Goal: Transaction & Acquisition: Book appointment/travel/reservation

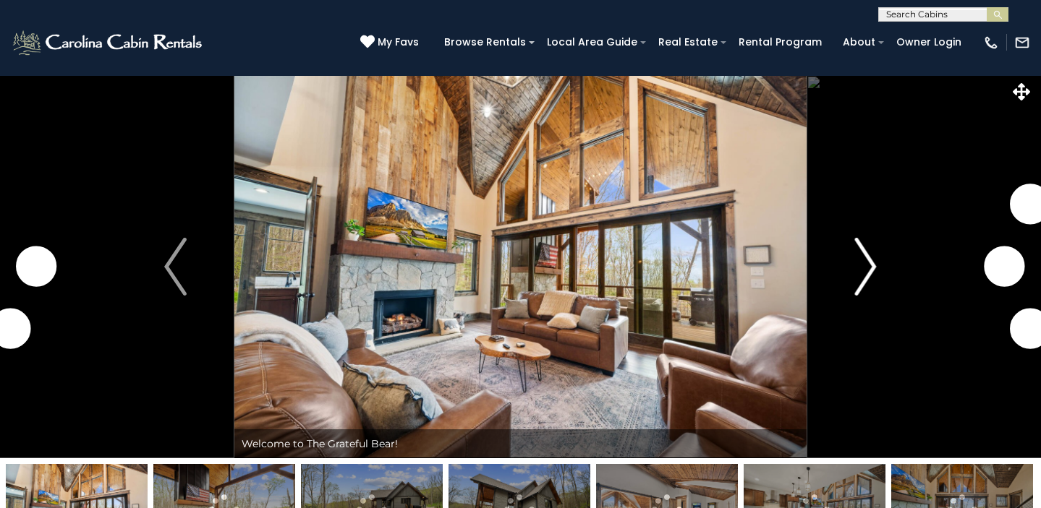
click at [866, 273] on img "Next" at bounding box center [865, 267] width 22 height 58
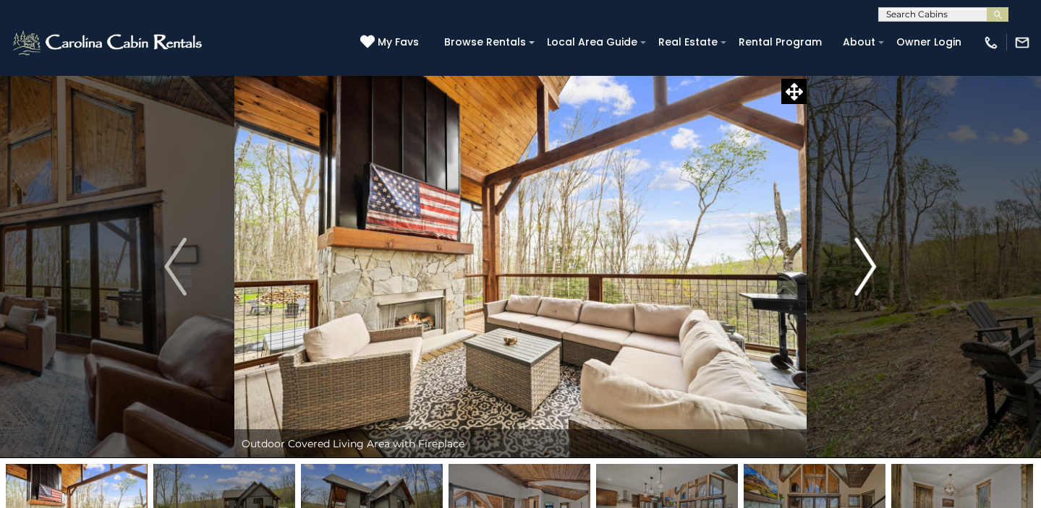
click at [864, 258] on img "Next" at bounding box center [865, 267] width 22 height 58
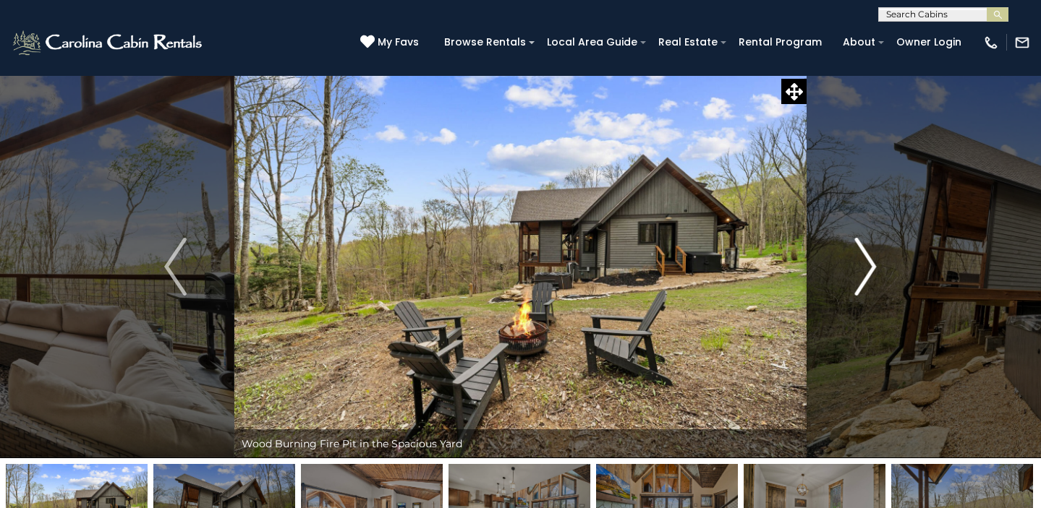
click at [864, 258] on img "Next" at bounding box center [865, 267] width 22 height 58
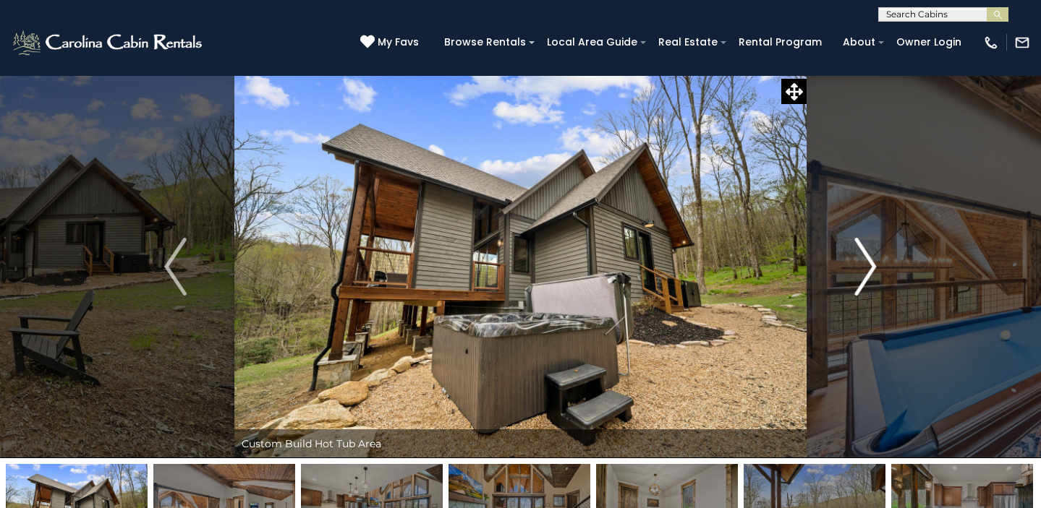
click at [864, 258] on img "Next" at bounding box center [865, 267] width 22 height 58
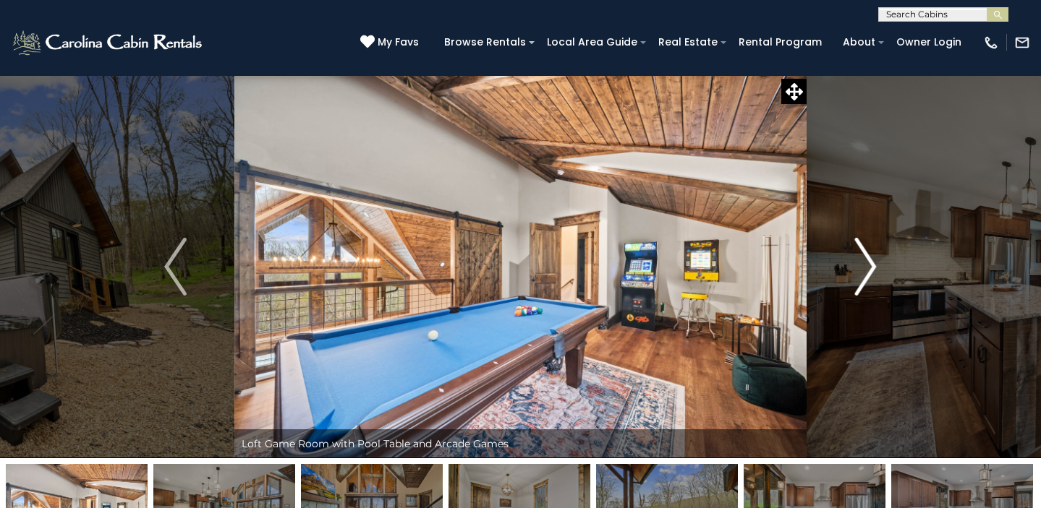
click at [864, 258] on img "Next" at bounding box center [865, 267] width 22 height 58
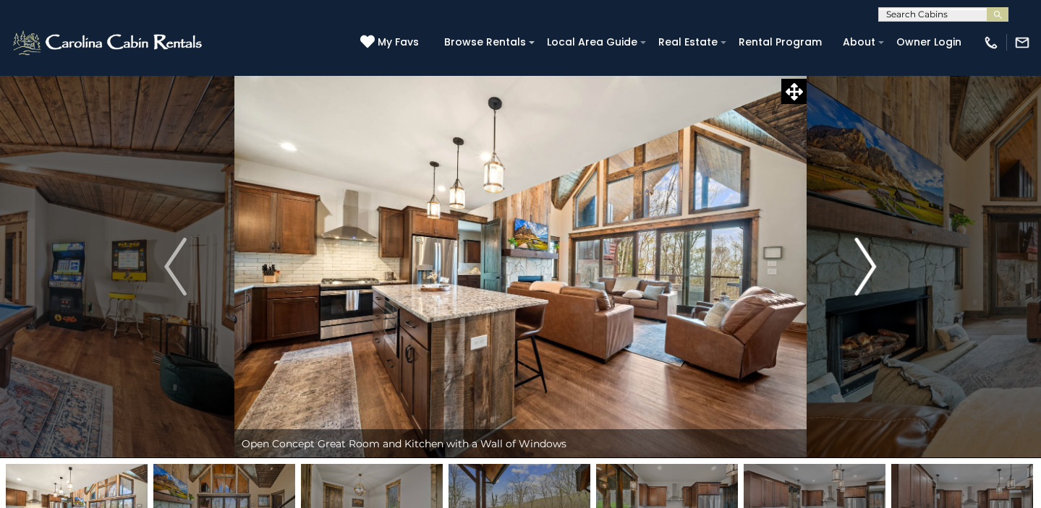
click at [864, 258] on img "Next" at bounding box center [865, 267] width 22 height 58
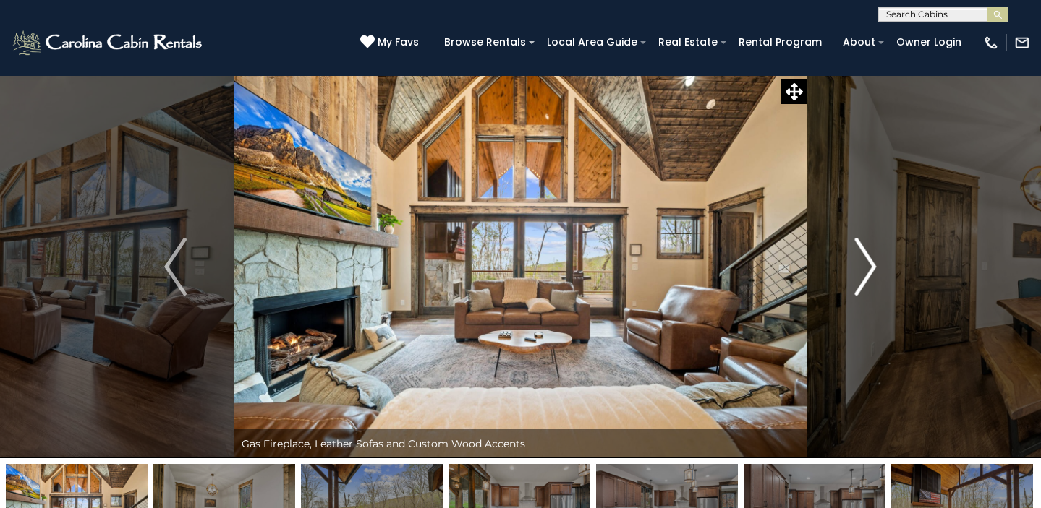
click at [864, 258] on img "Next" at bounding box center [865, 267] width 22 height 58
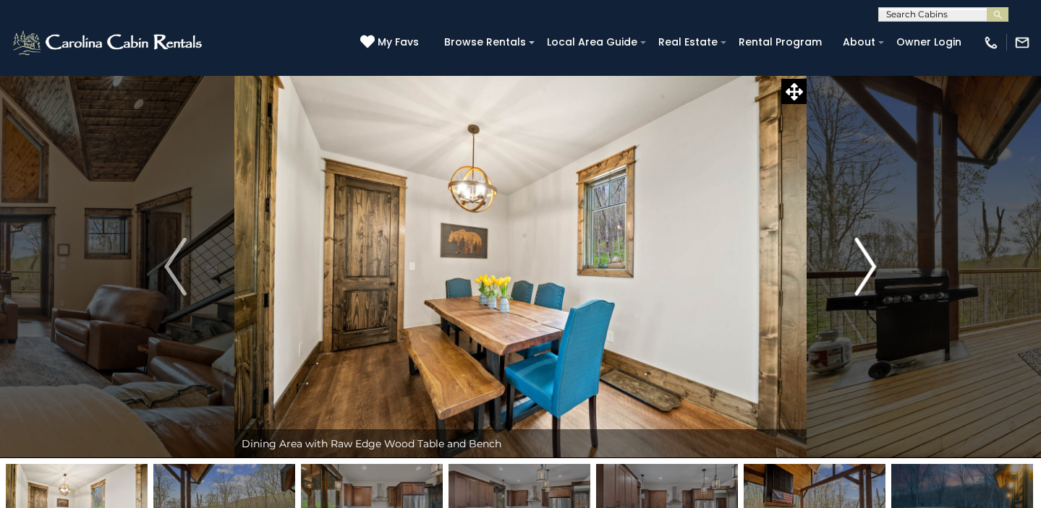
click at [864, 258] on img "Next" at bounding box center [865, 267] width 22 height 58
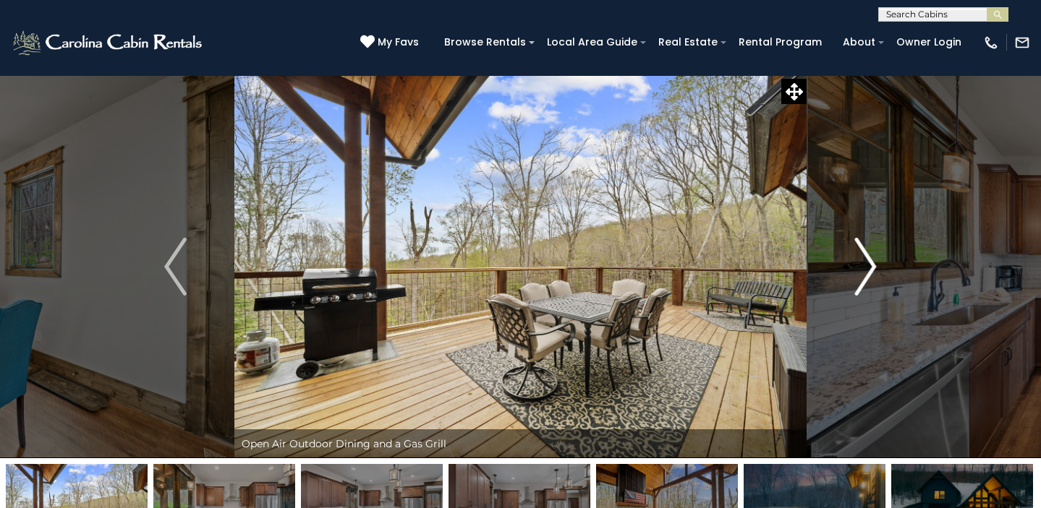
click at [864, 258] on img "Next" at bounding box center [865, 267] width 22 height 58
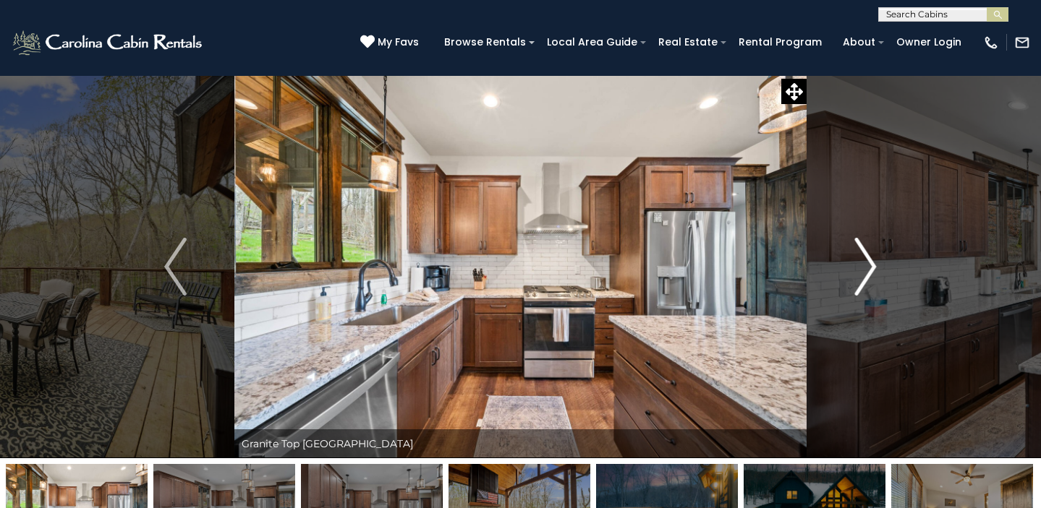
click at [864, 258] on img "Next" at bounding box center [865, 267] width 22 height 58
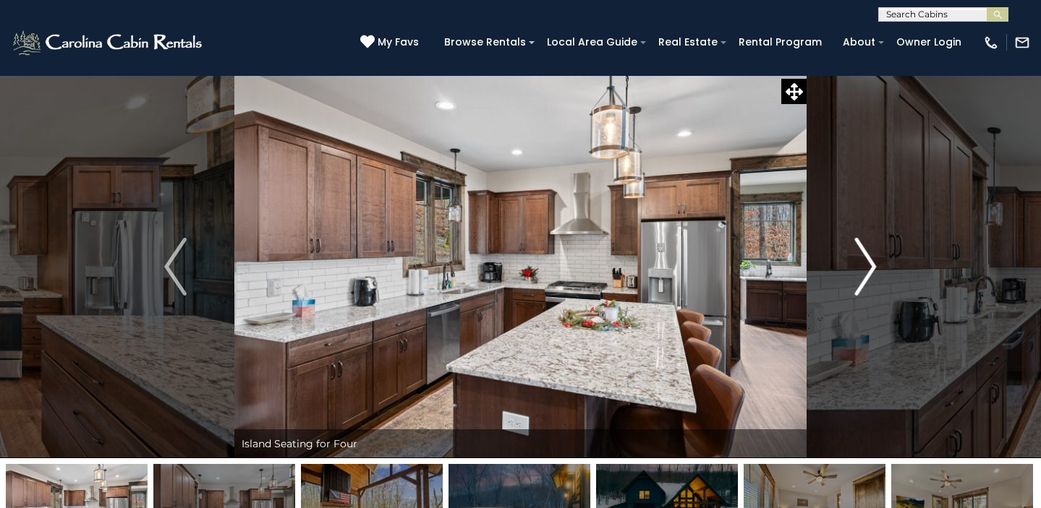
click at [864, 258] on img "Next" at bounding box center [865, 267] width 22 height 58
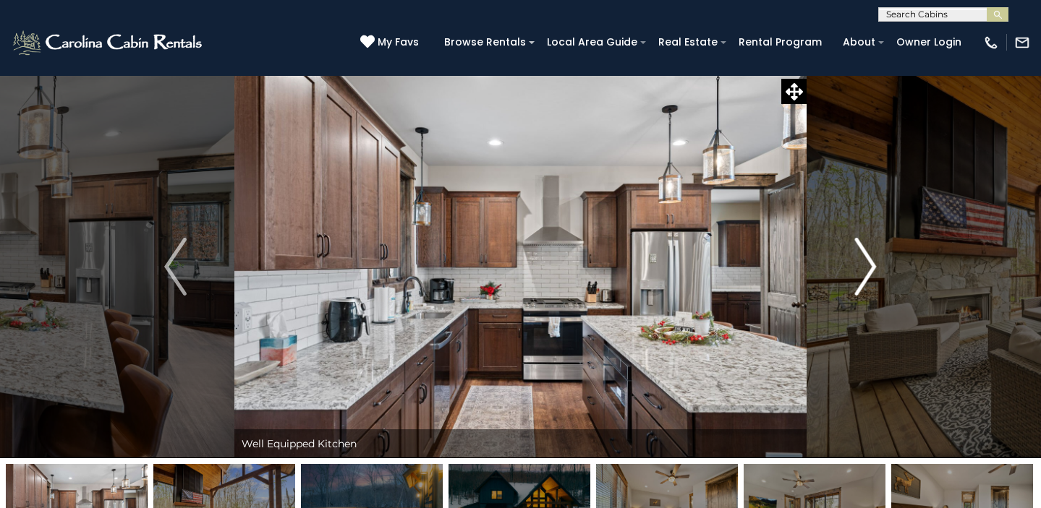
click at [864, 258] on img "Next" at bounding box center [865, 267] width 22 height 58
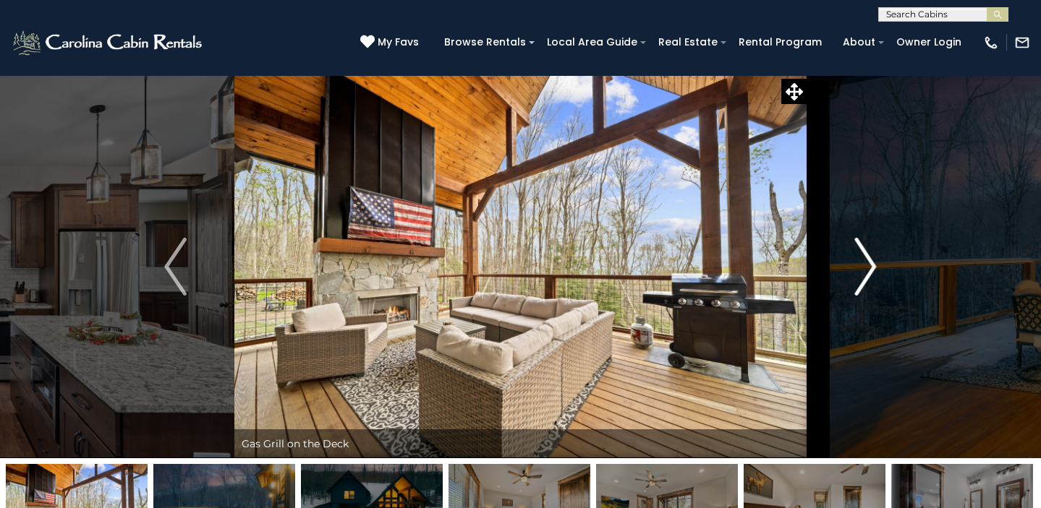
click at [864, 258] on img "Next" at bounding box center [865, 267] width 22 height 58
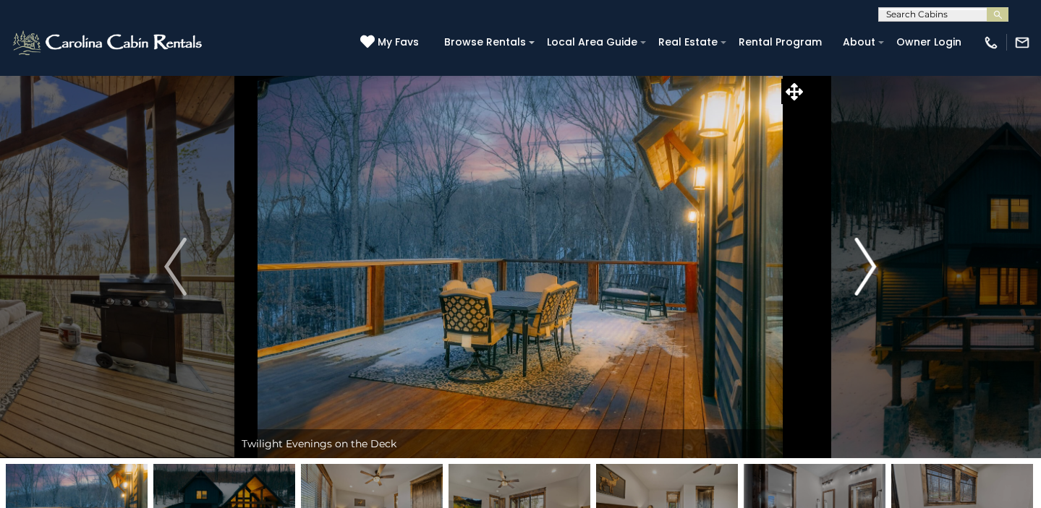
click at [864, 258] on img "Next" at bounding box center [865, 267] width 22 height 58
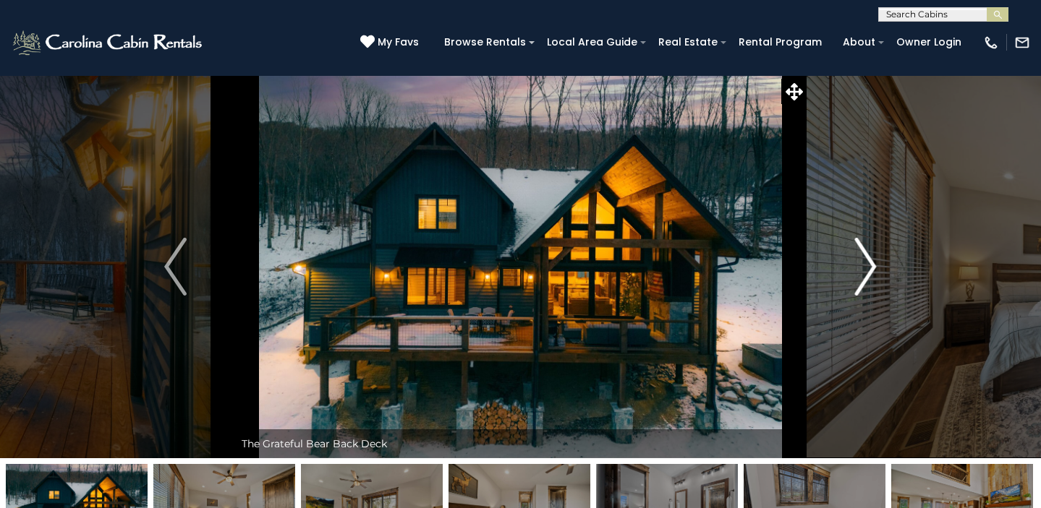
click at [864, 258] on img "Next" at bounding box center [865, 267] width 22 height 58
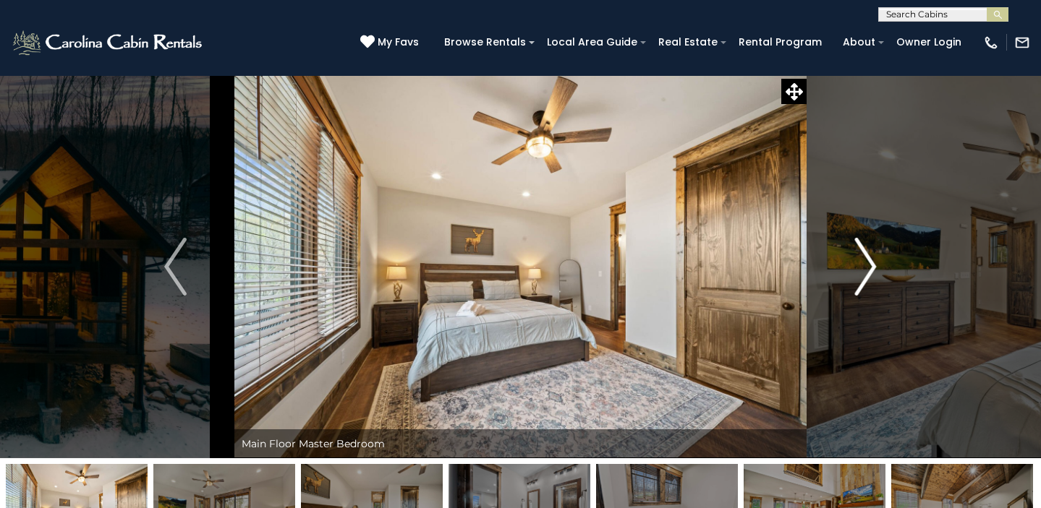
click at [864, 258] on img "Next" at bounding box center [865, 267] width 22 height 58
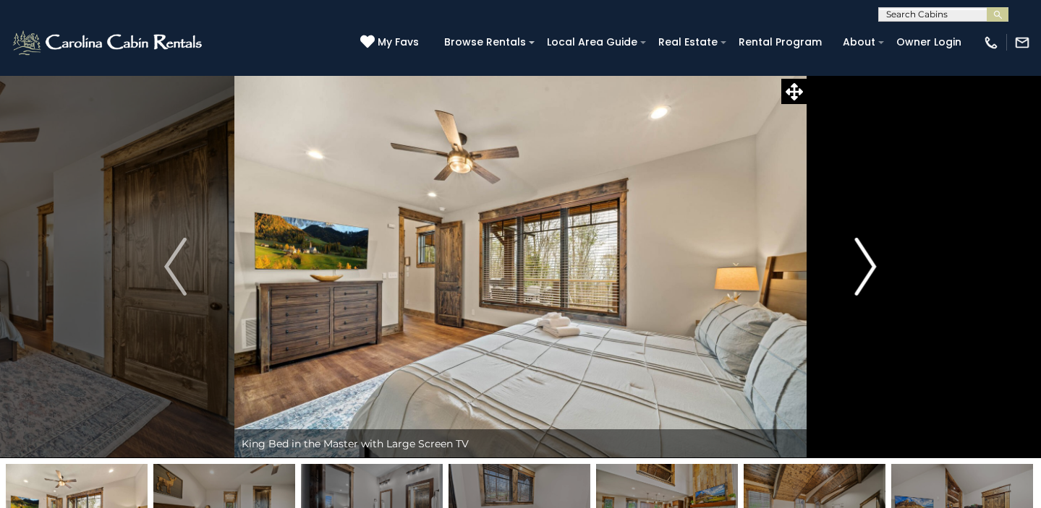
click at [864, 258] on img "Next" at bounding box center [865, 267] width 22 height 58
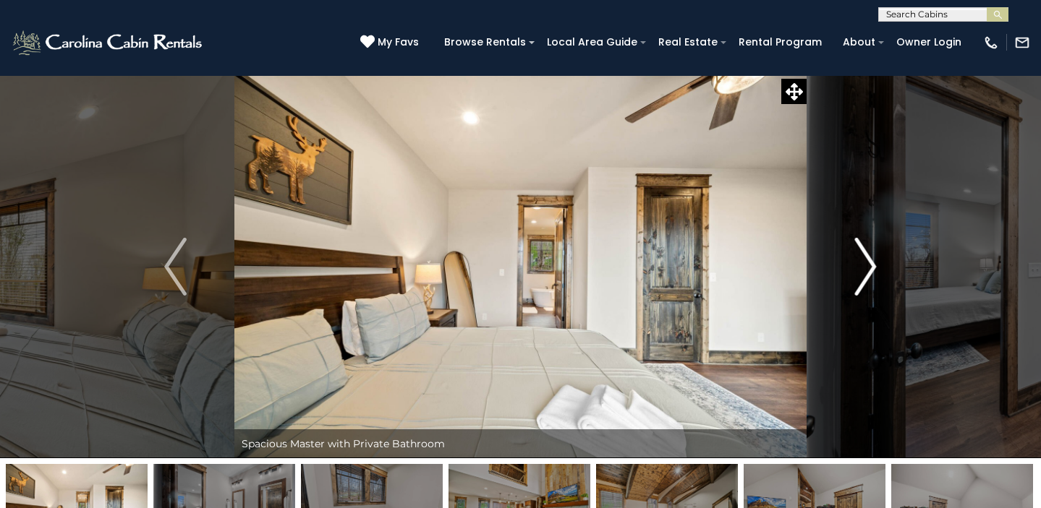
click at [864, 258] on img "Next" at bounding box center [865, 267] width 22 height 58
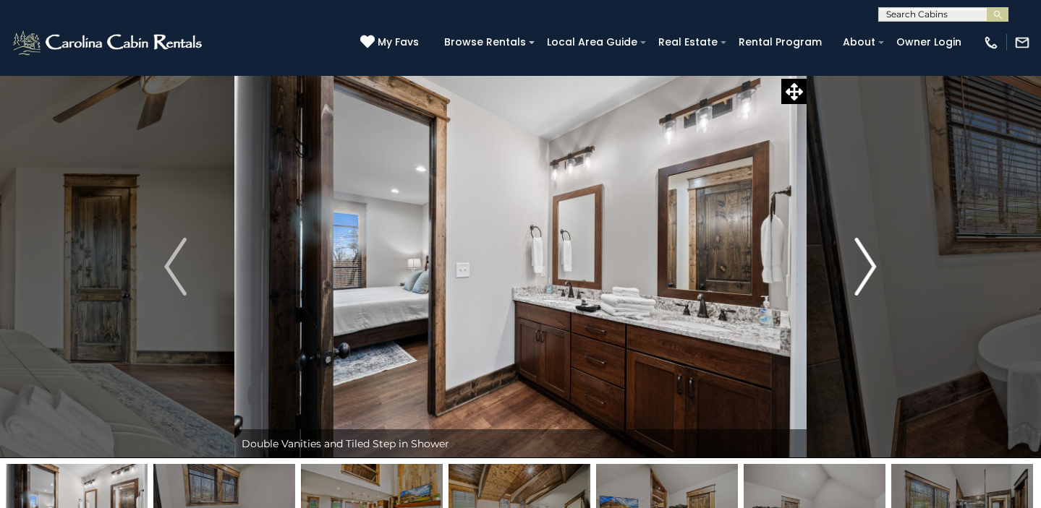
click at [864, 258] on img "Next" at bounding box center [865, 267] width 22 height 58
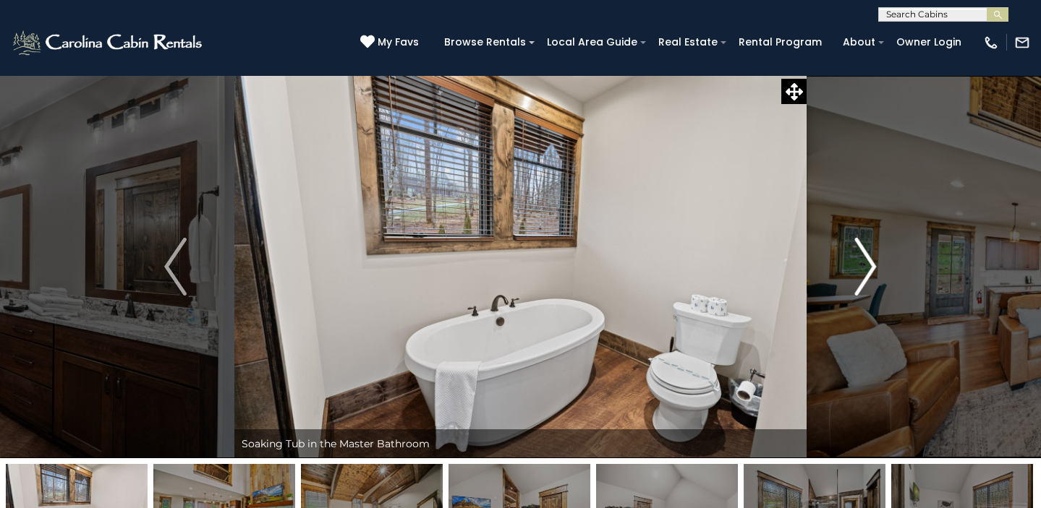
click at [864, 258] on img "Next" at bounding box center [865, 267] width 22 height 58
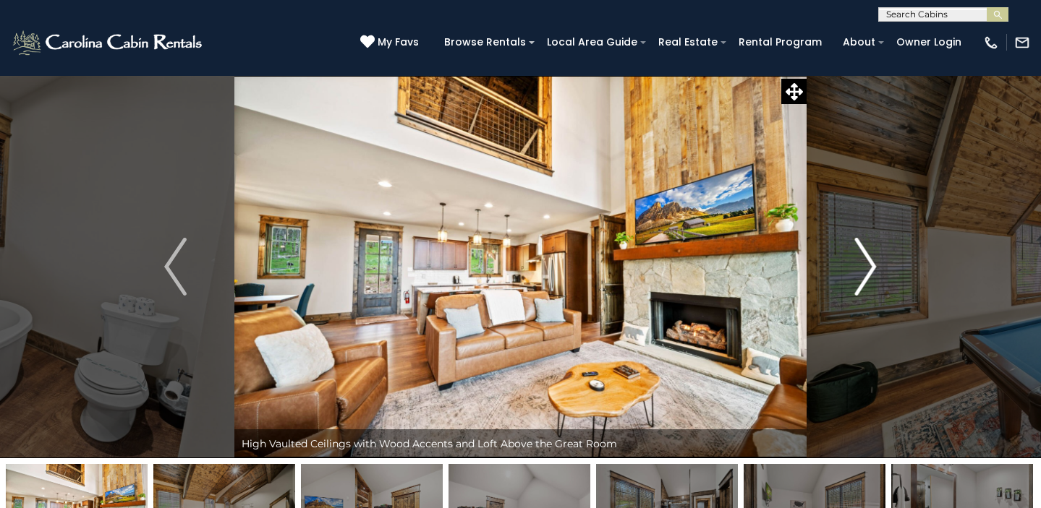
click at [864, 258] on img "Next" at bounding box center [865, 267] width 22 height 58
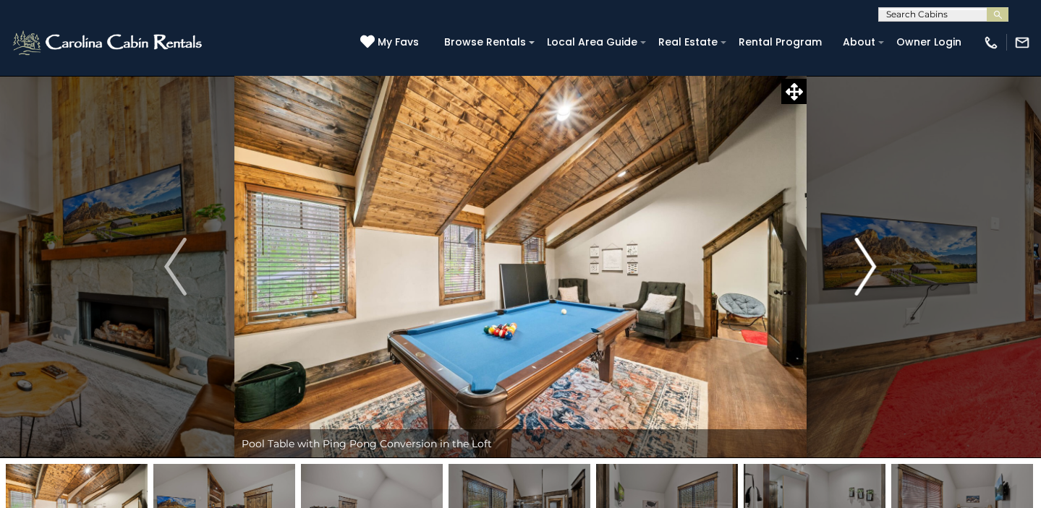
click at [864, 258] on img "Next" at bounding box center [865, 267] width 22 height 58
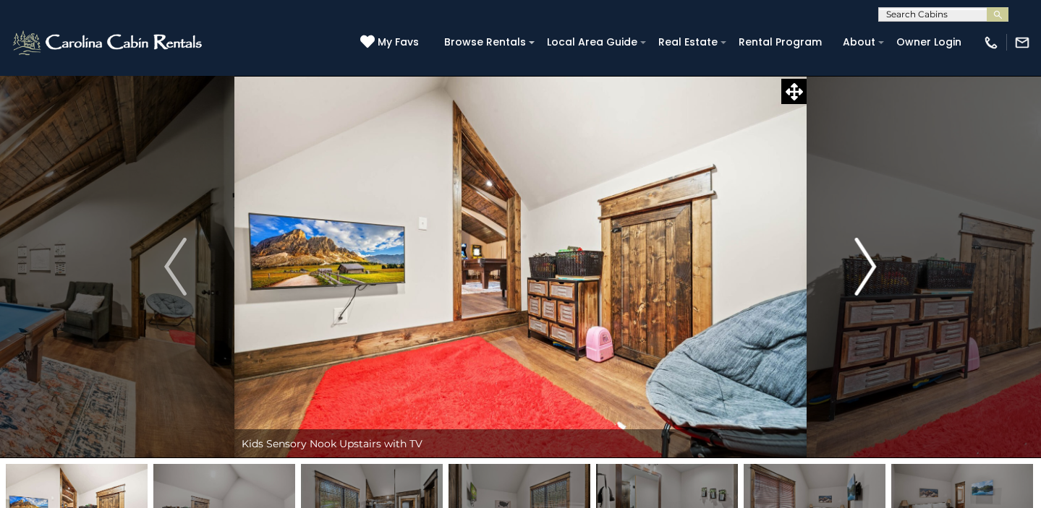
click at [864, 258] on img "Next" at bounding box center [865, 267] width 22 height 58
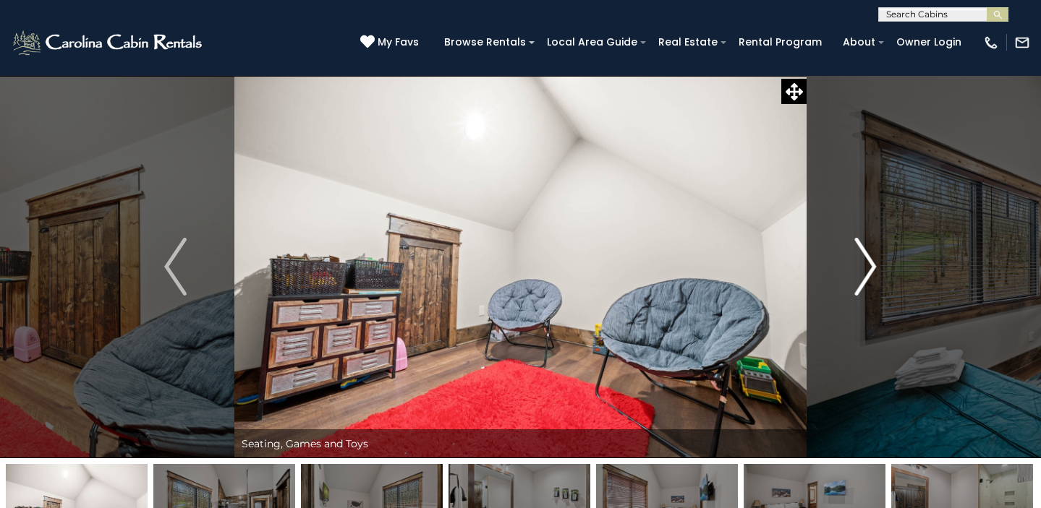
click at [872, 265] on img "Next" at bounding box center [865, 267] width 22 height 58
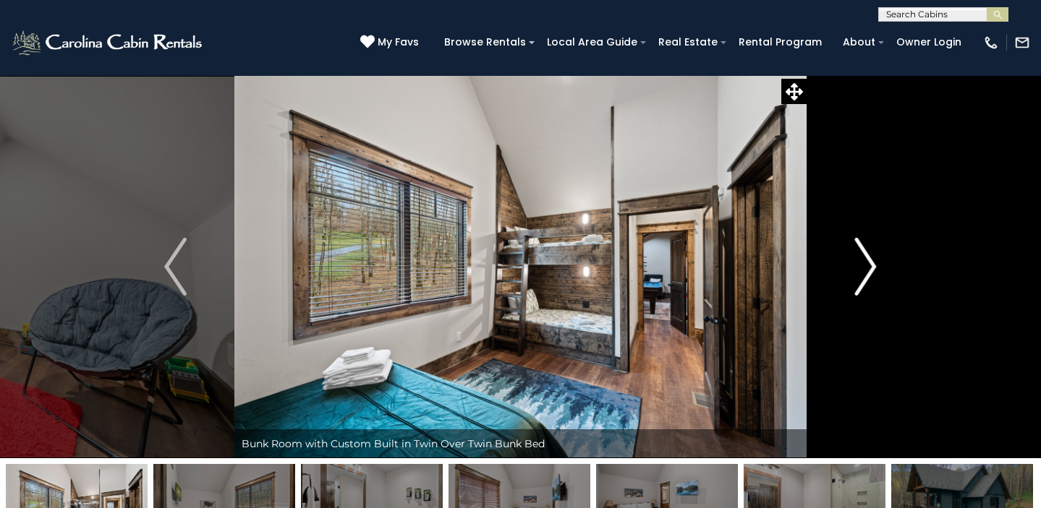
click at [872, 265] on img "Next" at bounding box center [865, 267] width 22 height 58
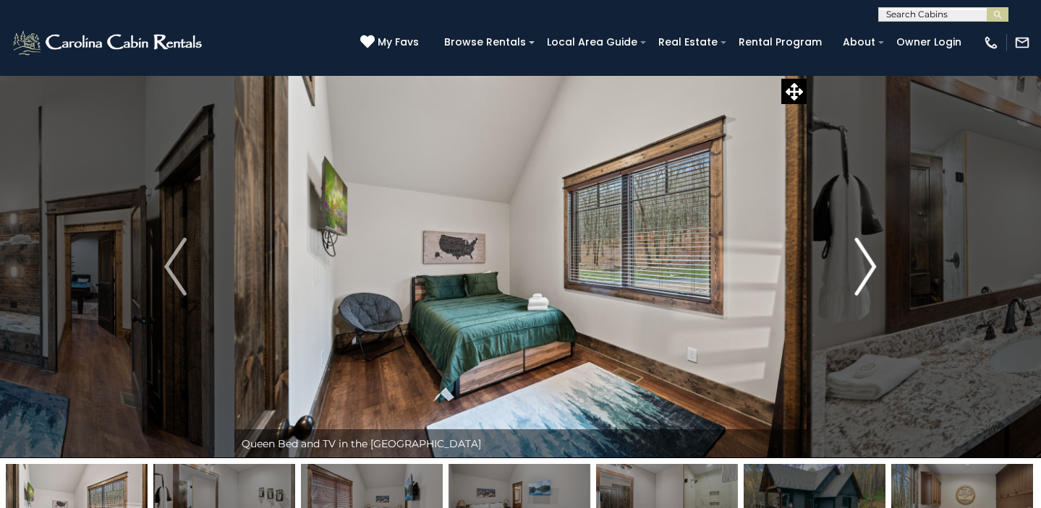
click at [872, 265] on img "Next" at bounding box center [865, 267] width 22 height 58
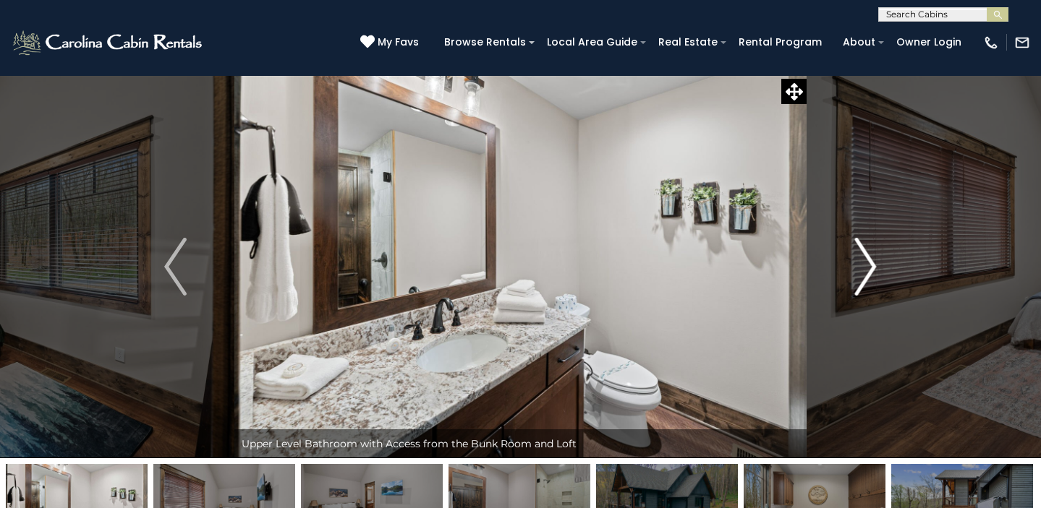
click at [872, 265] on img "Next" at bounding box center [865, 267] width 22 height 58
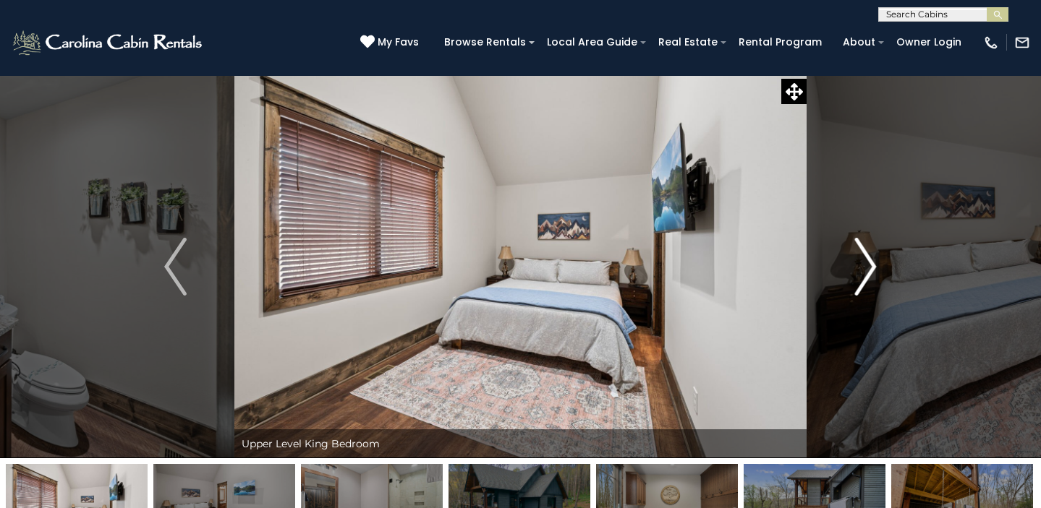
click at [872, 265] on img "Next" at bounding box center [865, 267] width 22 height 58
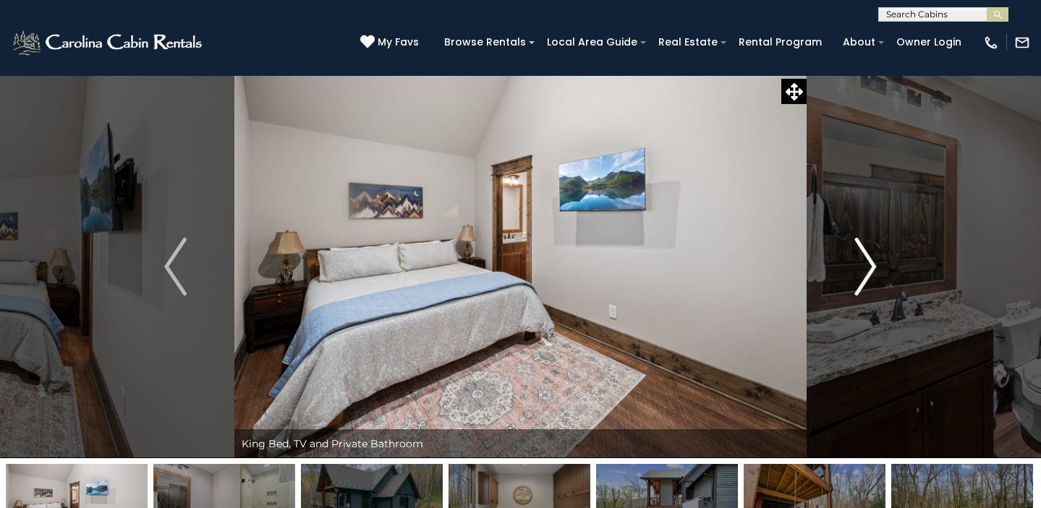
click at [872, 265] on img "Next" at bounding box center [865, 267] width 22 height 58
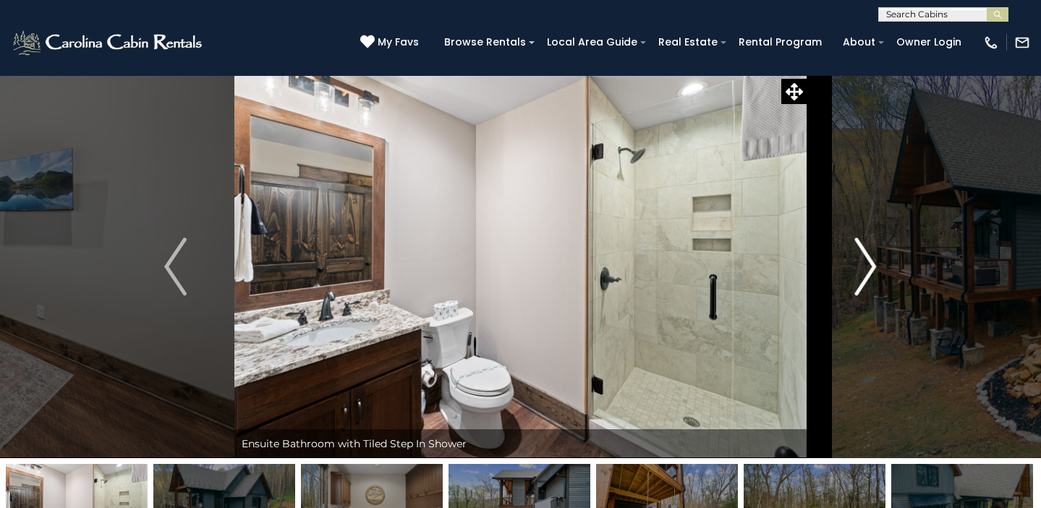
click at [872, 265] on img "Next" at bounding box center [865, 267] width 22 height 58
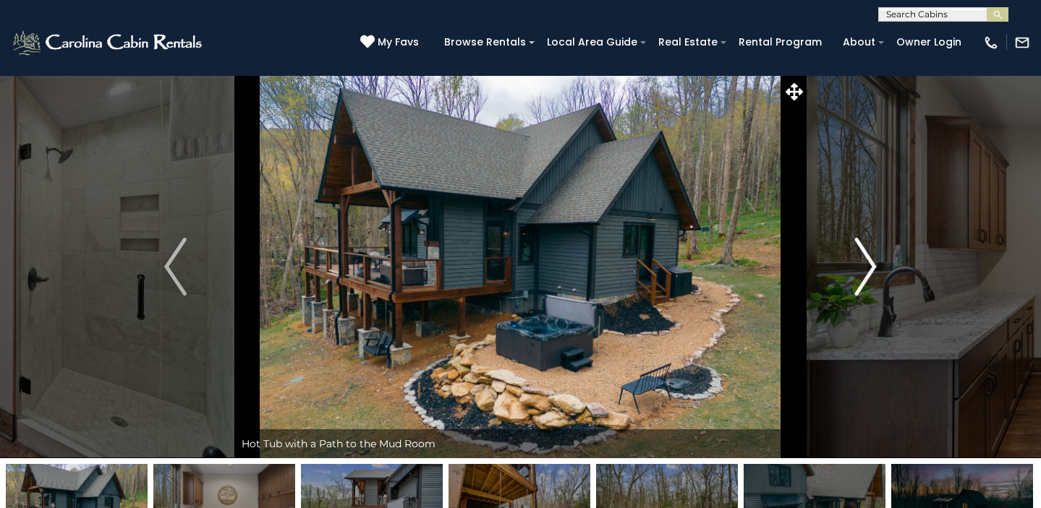
click at [880, 268] on button "Next" at bounding box center [865, 266] width 118 height 383
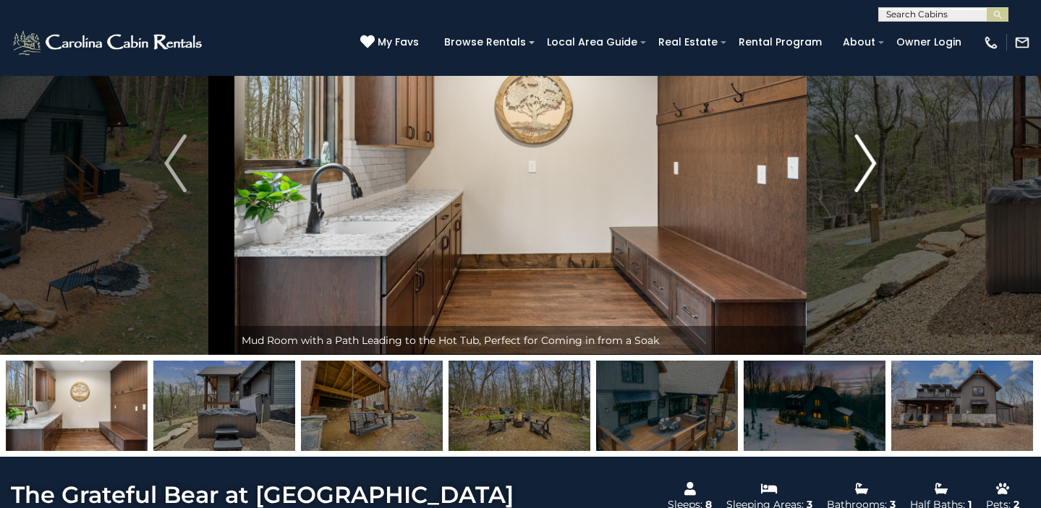
scroll to position [97, 0]
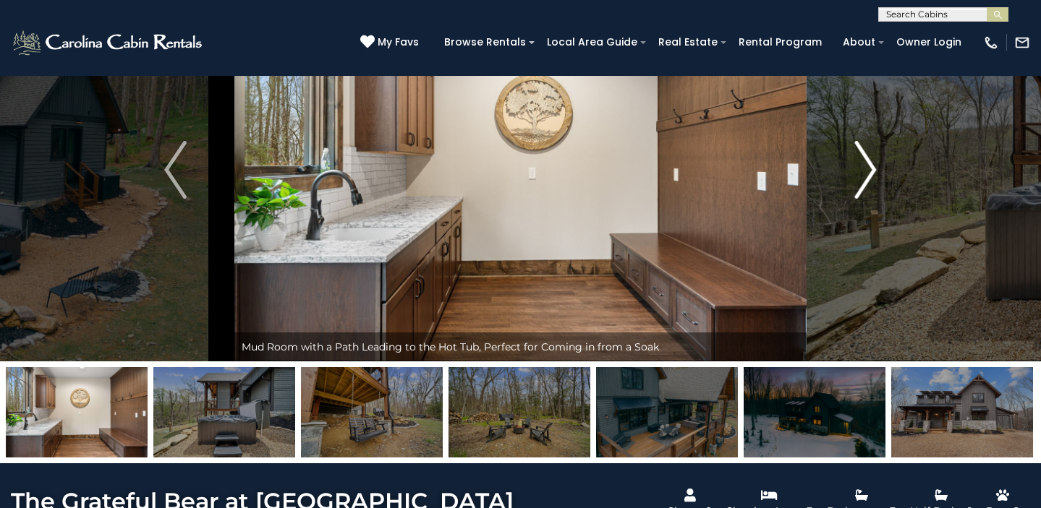
click at [873, 189] on img "Next" at bounding box center [865, 170] width 22 height 58
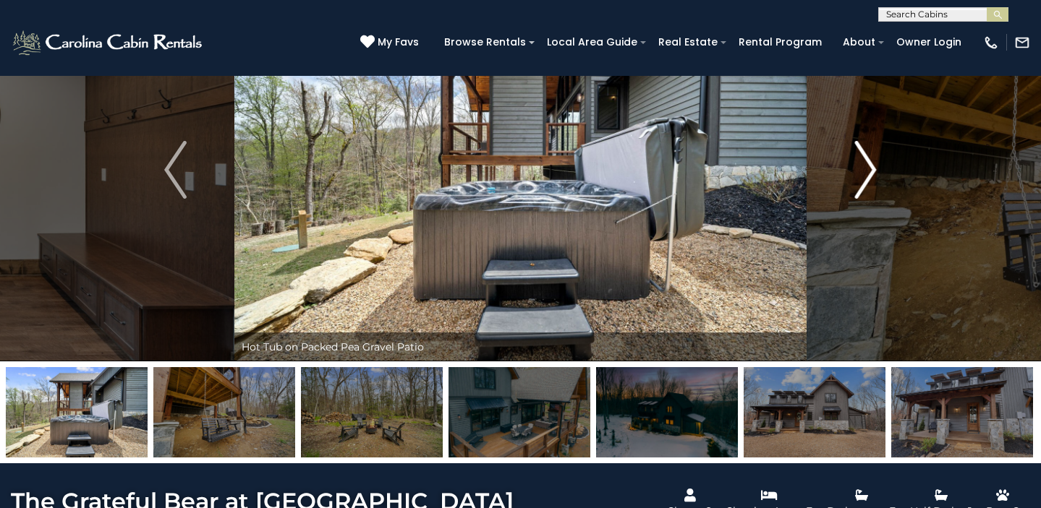
click at [857, 184] on img "Next" at bounding box center [865, 170] width 22 height 58
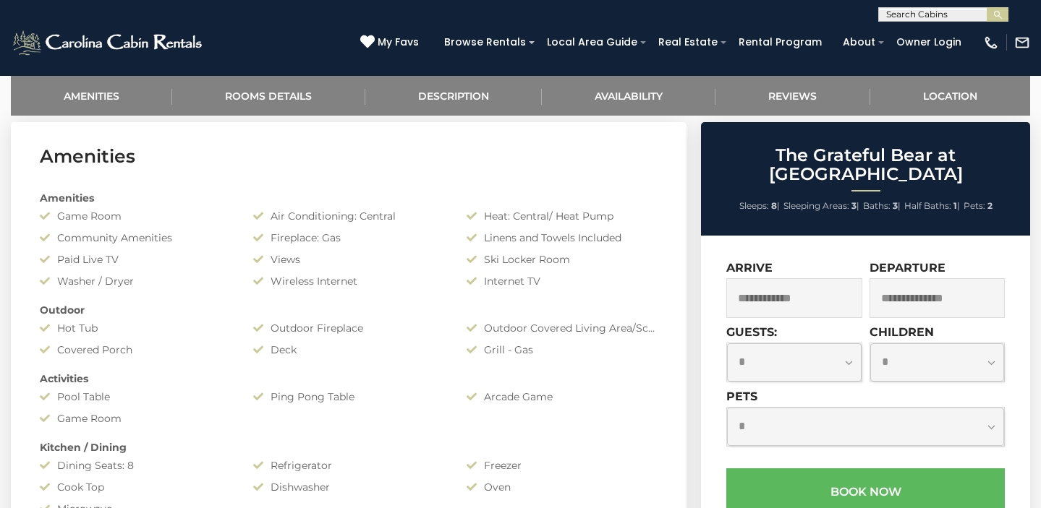
scroll to position [584, 0]
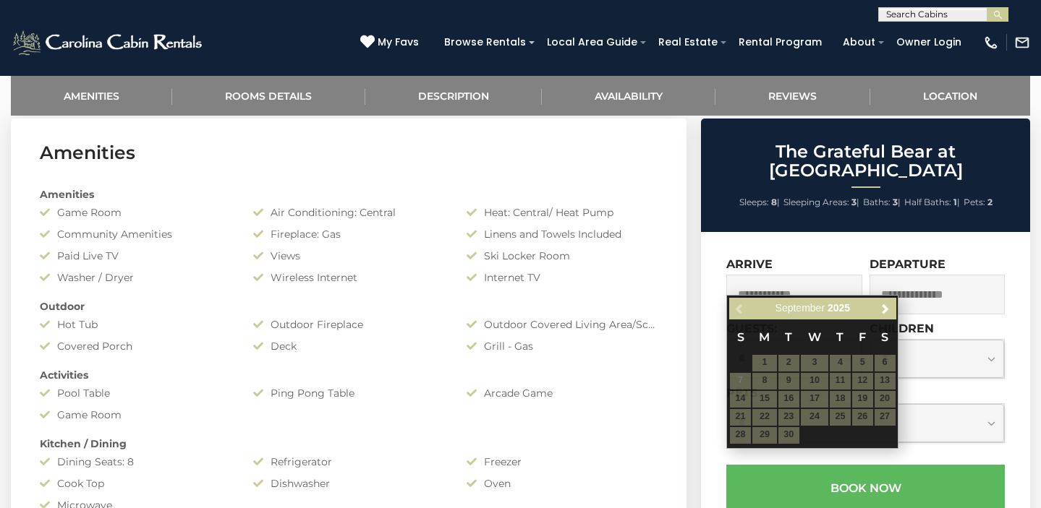
click at [788, 285] on input "text" at bounding box center [793, 295] width 135 height 40
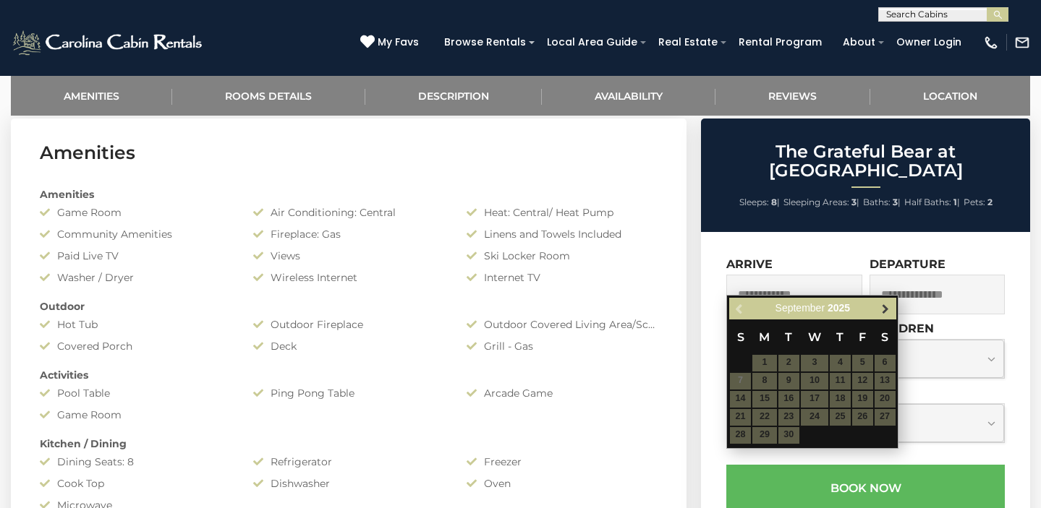
click at [886, 307] on span "Next" at bounding box center [885, 309] width 12 height 12
click at [884, 308] on span "Next" at bounding box center [885, 309] width 12 height 12
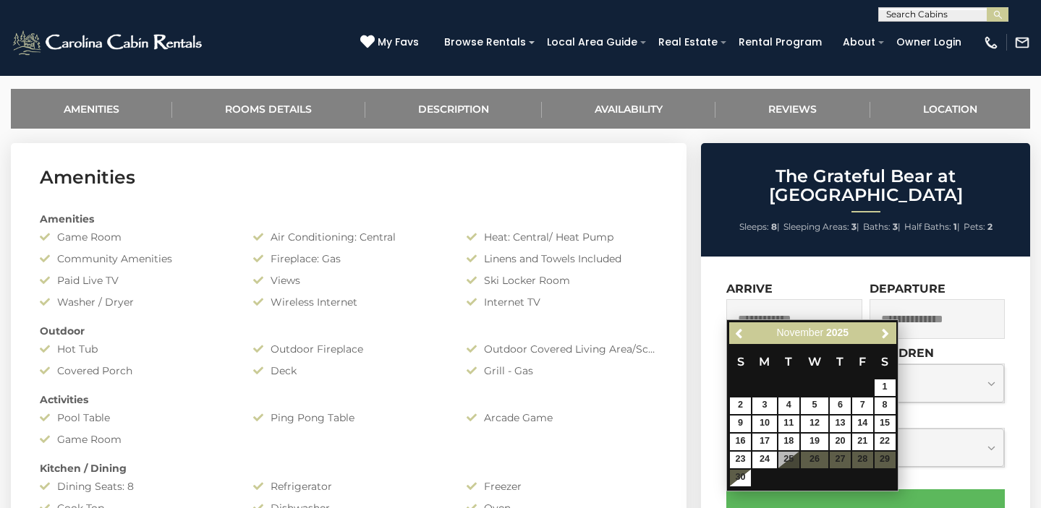
scroll to position [564, 0]
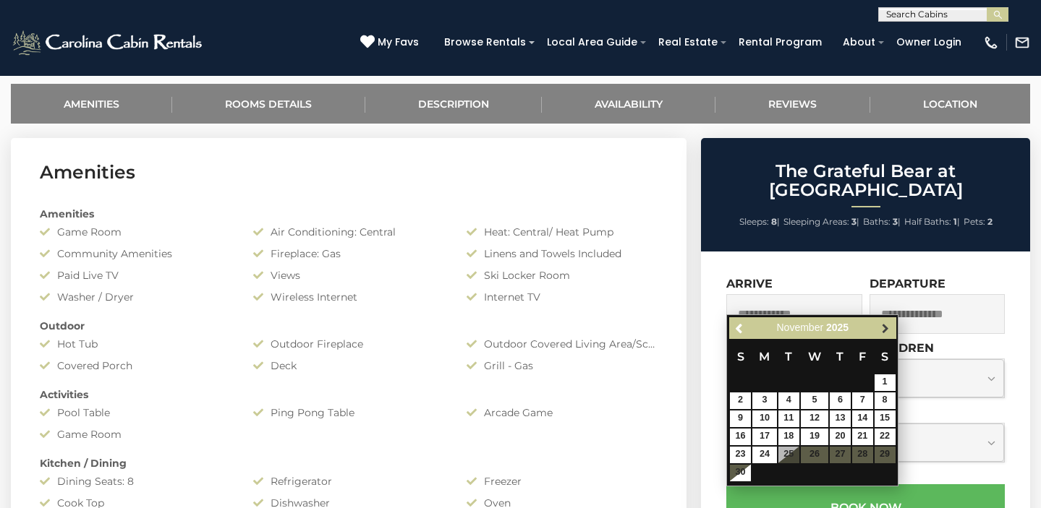
click at [885, 328] on span "Next" at bounding box center [885, 329] width 12 height 12
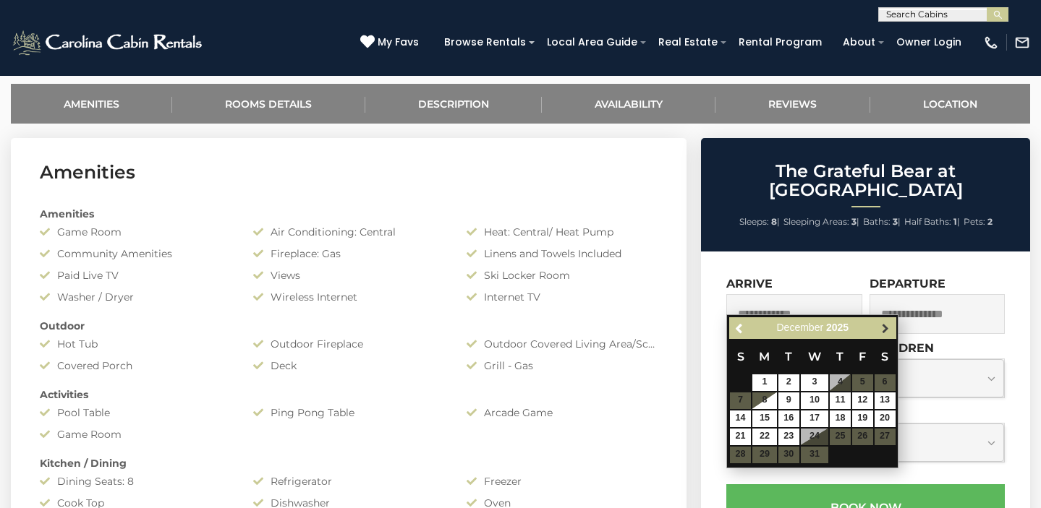
click at [887, 330] on span "Next" at bounding box center [885, 329] width 12 height 12
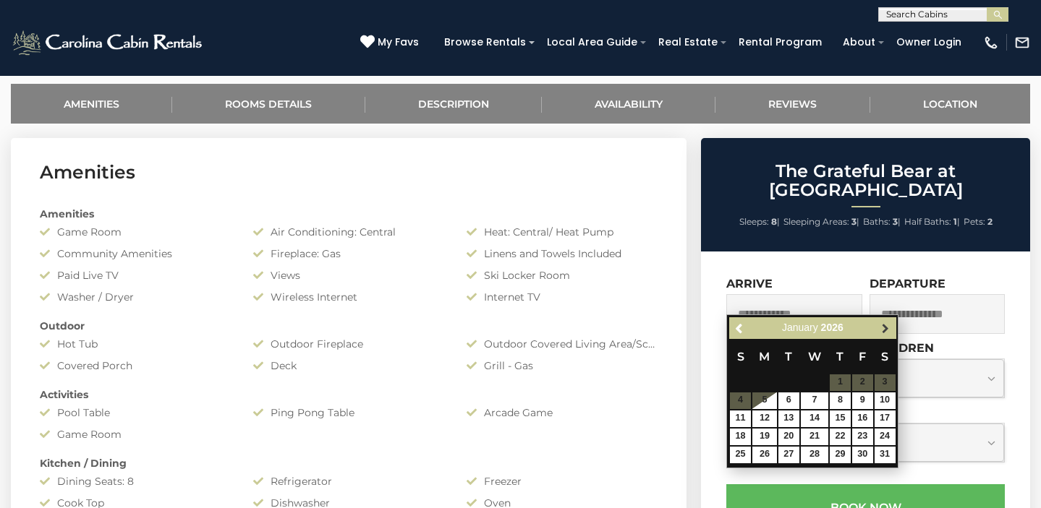
click at [884, 332] on span "Next" at bounding box center [885, 329] width 12 height 12
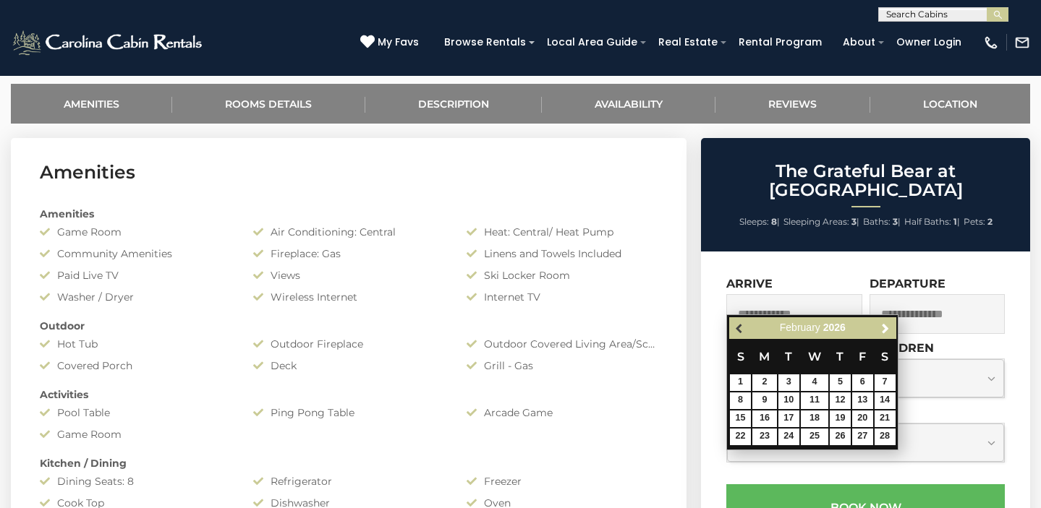
click at [738, 329] on span "Previous" at bounding box center [740, 329] width 12 height 12
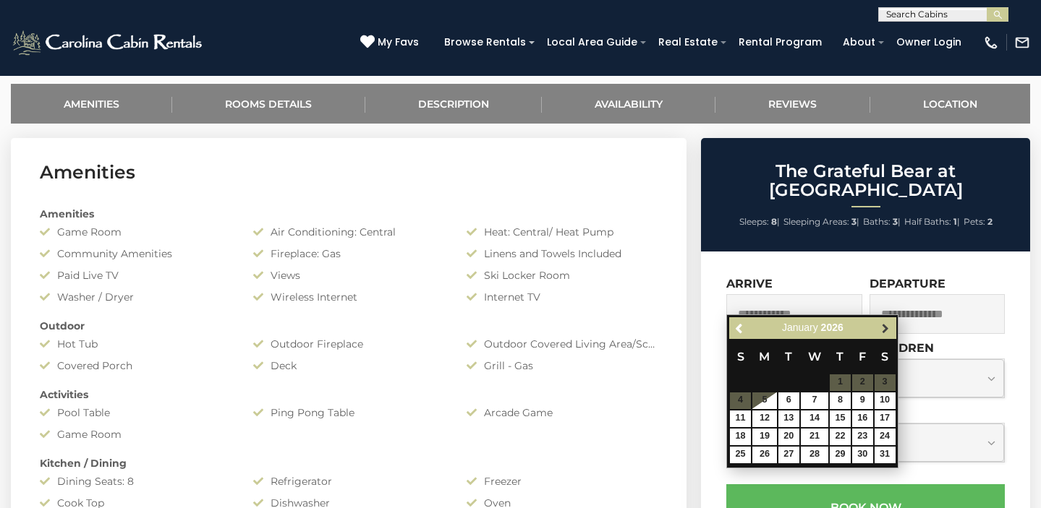
click at [885, 332] on span "Next" at bounding box center [885, 329] width 12 height 12
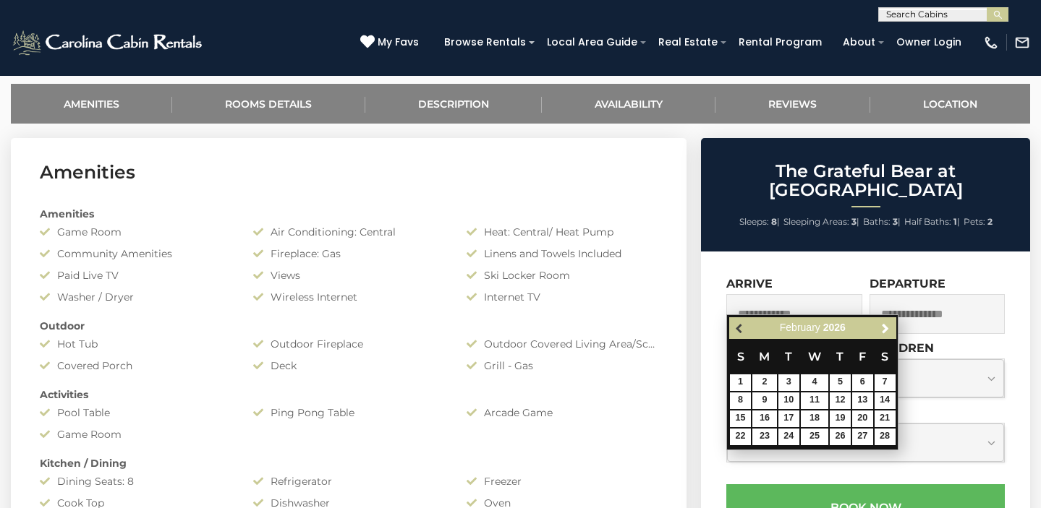
click at [736, 327] on span "Previous" at bounding box center [740, 329] width 12 height 12
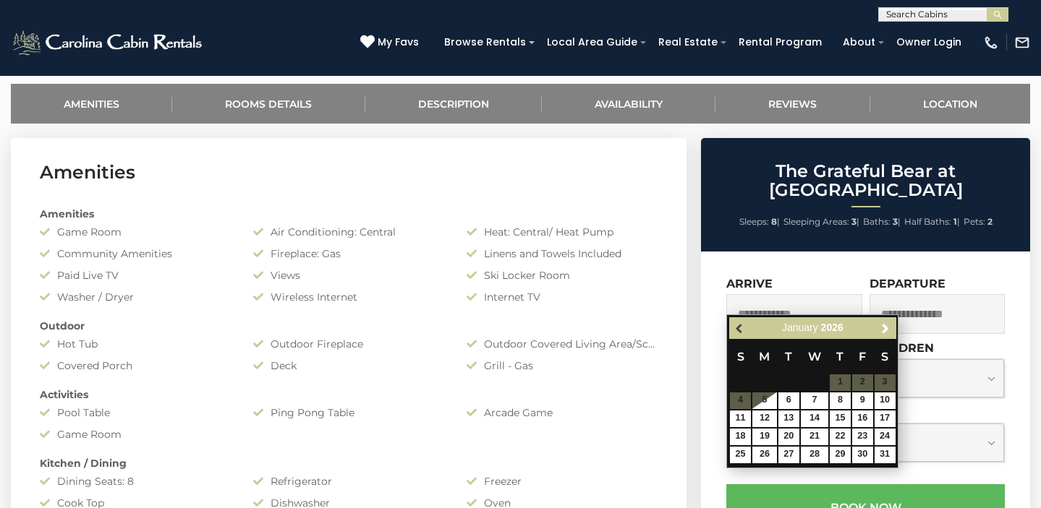
click at [736, 327] on span "Previous" at bounding box center [740, 329] width 12 height 12
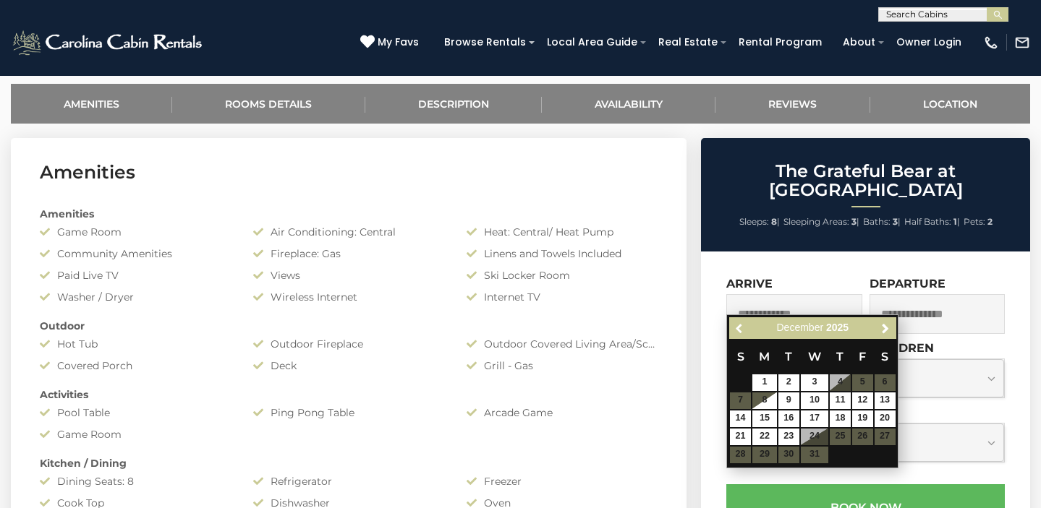
click at [736, 327] on span "Previous" at bounding box center [740, 329] width 12 height 12
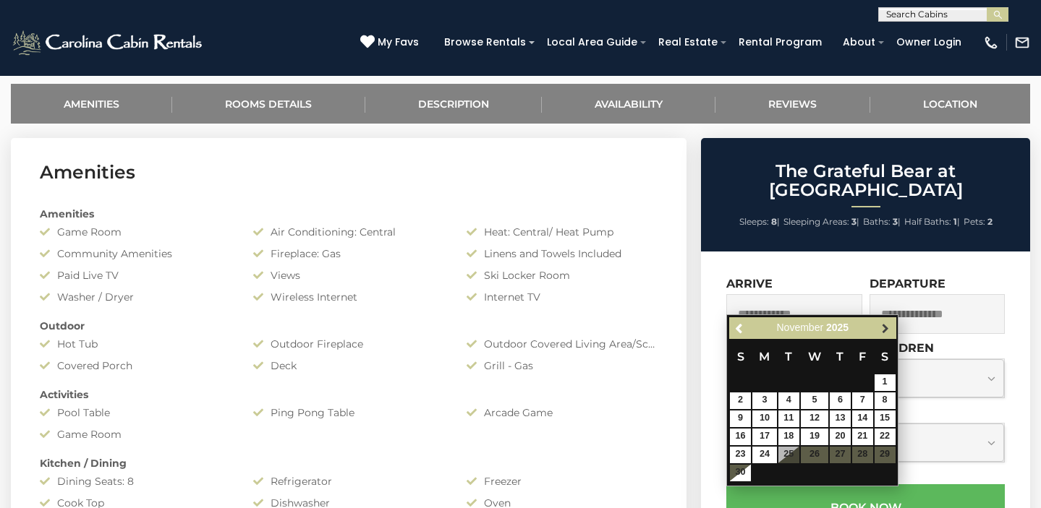
click at [889, 331] on span "Next" at bounding box center [885, 329] width 12 height 12
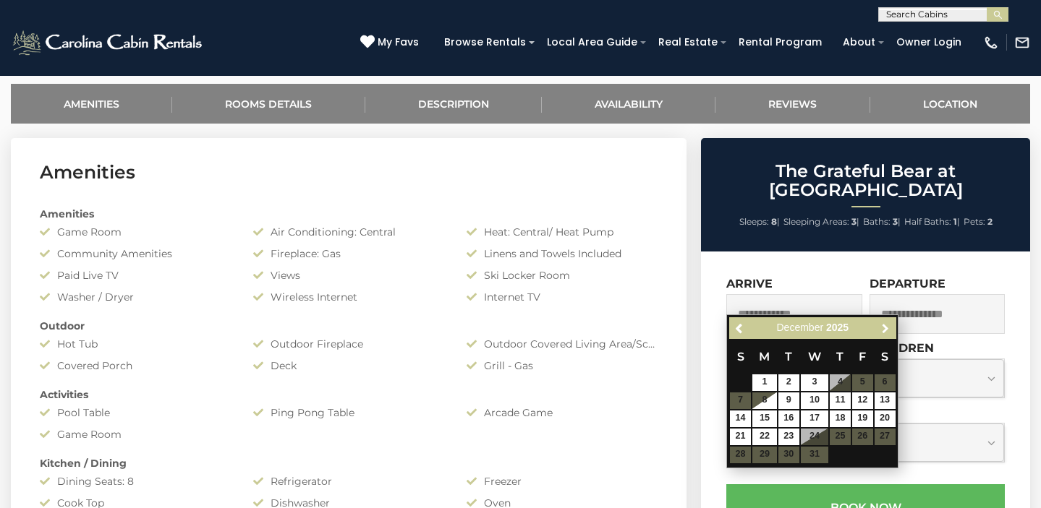
click at [889, 331] on span "Next" at bounding box center [885, 329] width 12 height 12
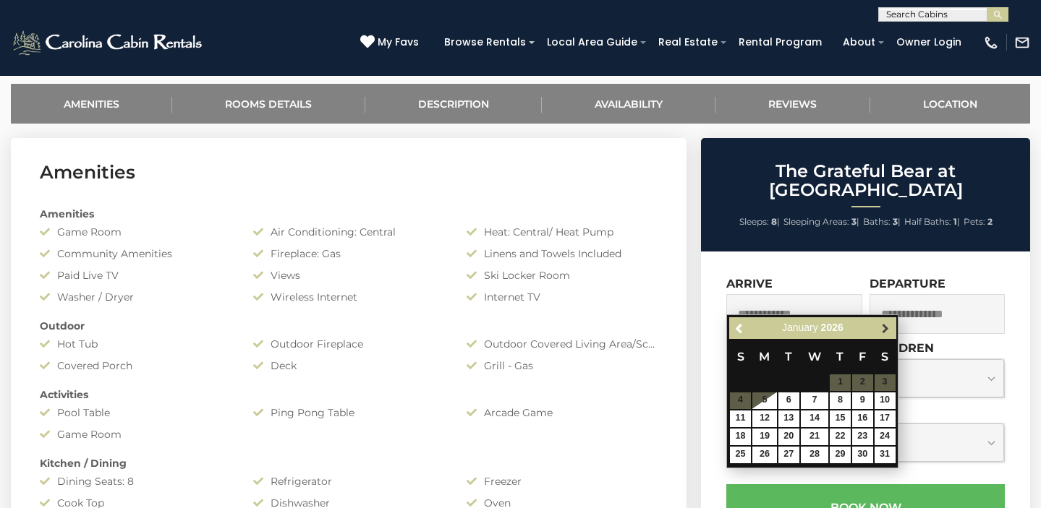
click at [885, 329] on span "Next" at bounding box center [885, 329] width 12 height 12
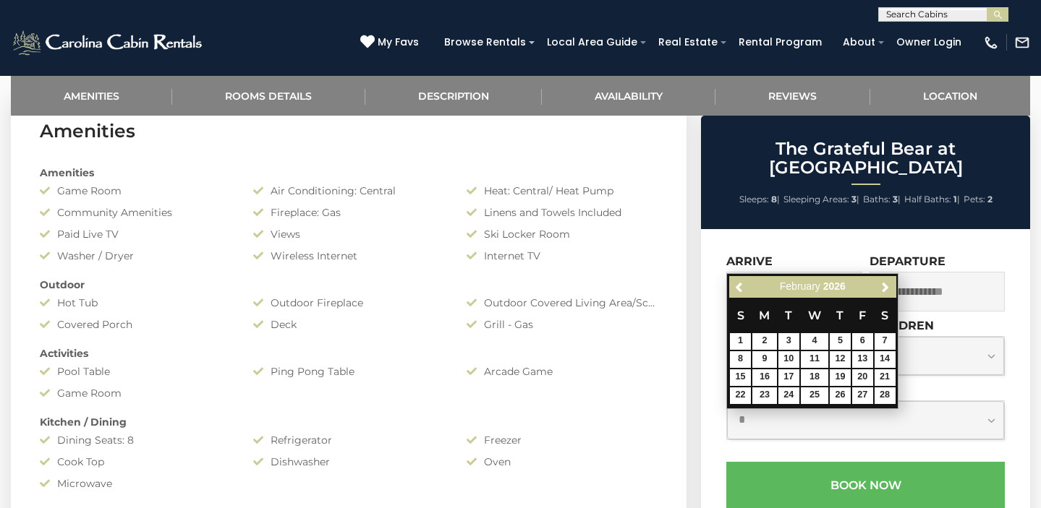
scroll to position [628, 0]
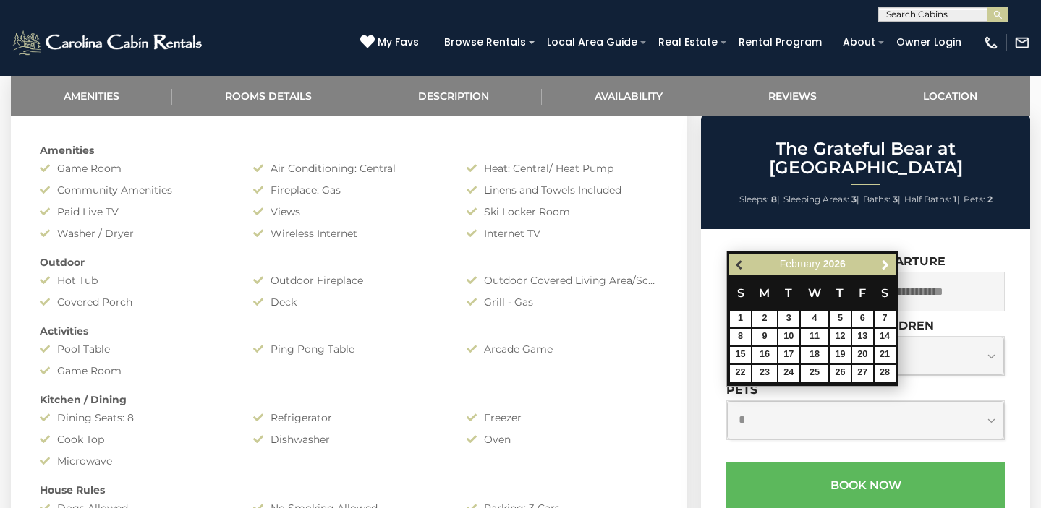
click at [740, 267] on span "Previous" at bounding box center [740, 265] width 12 height 12
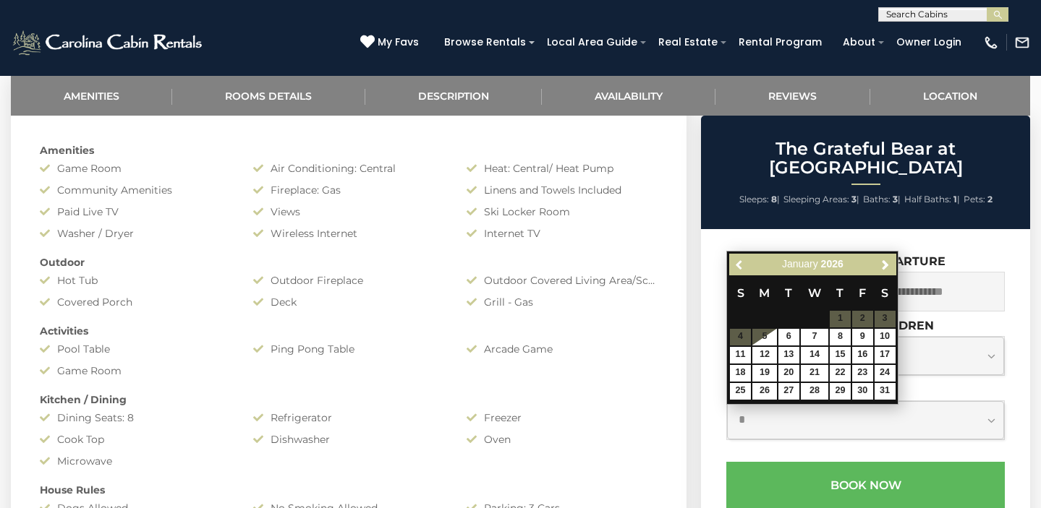
click at [740, 267] on span "Previous" at bounding box center [740, 265] width 12 height 12
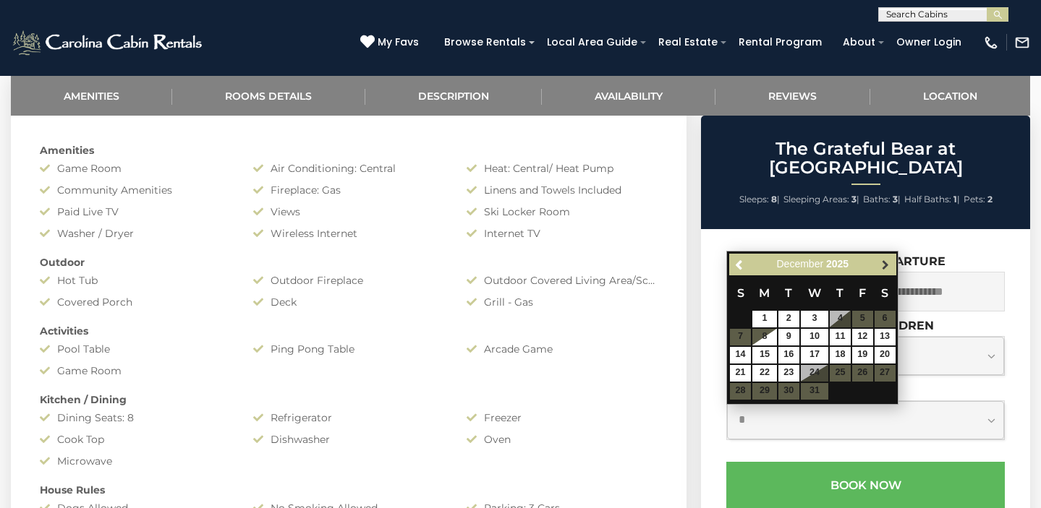
click at [888, 265] on span "Next" at bounding box center [885, 265] width 12 height 12
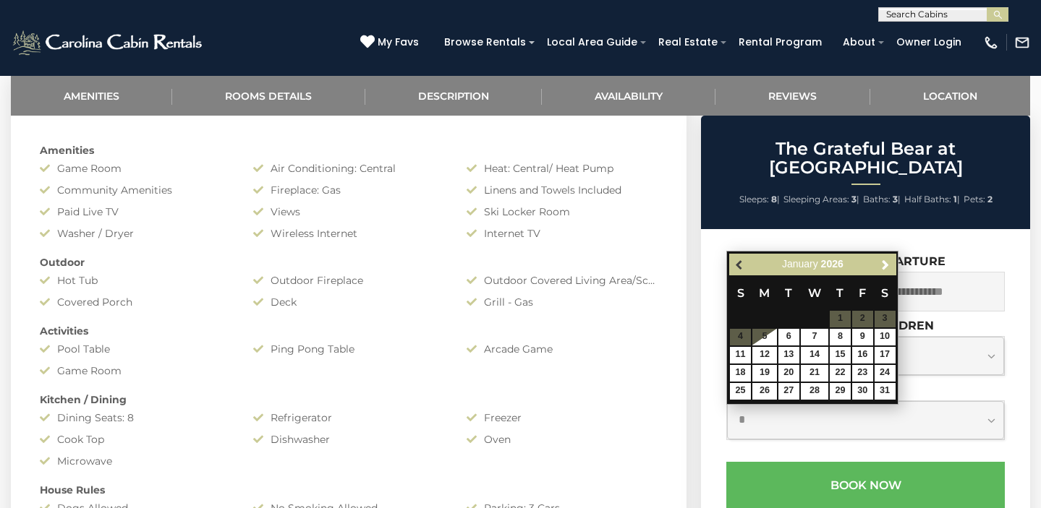
click at [738, 265] on span "Previous" at bounding box center [740, 265] width 12 height 12
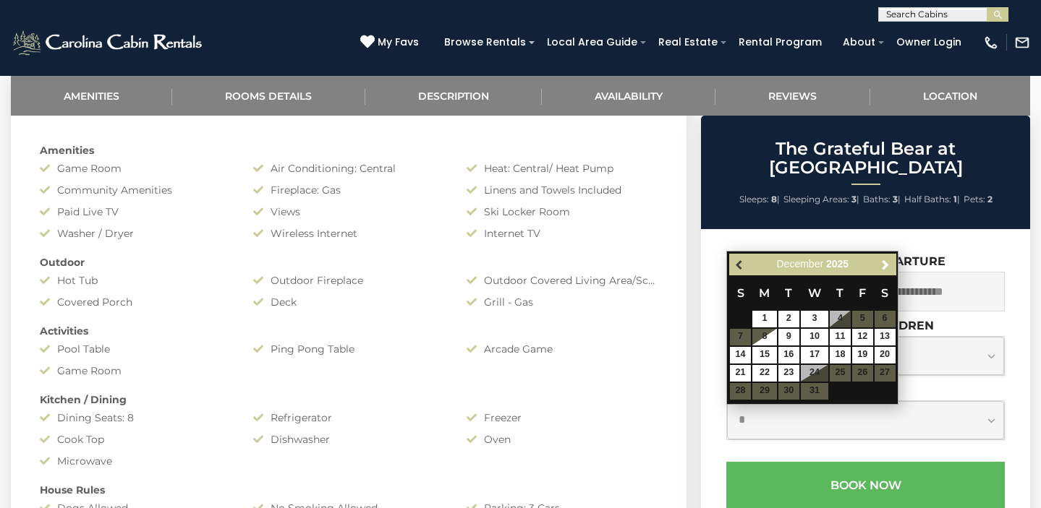
click at [738, 265] on span "Previous" at bounding box center [740, 265] width 12 height 12
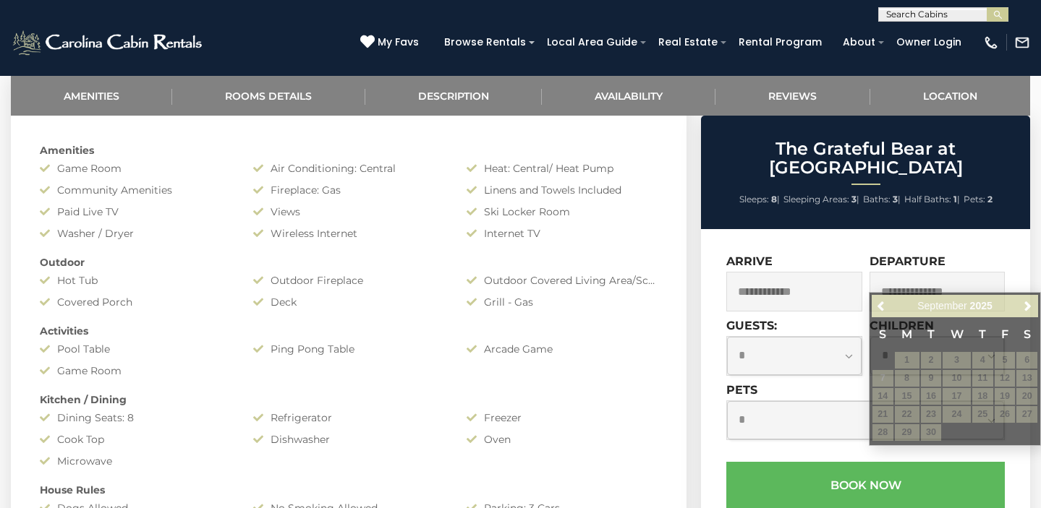
click at [819, 231] on div "**********" at bounding box center [865, 457] width 329 height 456
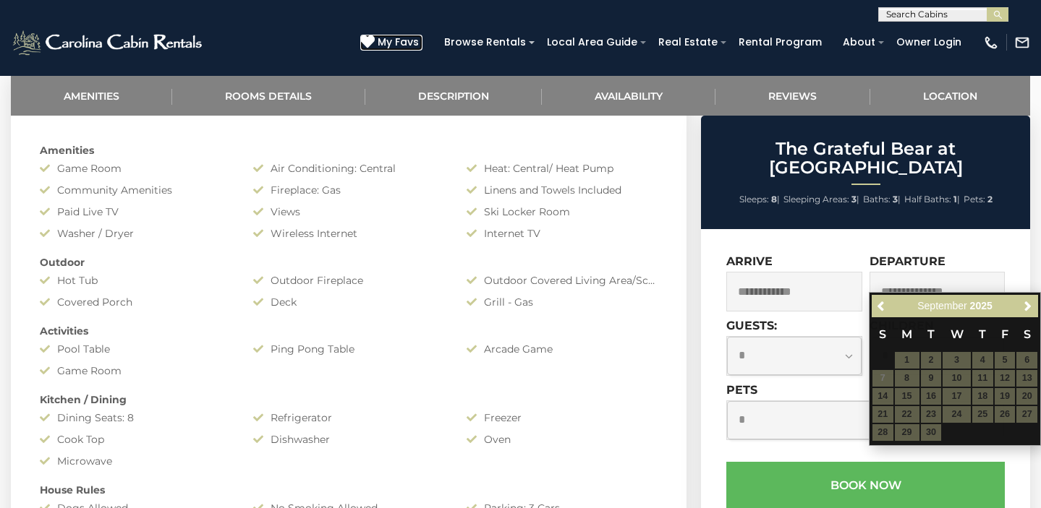
click at [375, 41] on icon at bounding box center [367, 42] width 14 height 14
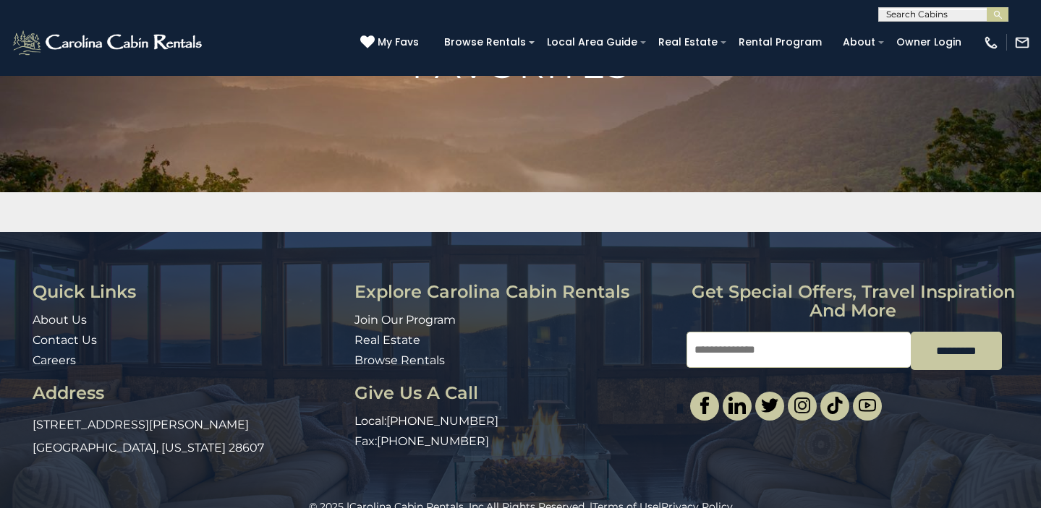
scroll to position [163, 0]
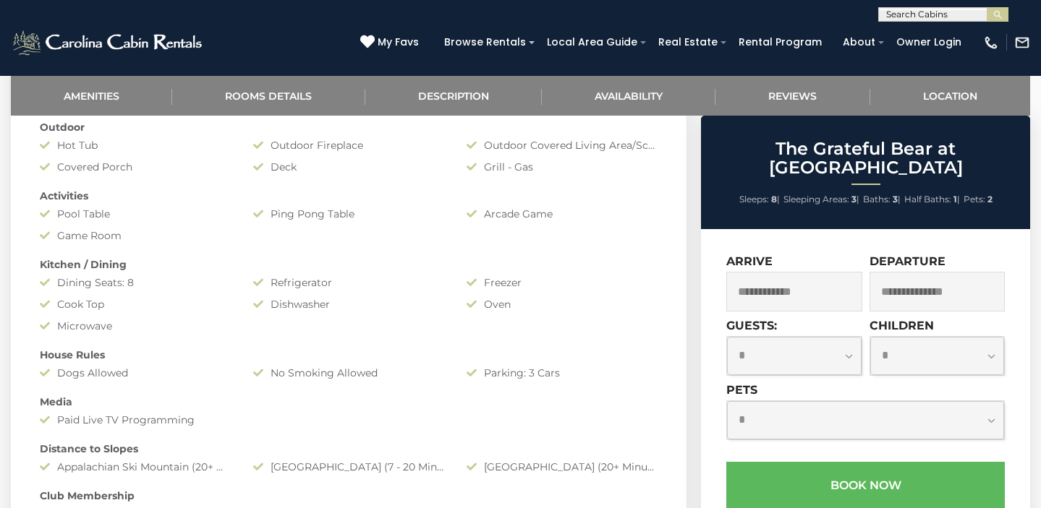
scroll to position [760, 0]
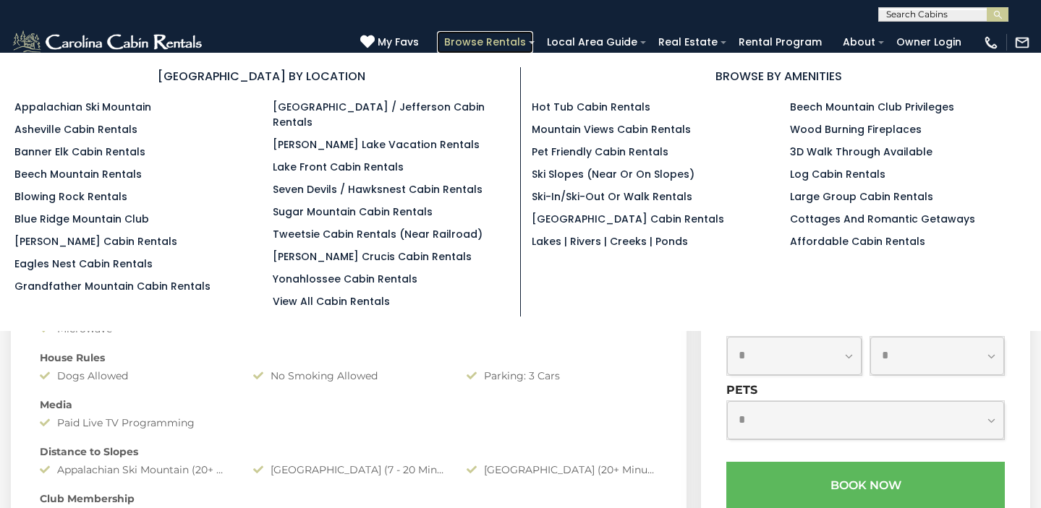
click at [506, 46] on link "Browse Rentals" at bounding box center [485, 42] width 96 height 22
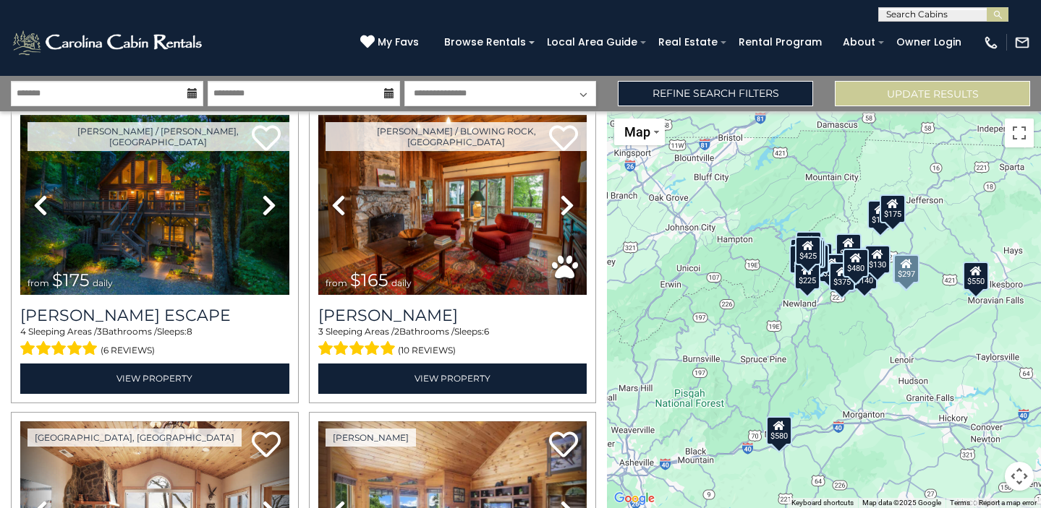
scroll to position [364, 0]
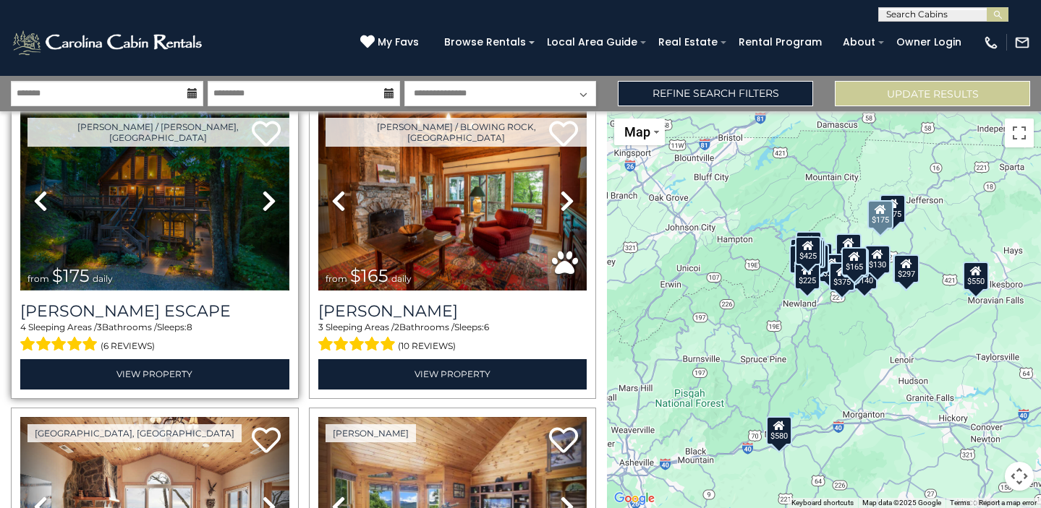
click at [229, 218] on img at bounding box center [154, 201] width 269 height 180
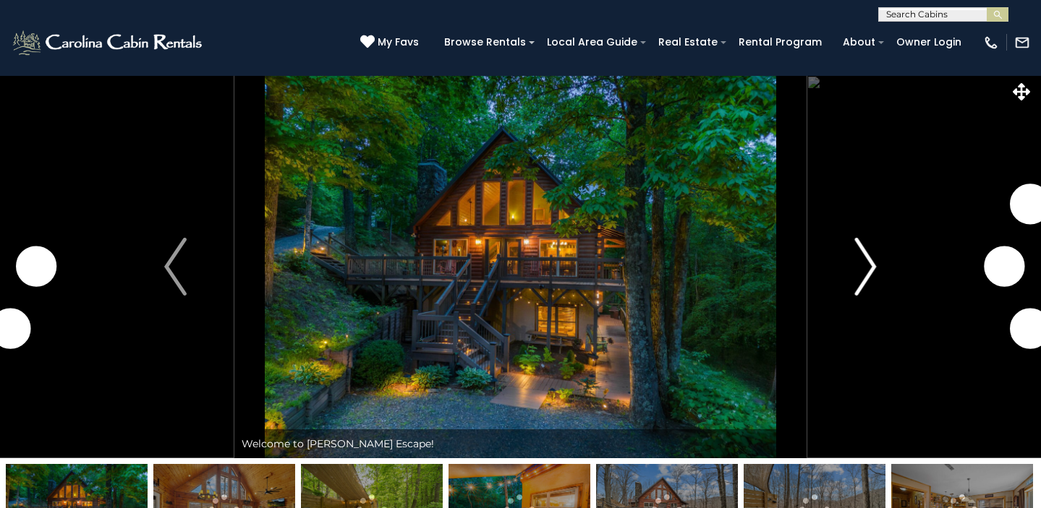
click at [874, 252] on img "Next" at bounding box center [865, 267] width 22 height 58
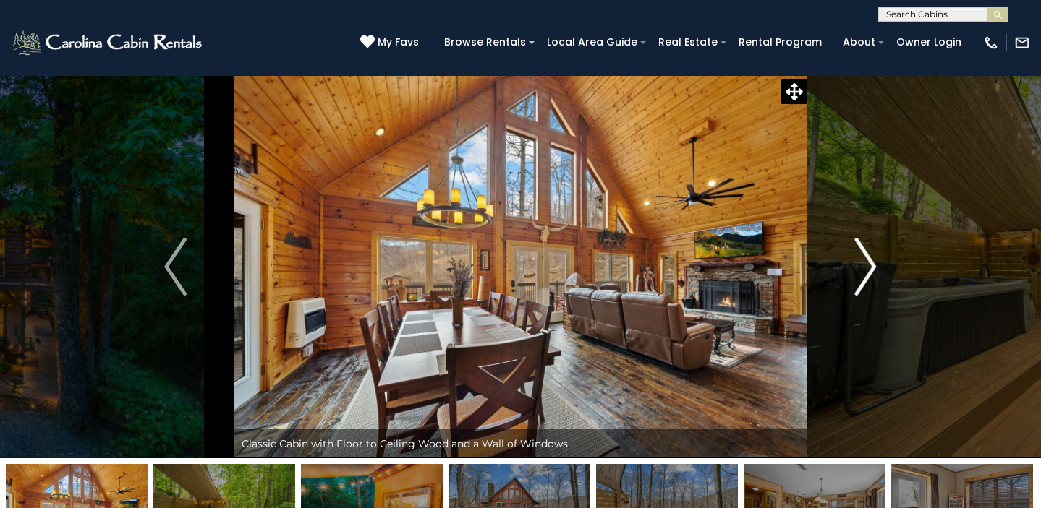
click at [879, 262] on button "Next" at bounding box center [865, 266] width 118 height 383
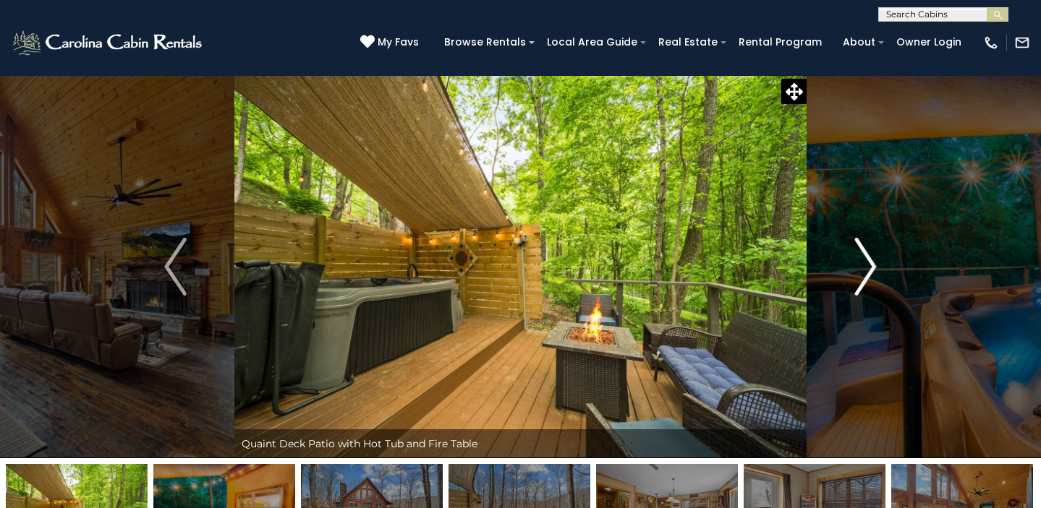
click at [877, 262] on button "Next" at bounding box center [865, 266] width 118 height 383
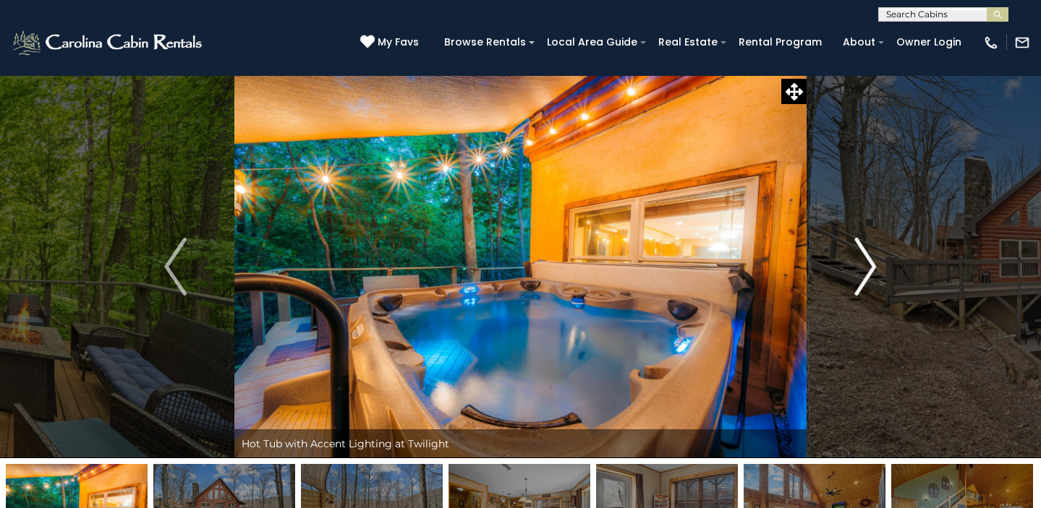
click at [877, 262] on button "Next" at bounding box center [865, 266] width 118 height 383
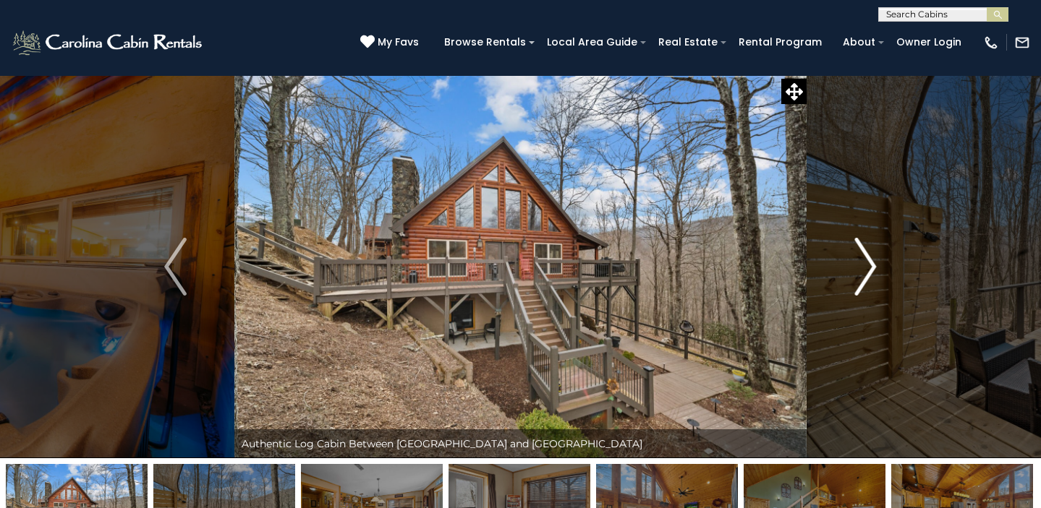
click at [877, 262] on button "Next" at bounding box center [865, 266] width 118 height 383
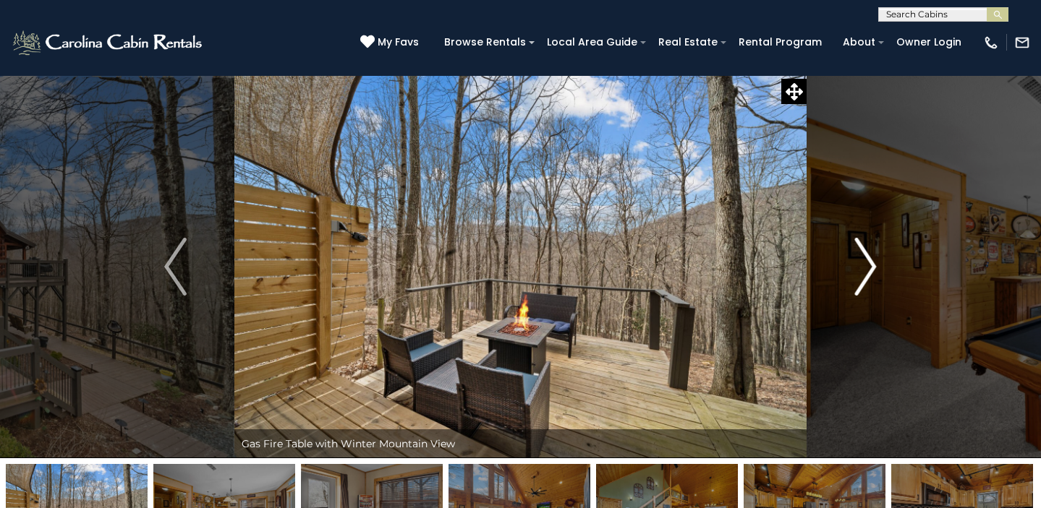
click at [877, 262] on button "Next" at bounding box center [865, 266] width 118 height 383
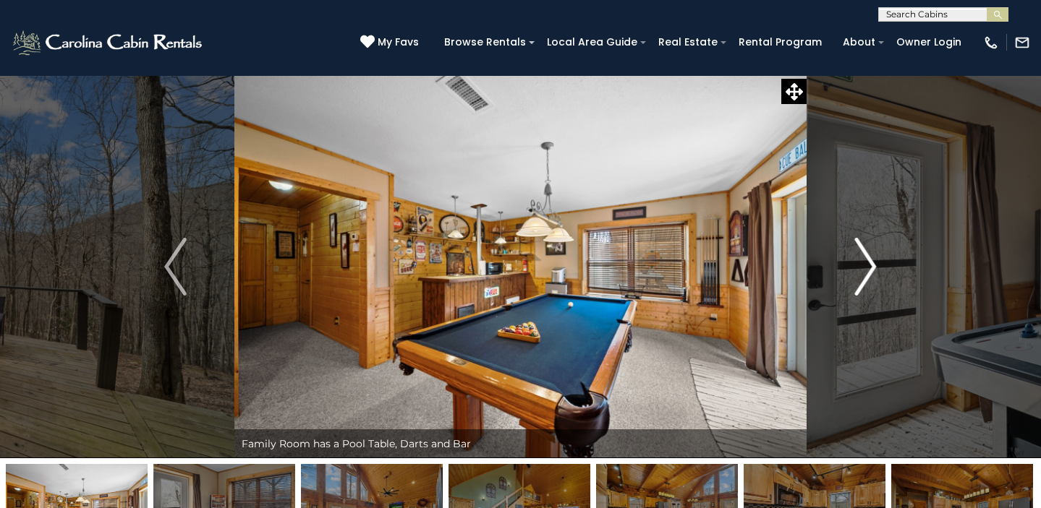
click at [877, 262] on button "Next" at bounding box center [865, 266] width 118 height 383
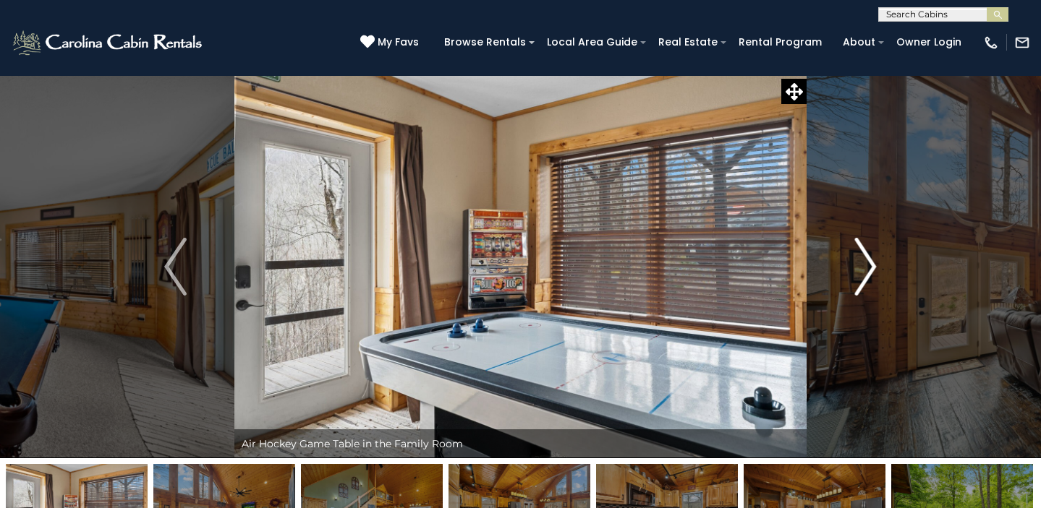
click at [877, 262] on button "Next" at bounding box center [865, 266] width 118 height 383
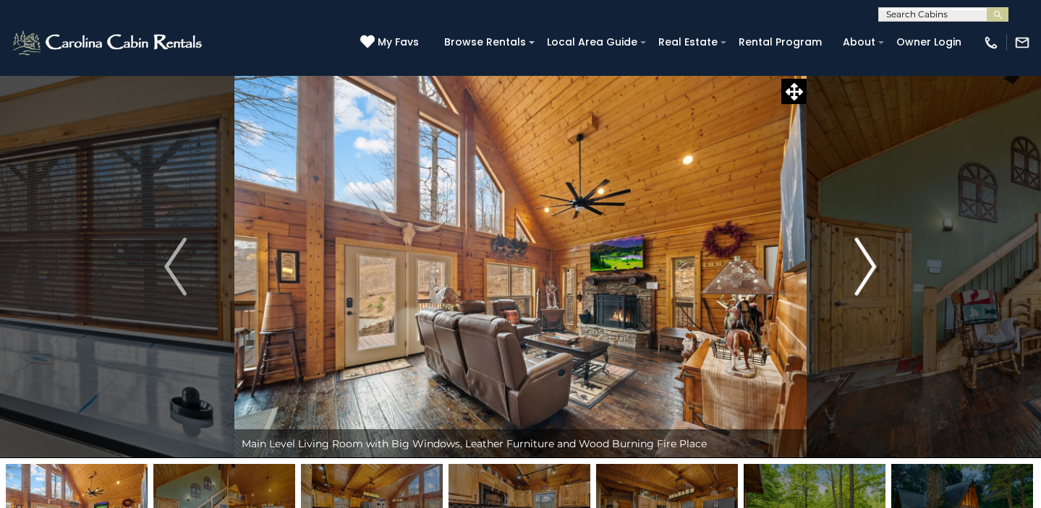
click at [877, 262] on button "Next" at bounding box center [865, 266] width 118 height 383
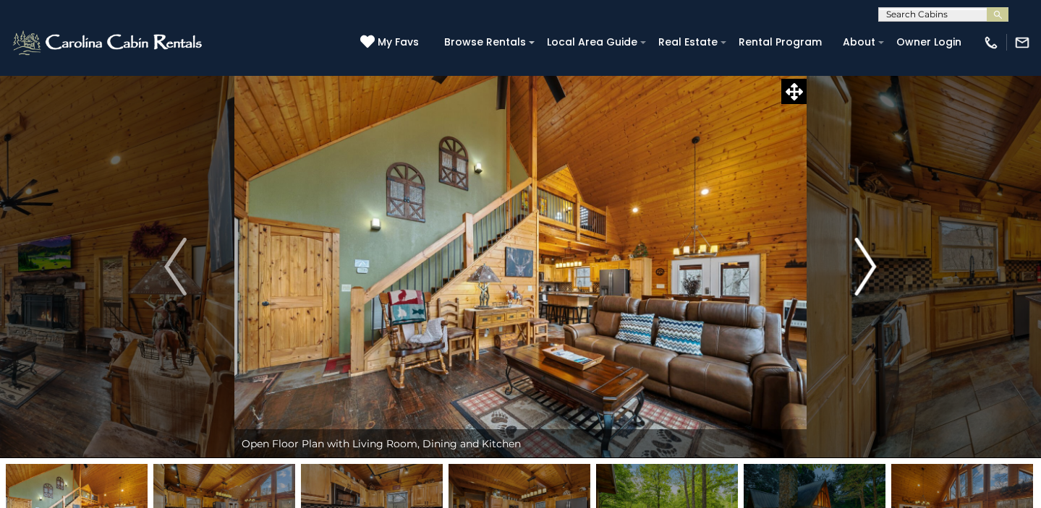
click at [877, 262] on button "Next" at bounding box center [865, 266] width 118 height 383
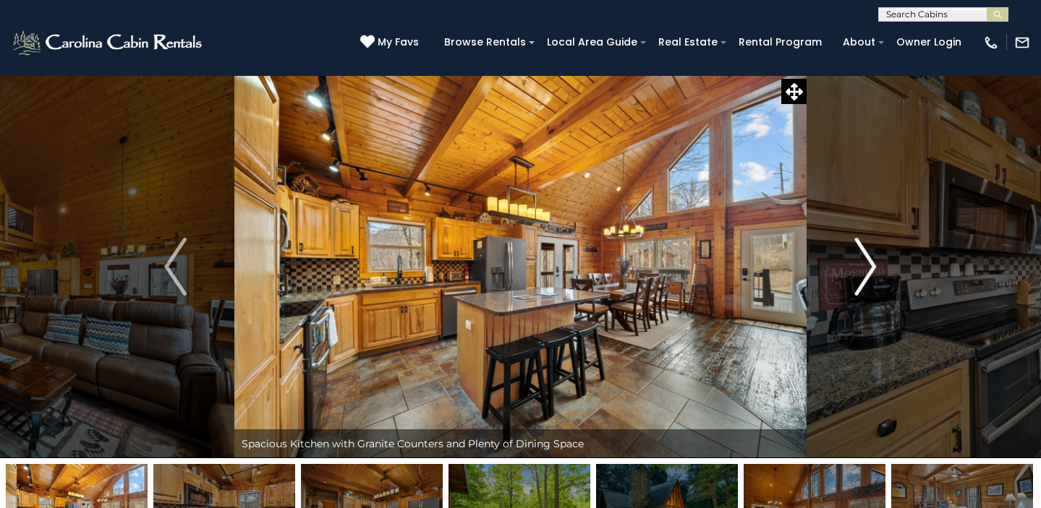
click at [877, 262] on button "Next" at bounding box center [865, 266] width 118 height 383
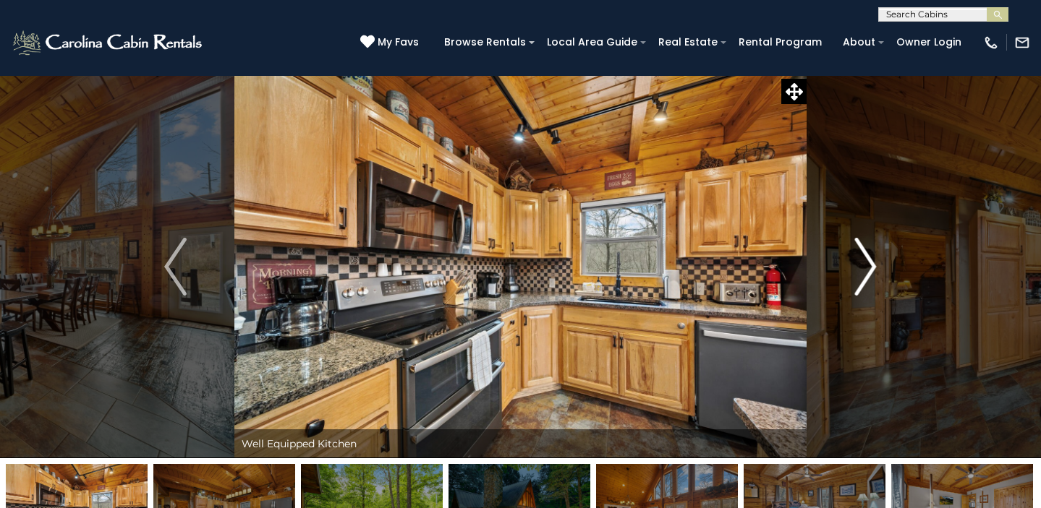
click at [877, 262] on button "Next" at bounding box center [865, 266] width 118 height 383
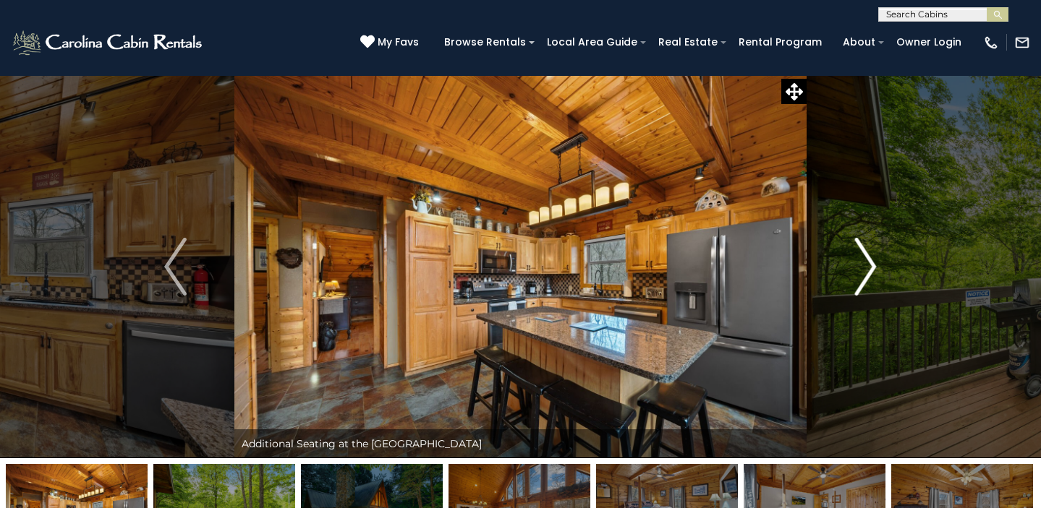
click at [877, 262] on button "Next" at bounding box center [865, 266] width 118 height 383
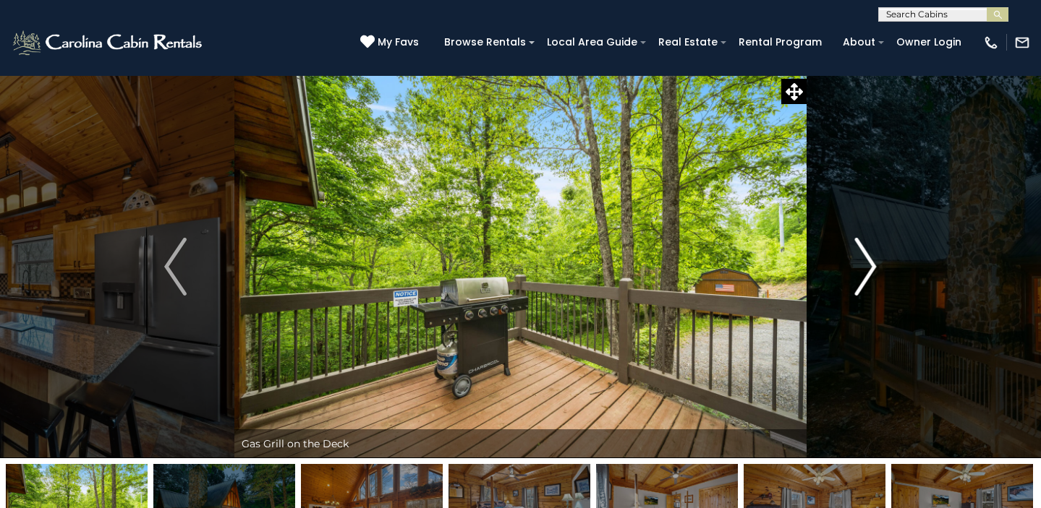
click at [877, 262] on button "Next" at bounding box center [865, 266] width 118 height 383
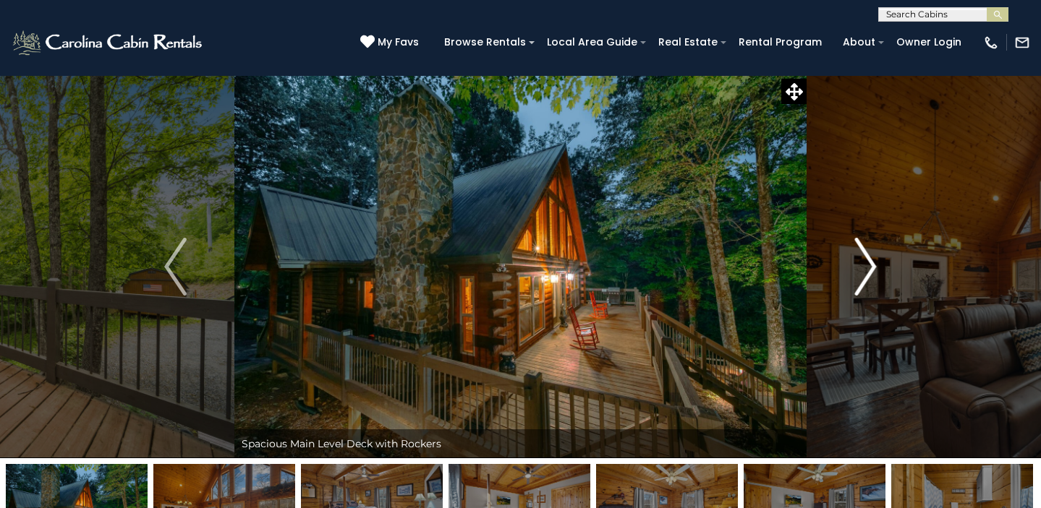
click at [877, 262] on button "Next" at bounding box center [865, 266] width 118 height 383
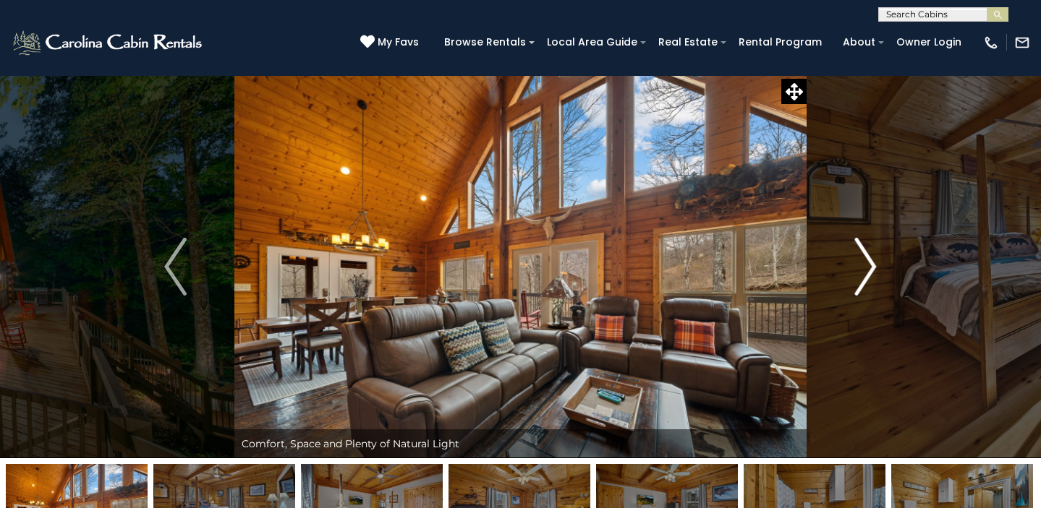
click at [877, 262] on button "Next" at bounding box center [865, 266] width 118 height 383
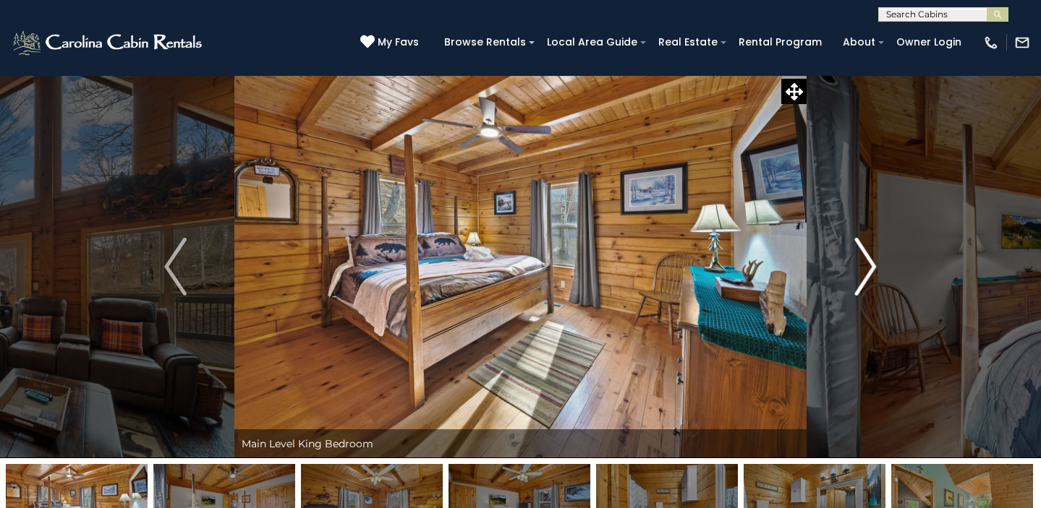
click at [877, 262] on button "Next" at bounding box center [865, 266] width 118 height 383
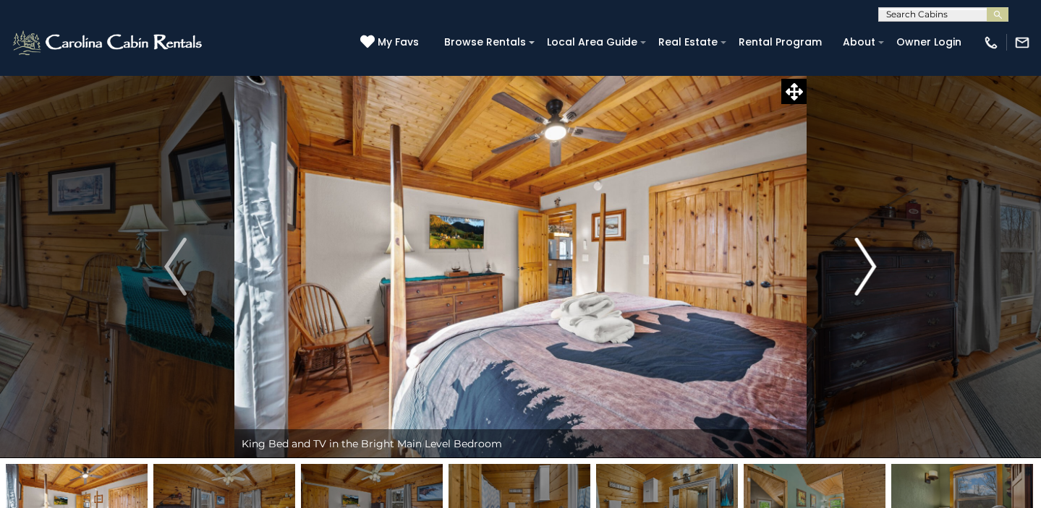
click at [878, 262] on button "Next" at bounding box center [865, 266] width 118 height 383
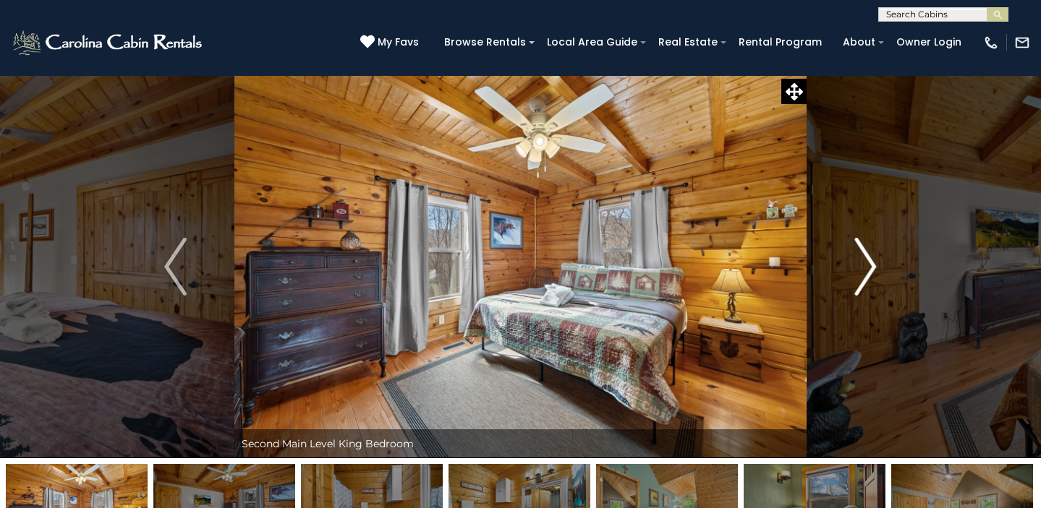
click at [878, 262] on button "Next" at bounding box center [865, 266] width 118 height 383
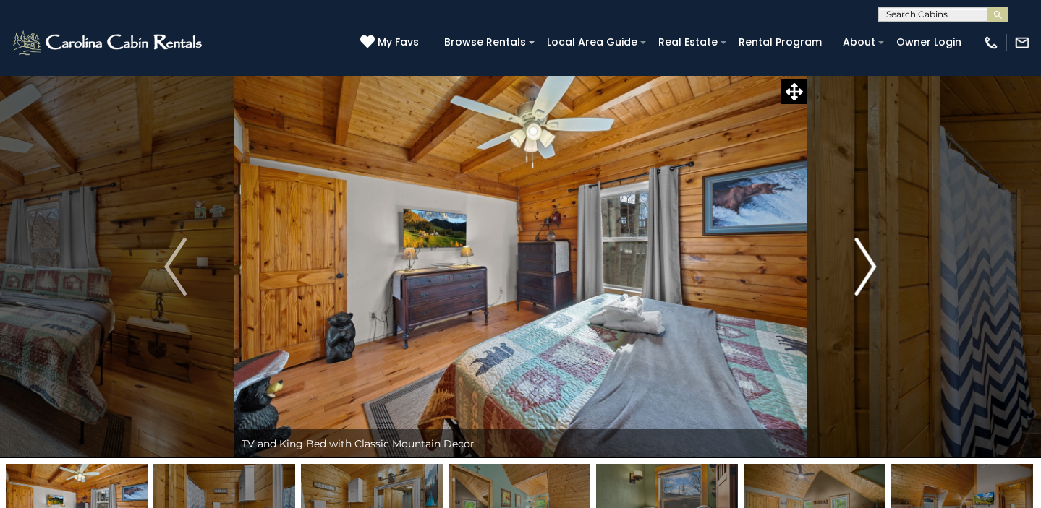
click at [878, 262] on button "Next" at bounding box center [865, 266] width 118 height 383
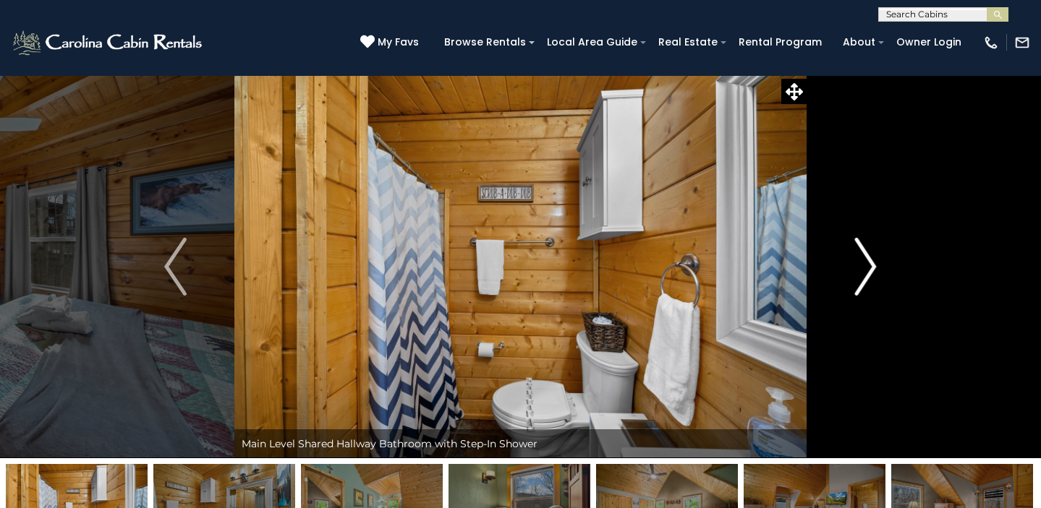
click at [878, 262] on button "Next" at bounding box center [865, 266] width 118 height 383
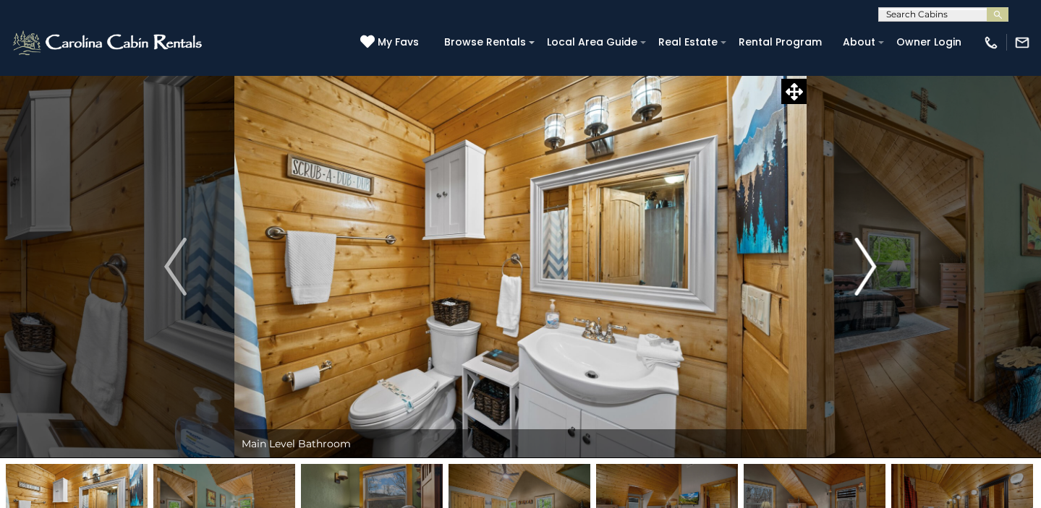
click at [878, 262] on button "Next" at bounding box center [865, 266] width 118 height 383
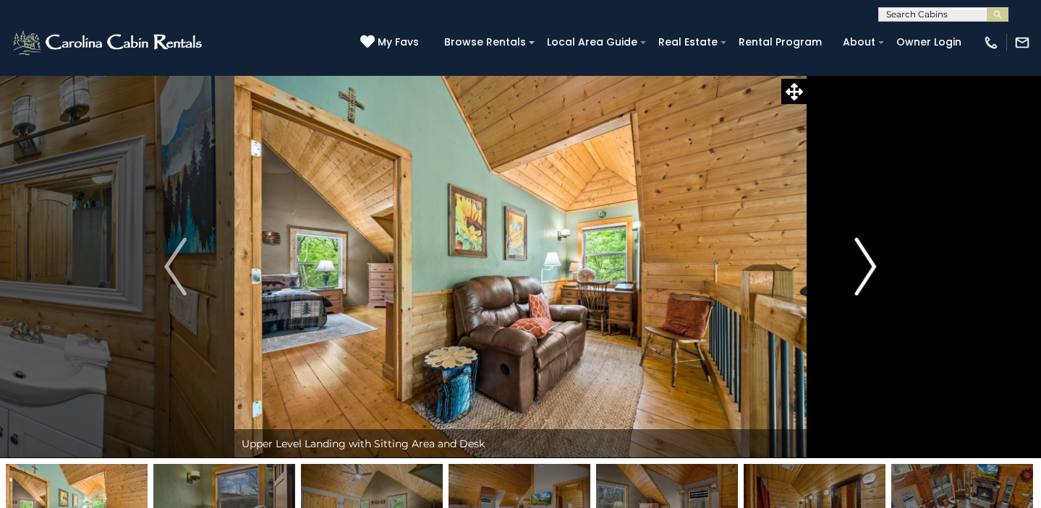
click at [875, 263] on img "Next" at bounding box center [865, 267] width 22 height 58
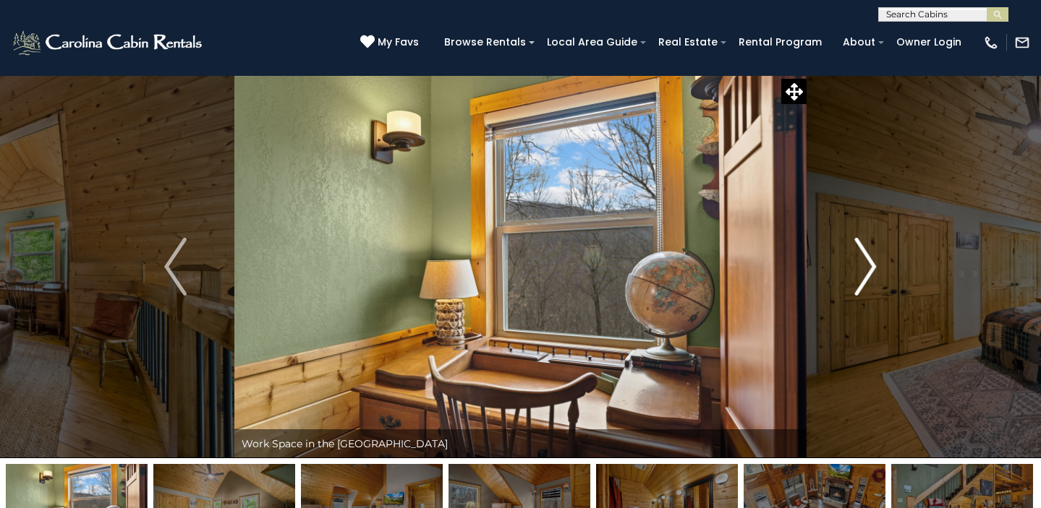
click at [874, 263] on img "Next" at bounding box center [865, 267] width 22 height 58
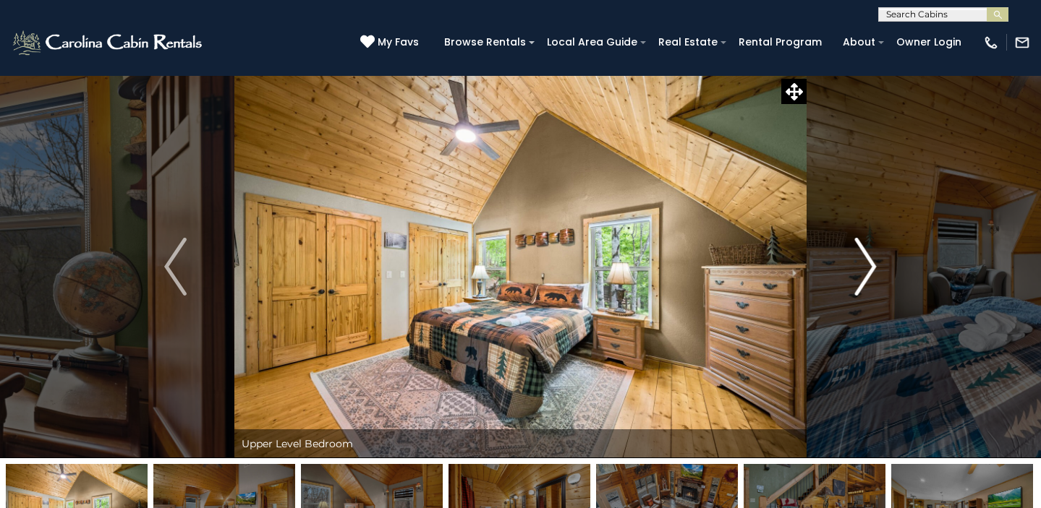
click at [874, 263] on img "Next" at bounding box center [865, 267] width 22 height 58
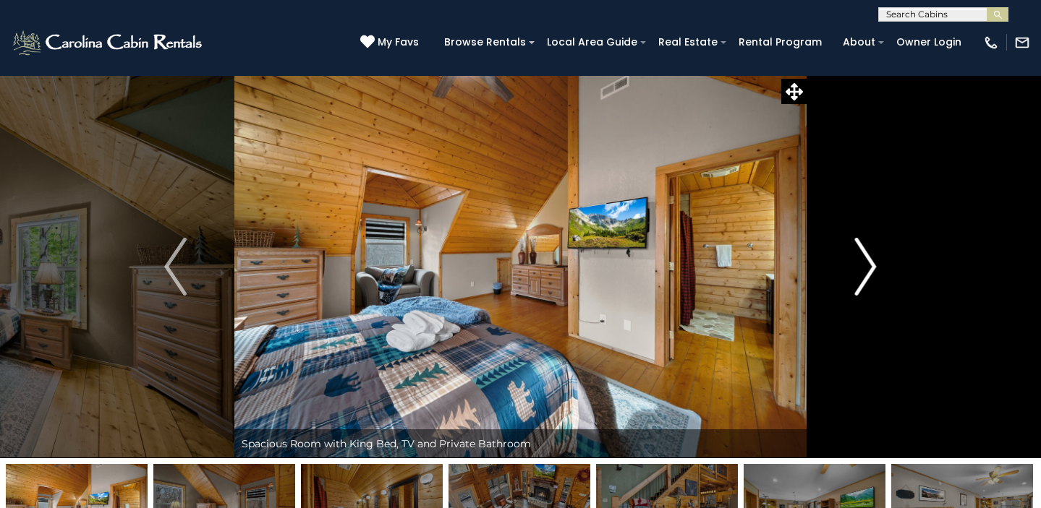
click at [873, 264] on img "Next" at bounding box center [865, 267] width 22 height 58
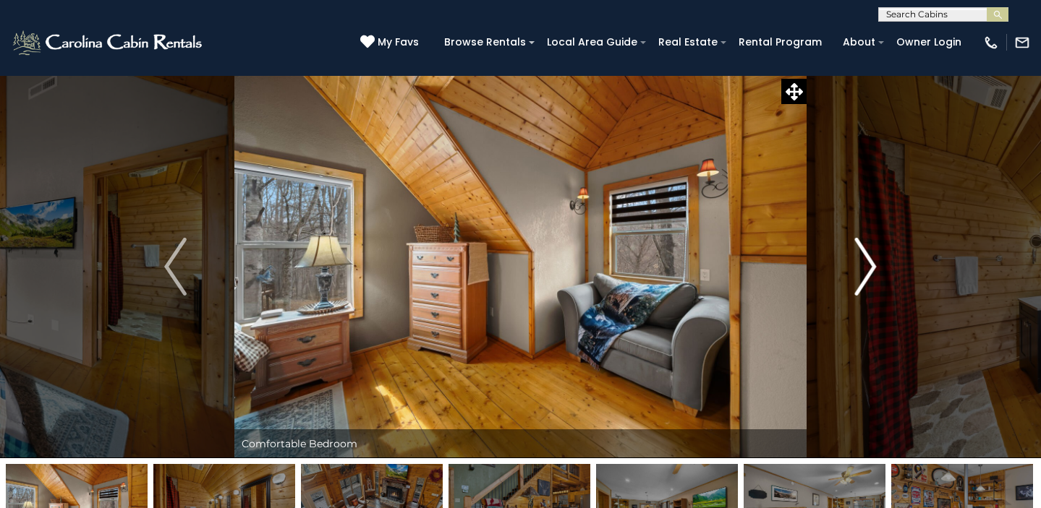
click at [873, 264] on img "Next" at bounding box center [865, 267] width 22 height 58
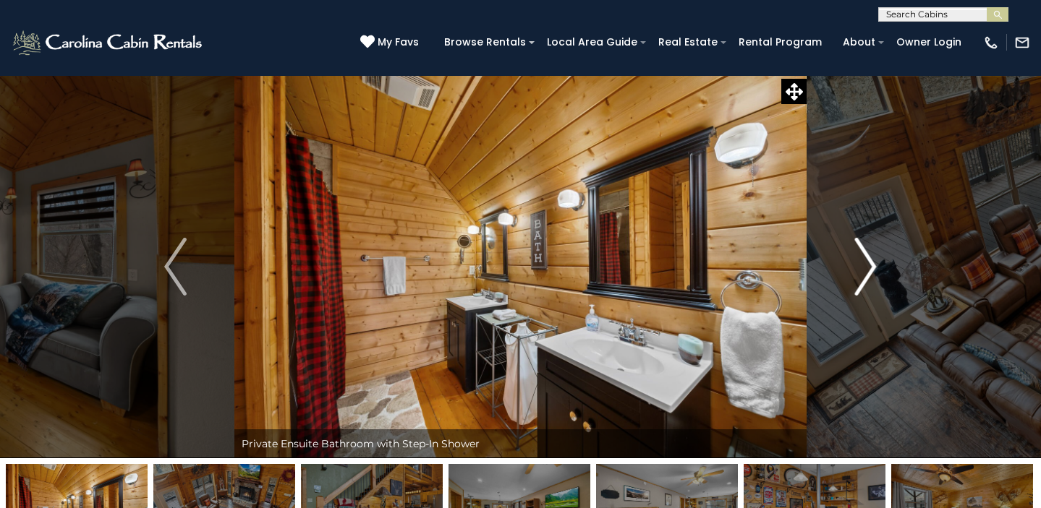
click at [873, 264] on img "Next" at bounding box center [865, 267] width 22 height 58
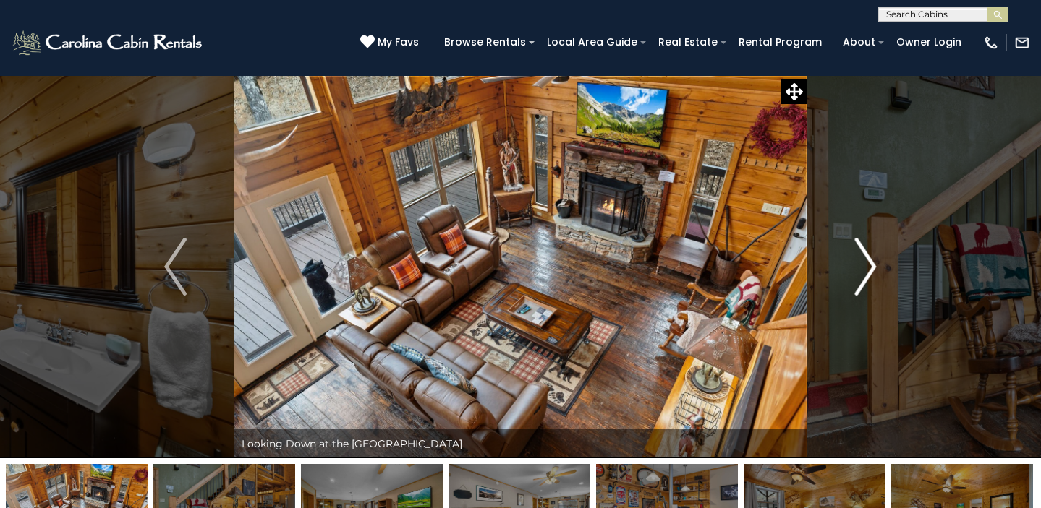
click at [873, 264] on img "Next" at bounding box center [865, 267] width 22 height 58
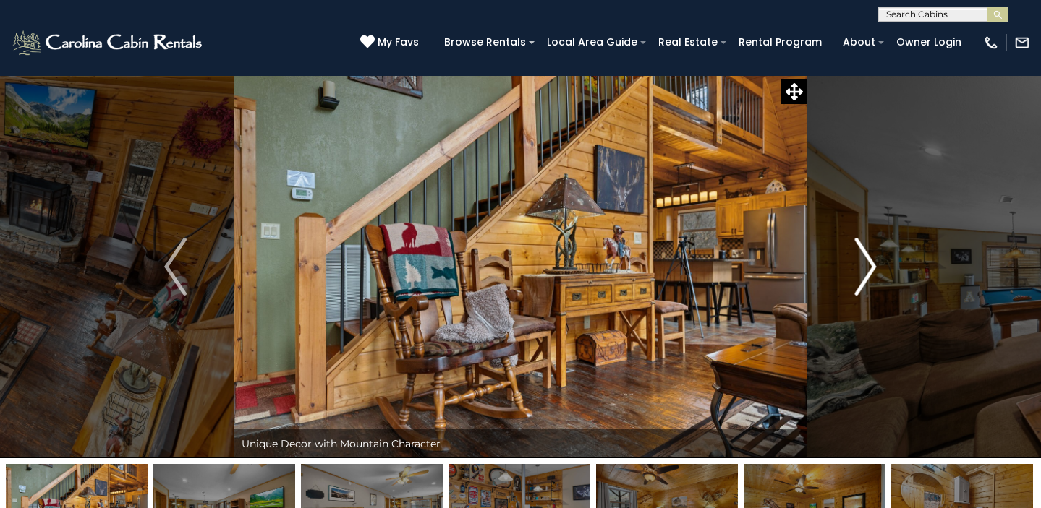
click at [874, 264] on img "Next" at bounding box center [865, 267] width 22 height 58
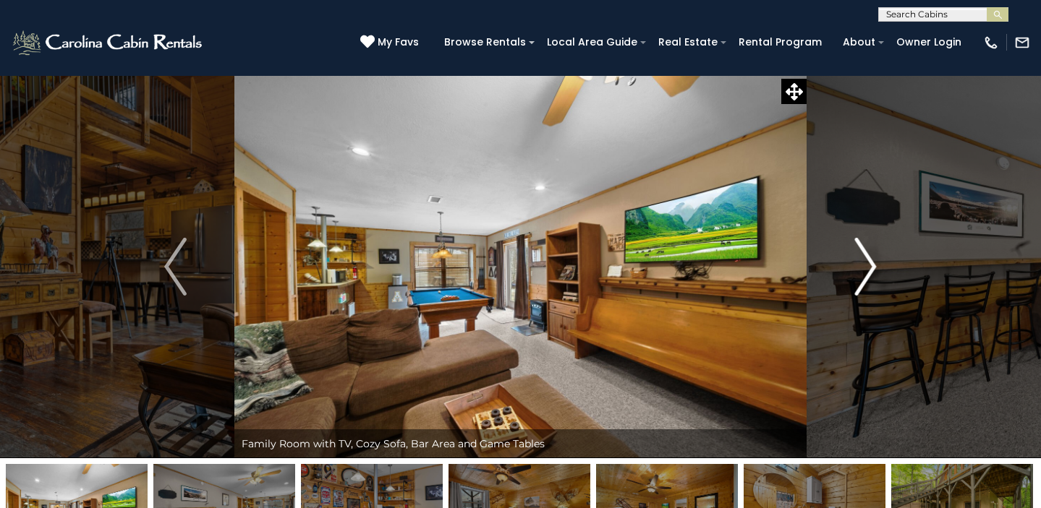
click at [871, 265] on img "Next" at bounding box center [865, 267] width 22 height 58
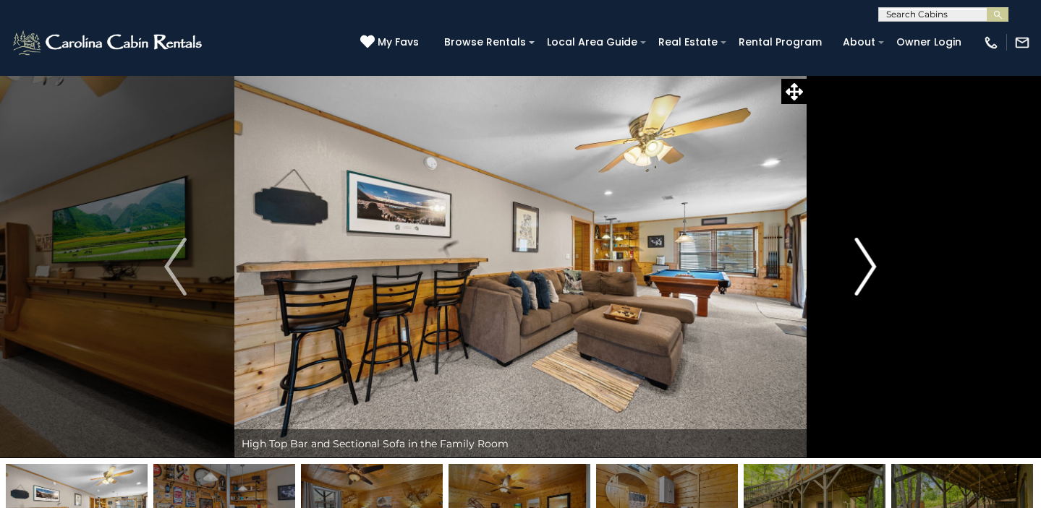
click at [870, 265] on img "Next" at bounding box center [865, 267] width 22 height 58
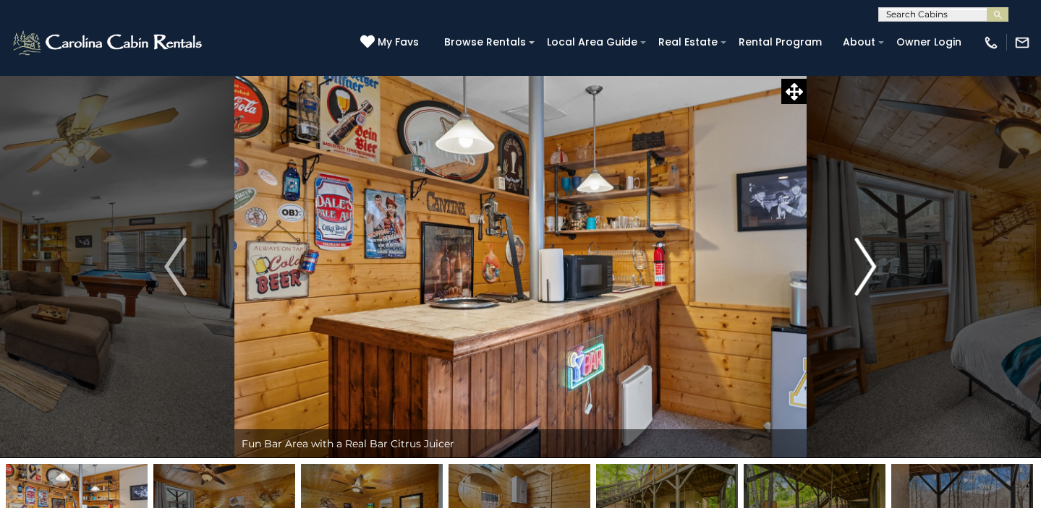
click at [870, 265] on img "Next" at bounding box center [865, 267] width 22 height 58
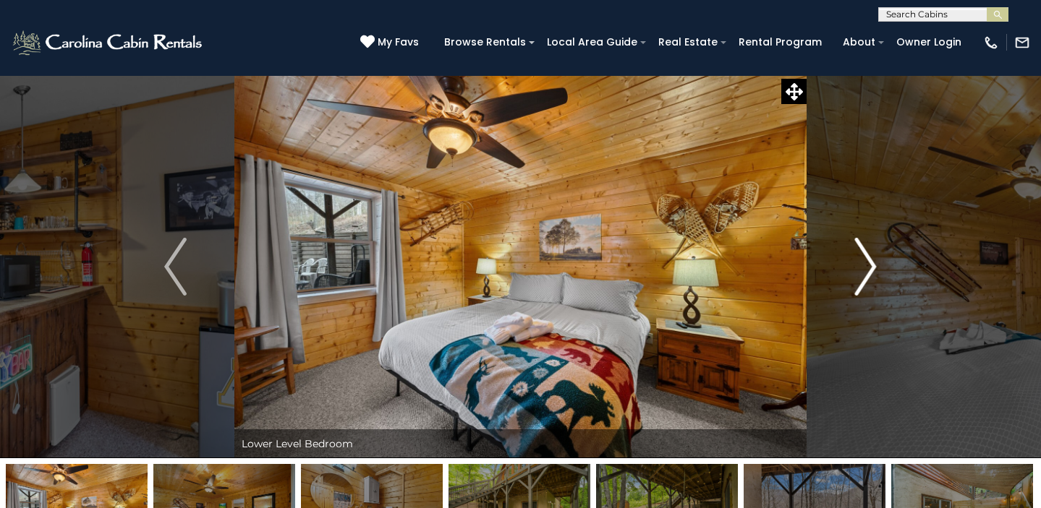
click at [870, 265] on img "Next" at bounding box center [865, 267] width 22 height 58
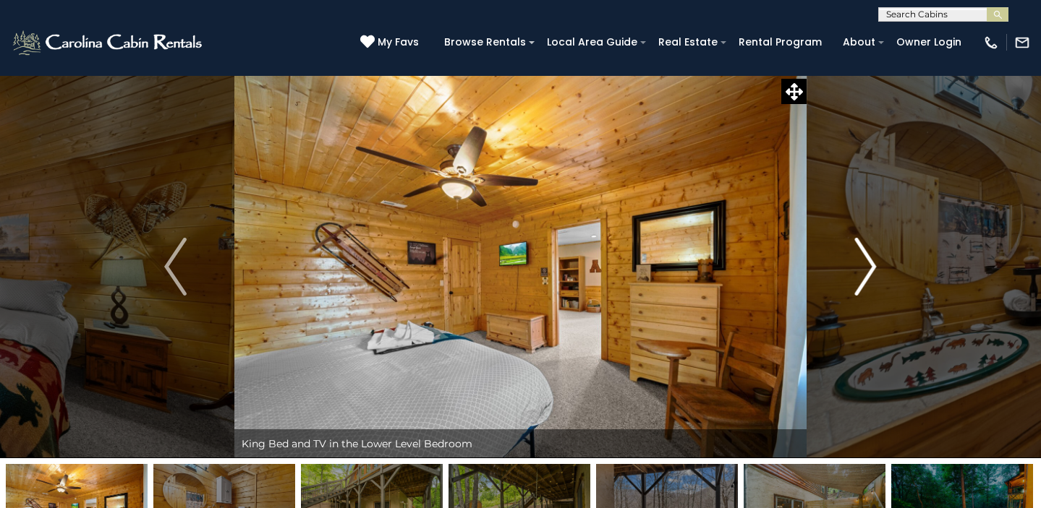
click at [870, 265] on img "Next" at bounding box center [865, 267] width 22 height 58
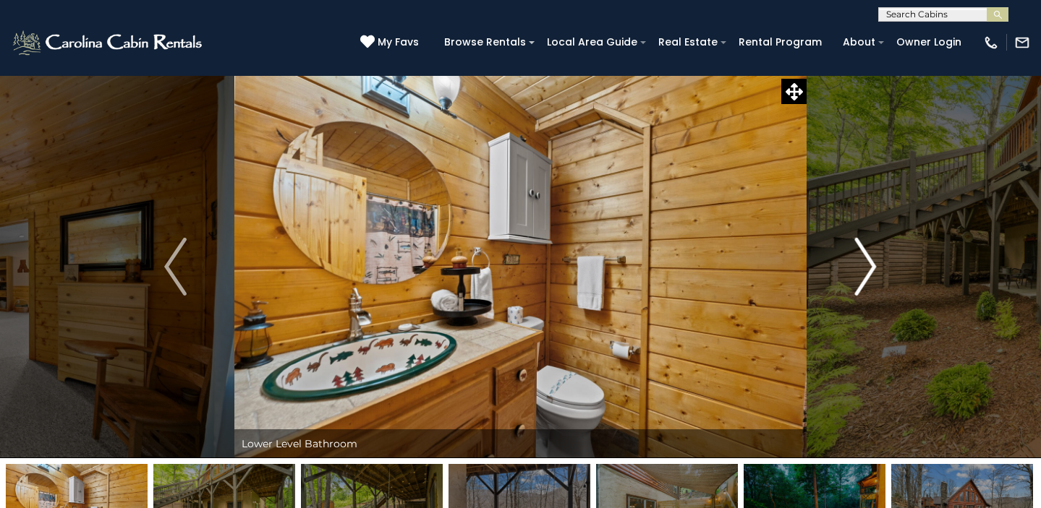
click at [870, 265] on img "Next" at bounding box center [865, 267] width 22 height 58
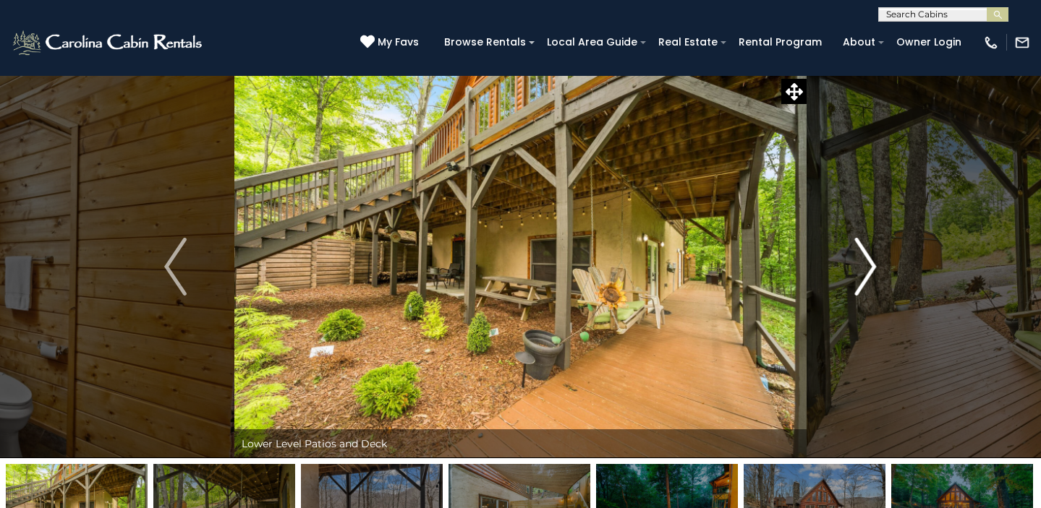
click at [870, 265] on img "Next" at bounding box center [865, 267] width 22 height 58
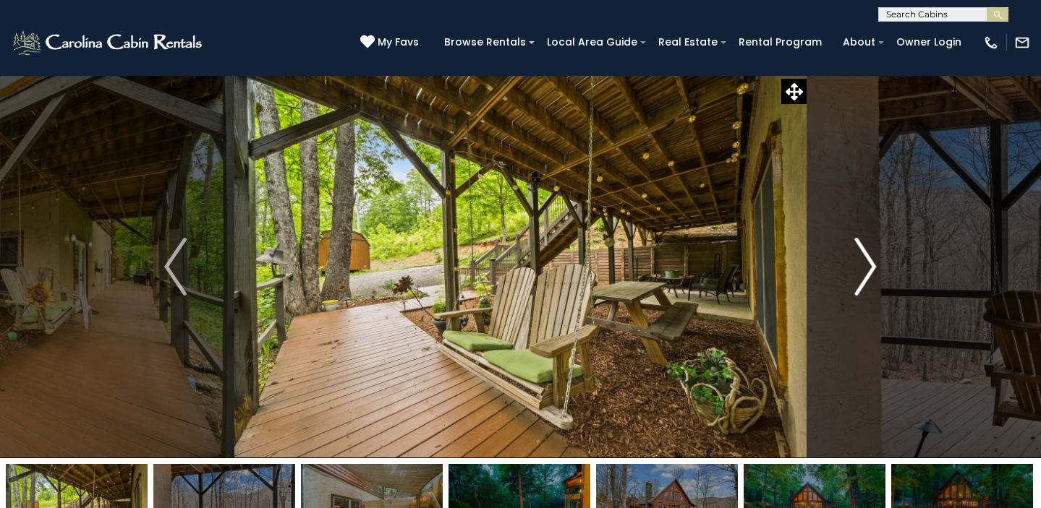
click at [870, 265] on img "Next" at bounding box center [865, 267] width 22 height 58
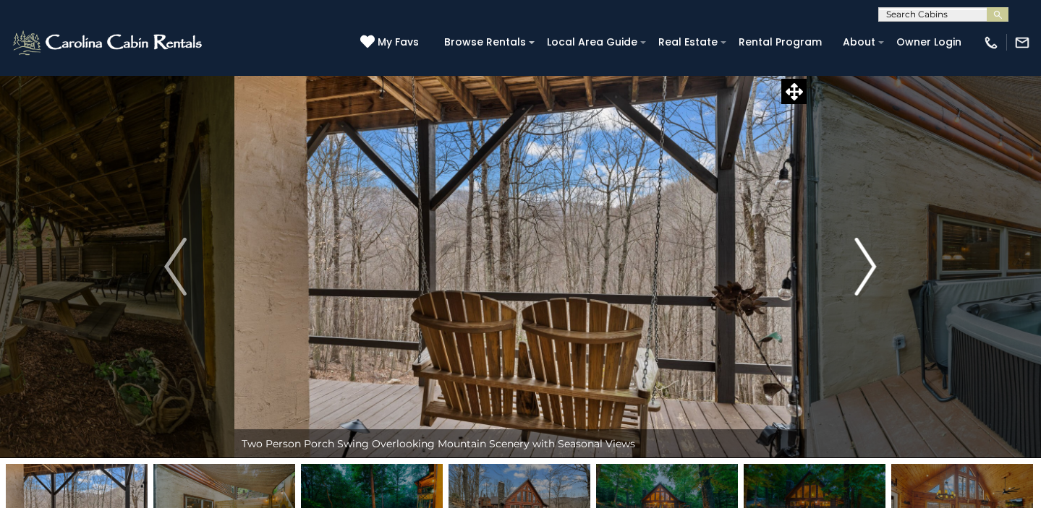
click at [870, 265] on img "Next" at bounding box center [865, 267] width 22 height 58
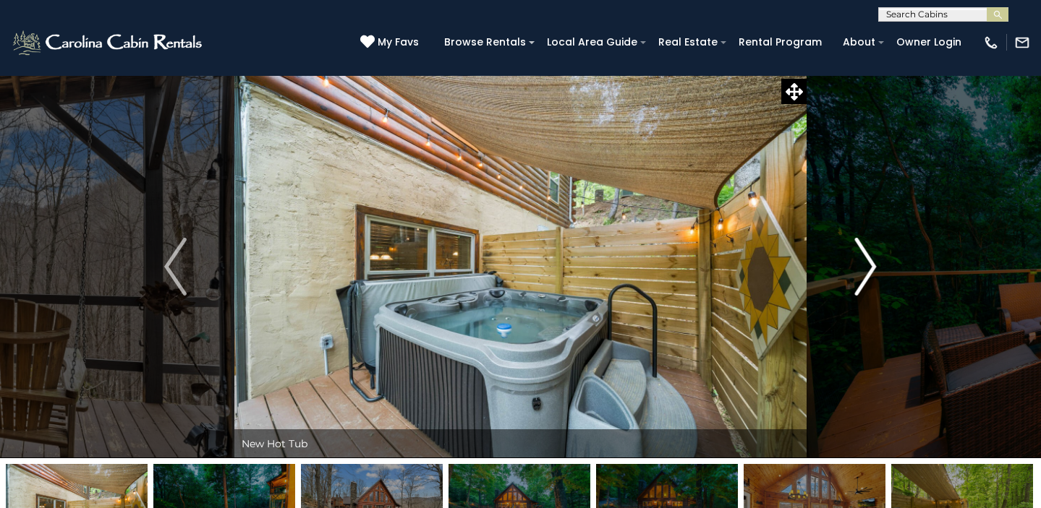
click at [870, 265] on img "Next" at bounding box center [865, 267] width 22 height 58
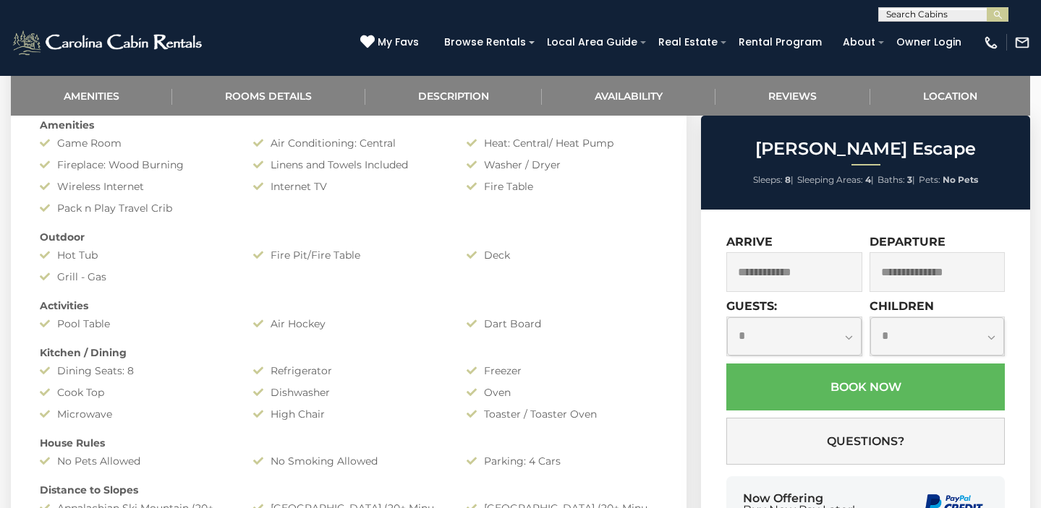
scroll to position [654, 0]
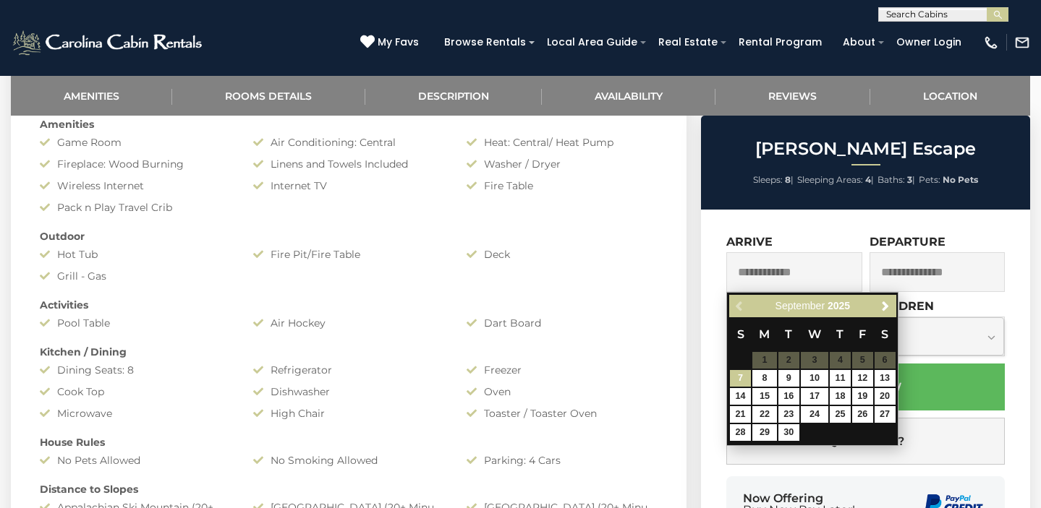
click at [814, 277] on input "text" at bounding box center [793, 272] width 135 height 40
click at [890, 311] on span "Next" at bounding box center [885, 307] width 12 height 12
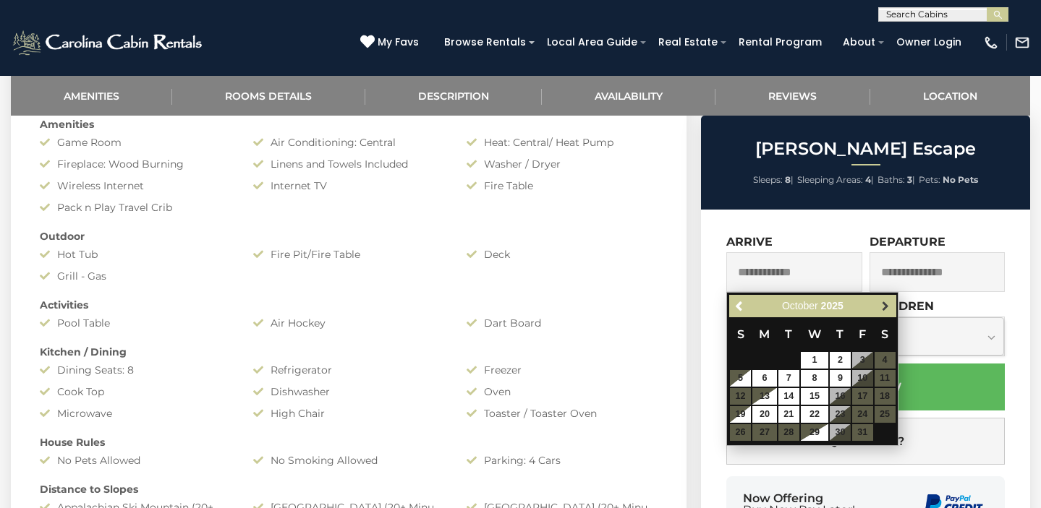
click at [889, 311] on span "Next" at bounding box center [885, 307] width 12 height 12
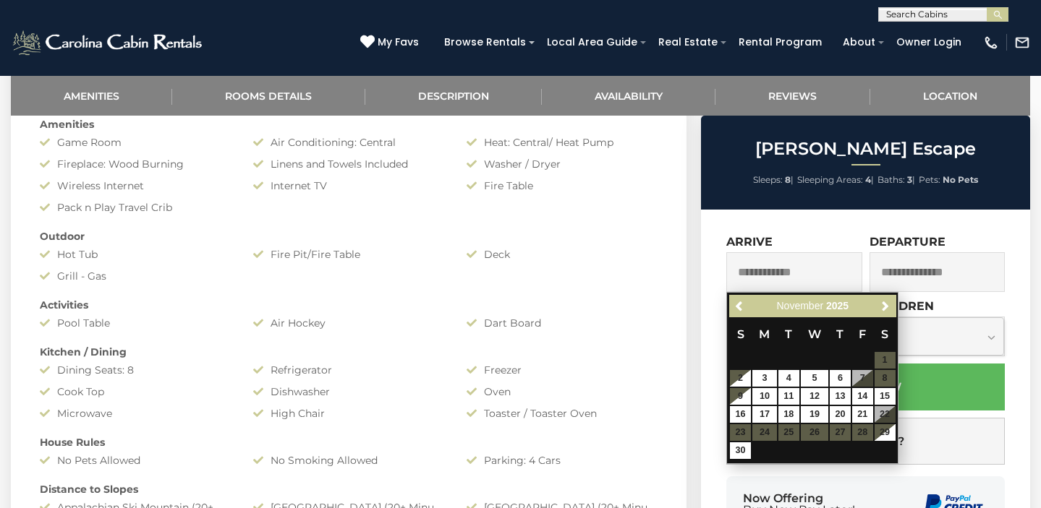
click at [668, 161] on div "Washer / Dryer" at bounding box center [562, 164] width 213 height 14
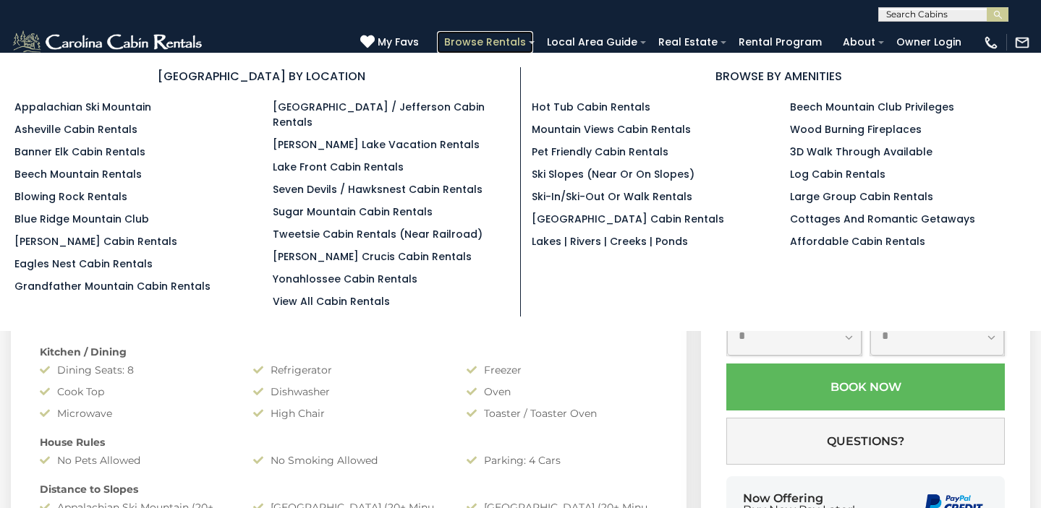
click at [487, 41] on link "Browse Rentals" at bounding box center [485, 42] width 96 height 22
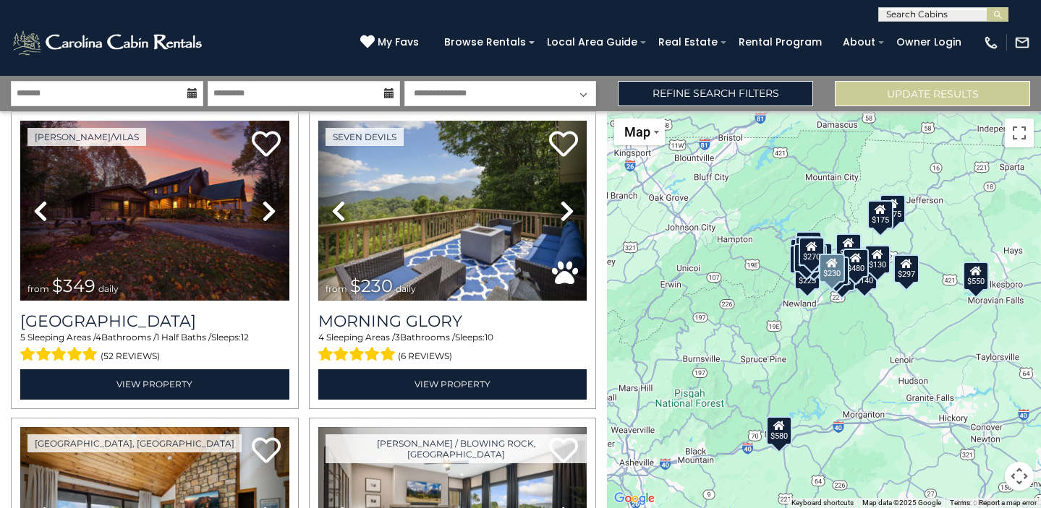
scroll to position [2193, 0]
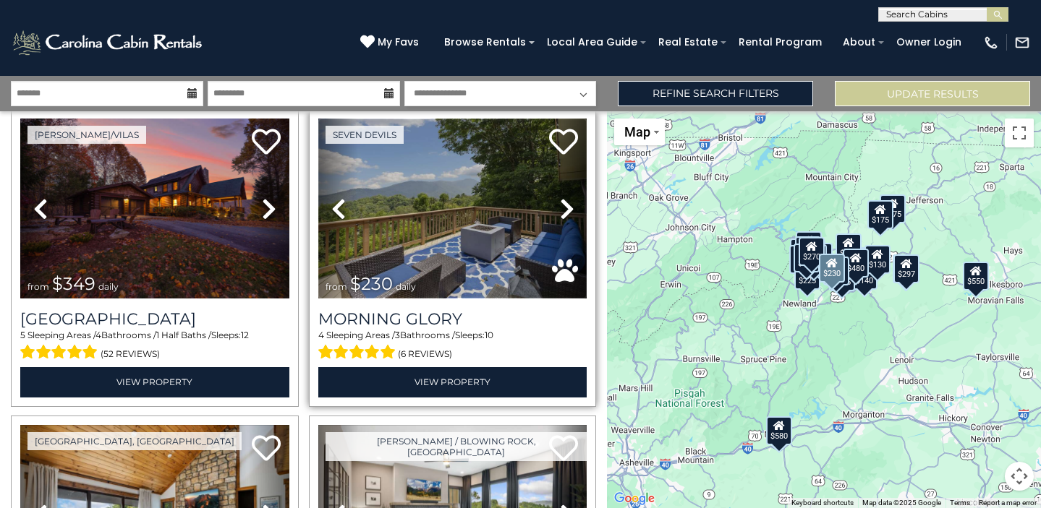
click at [488, 265] on img at bounding box center [452, 209] width 269 height 180
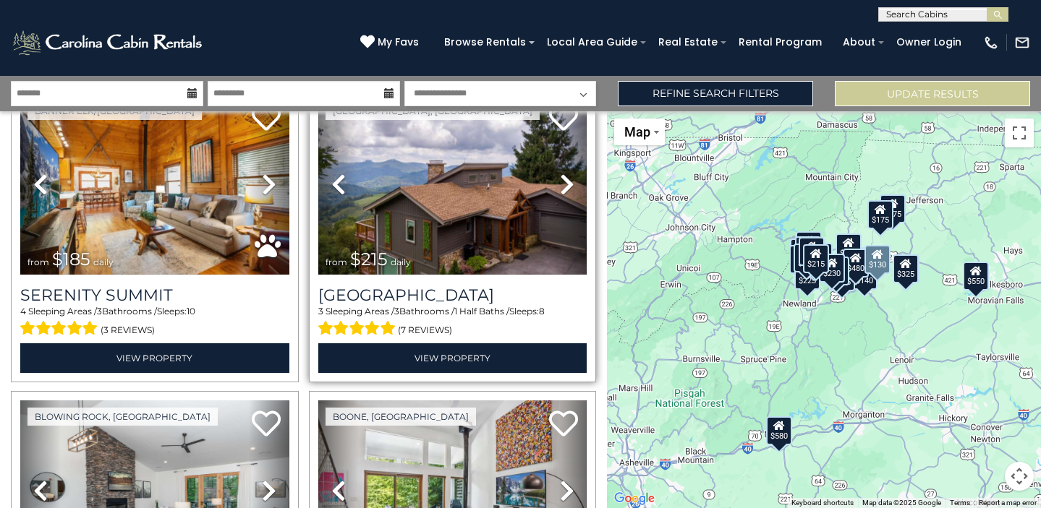
scroll to position [2834, 0]
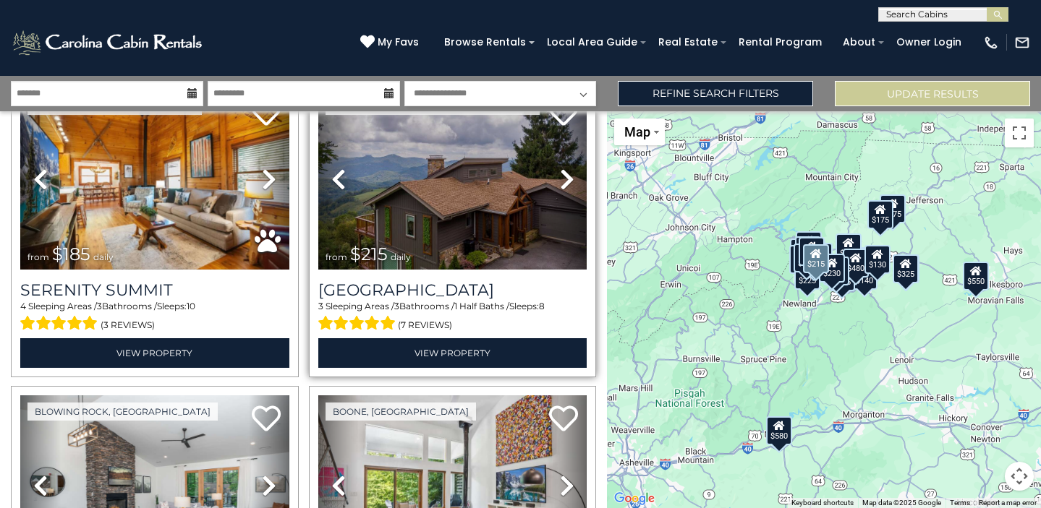
click at [548, 242] on link "Next" at bounding box center [567, 180] width 41 height 180
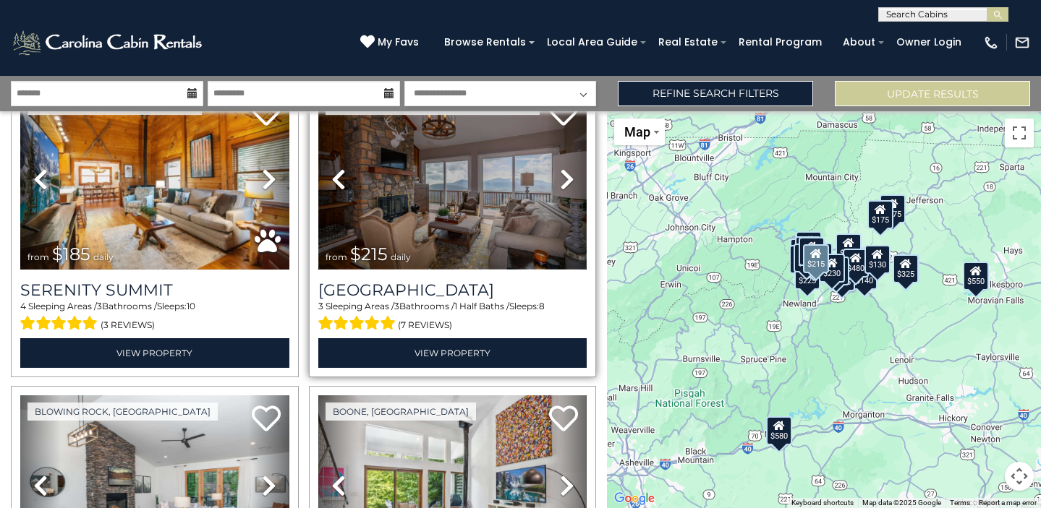
click at [534, 202] on img at bounding box center [452, 180] width 269 height 180
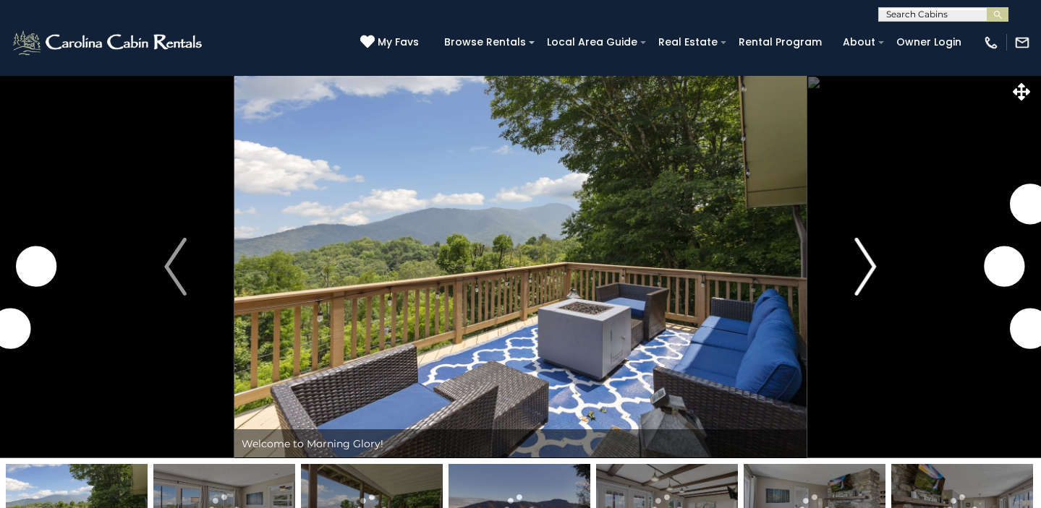
click at [861, 270] on img "Next" at bounding box center [865, 267] width 22 height 58
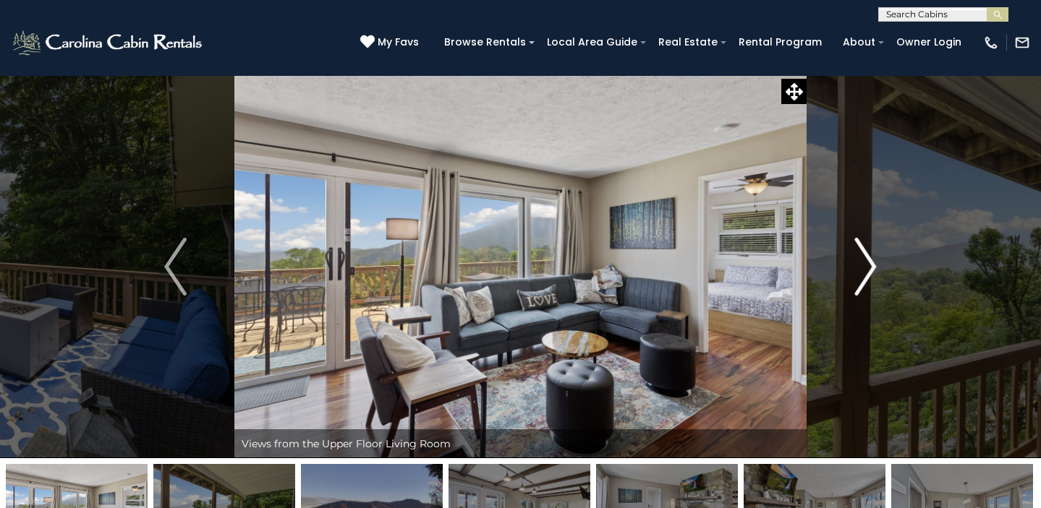
click at [861, 274] on img "Next" at bounding box center [865, 267] width 22 height 58
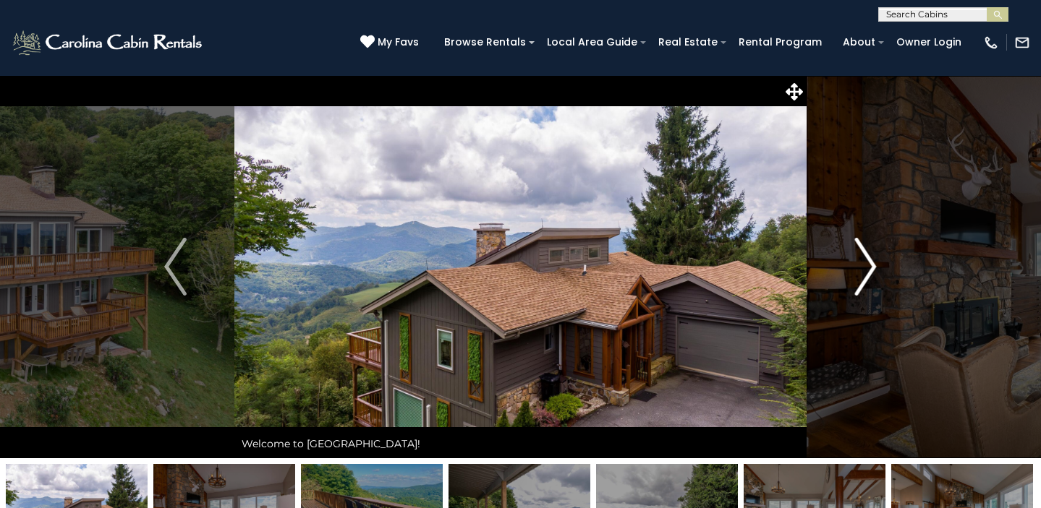
click at [872, 256] on img "Next" at bounding box center [865, 267] width 22 height 58
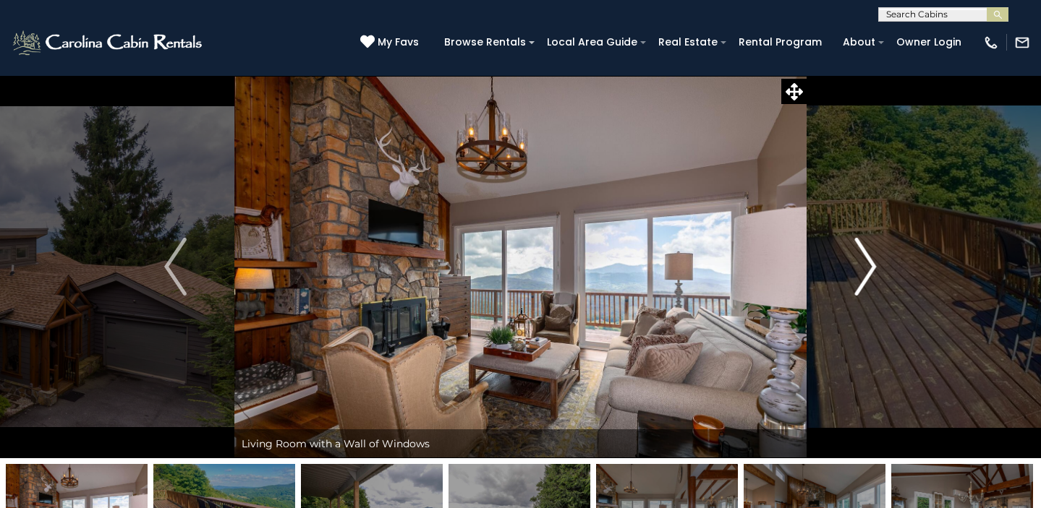
click at [872, 256] on img "Next" at bounding box center [865, 267] width 22 height 58
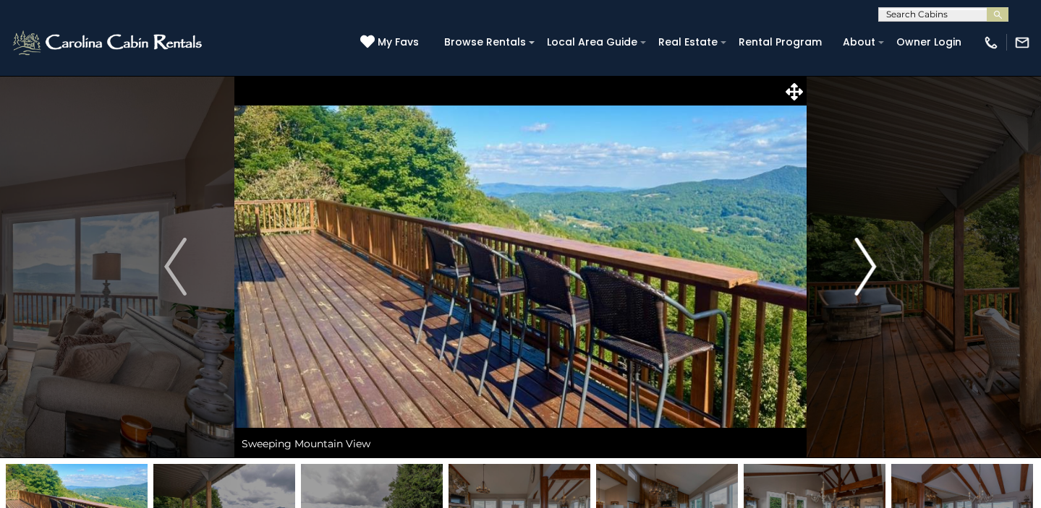
click at [872, 256] on img "Next" at bounding box center [865, 267] width 22 height 58
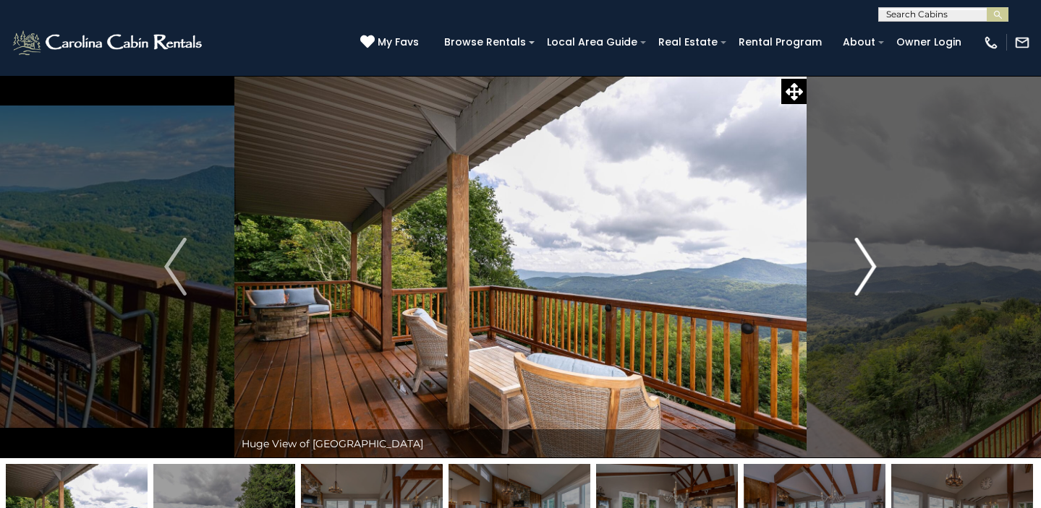
click at [872, 256] on img "Next" at bounding box center [865, 267] width 22 height 58
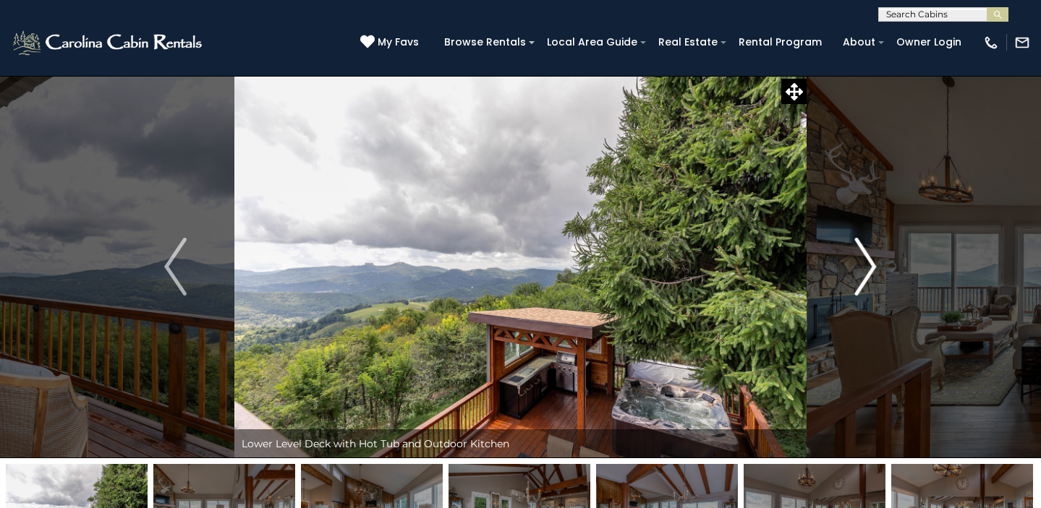
click at [872, 256] on img "Next" at bounding box center [865, 267] width 22 height 58
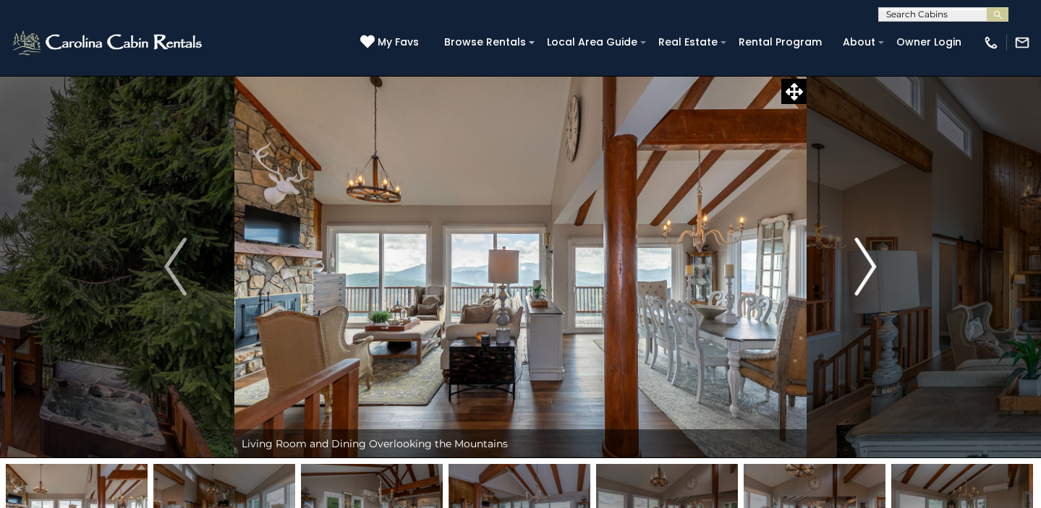
click at [873, 256] on img "Next" at bounding box center [865, 267] width 22 height 58
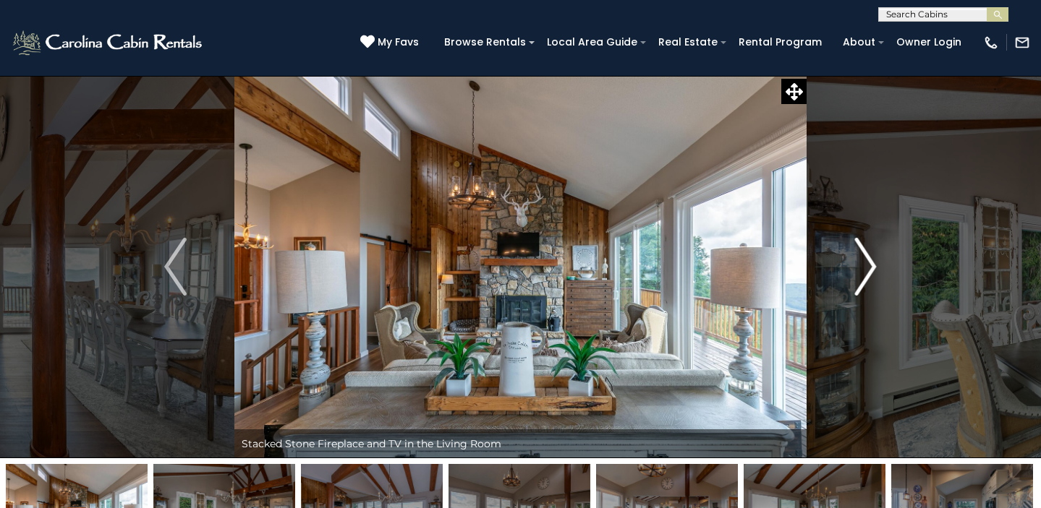
click at [873, 256] on img "Next" at bounding box center [865, 267] width 22 height 58
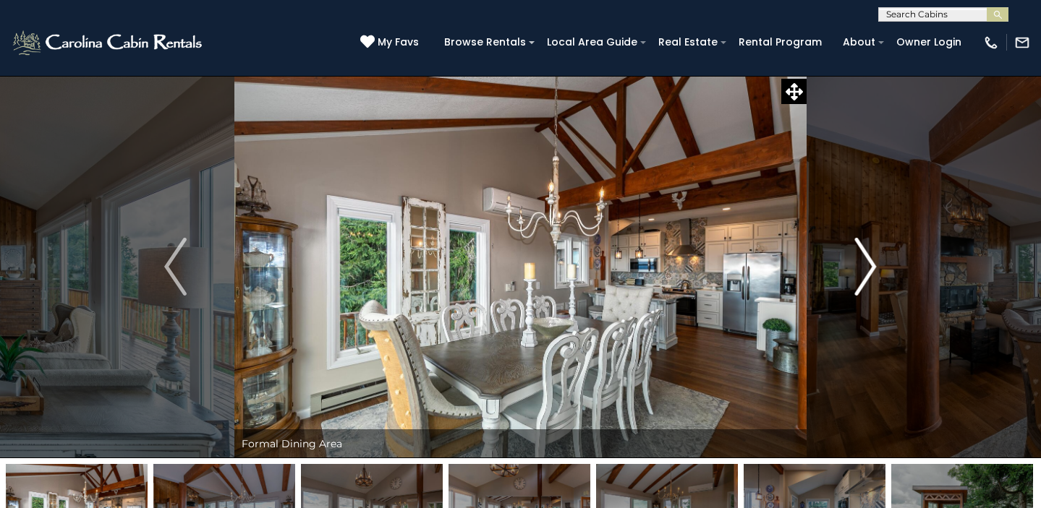
click at [874, 256] on img "Next" at bounding box center [865, 267] width 22 height 58
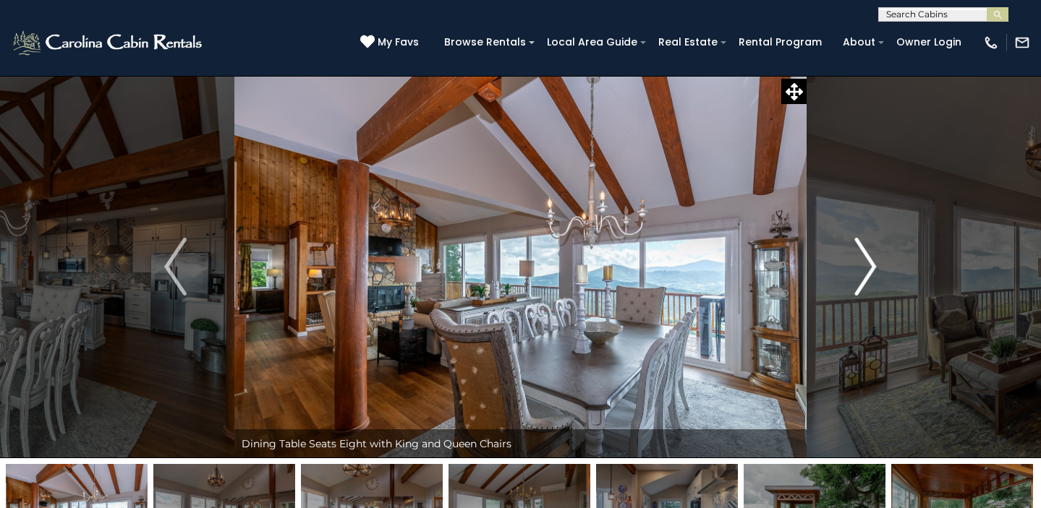
click at [874, 256] on img "Next" at bounding box center [865, 267] width 22 height 58
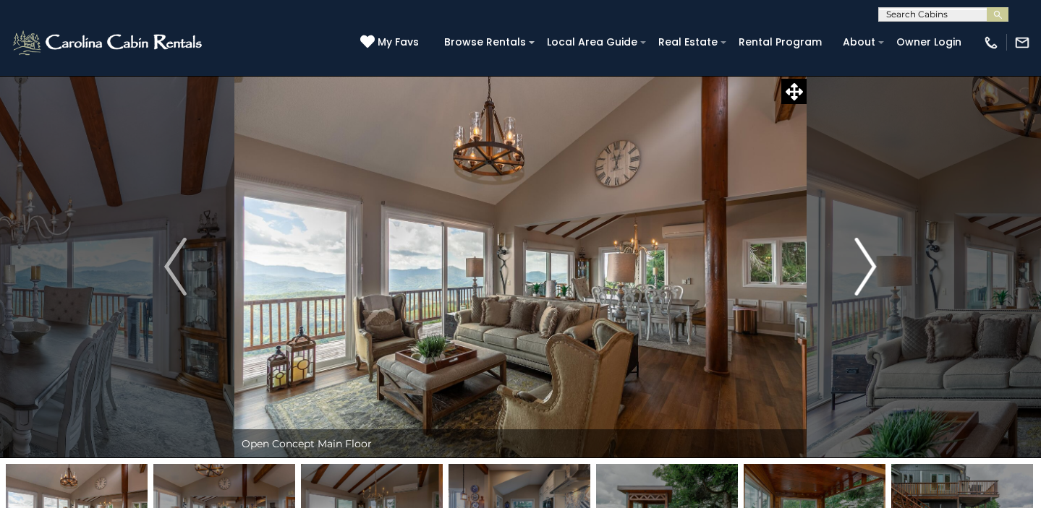
click at [874, 256] on img "Next" at bounding box center [865, 267] width 22 height 58
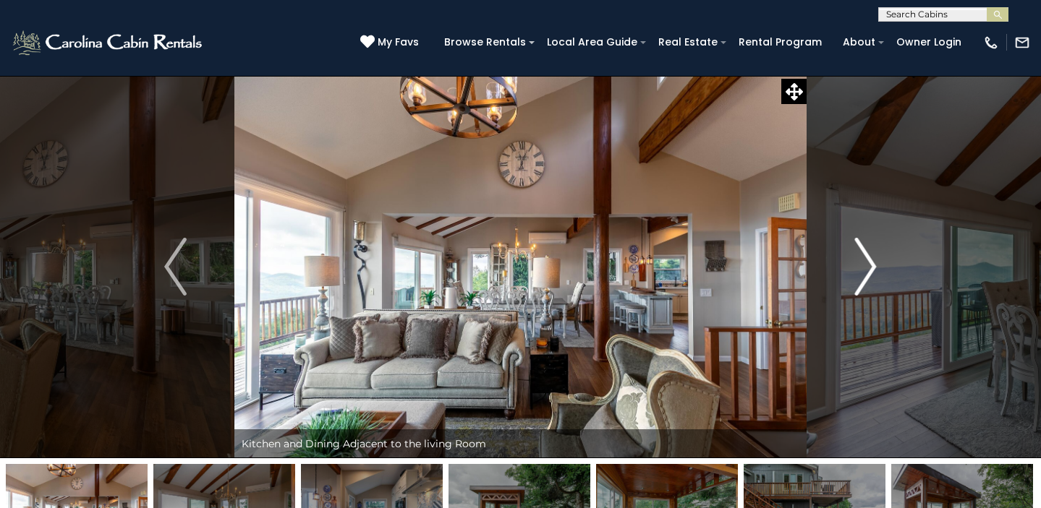
click at [874, 256] on img "Next" at bounding box center [865, 267] width 22 height 58
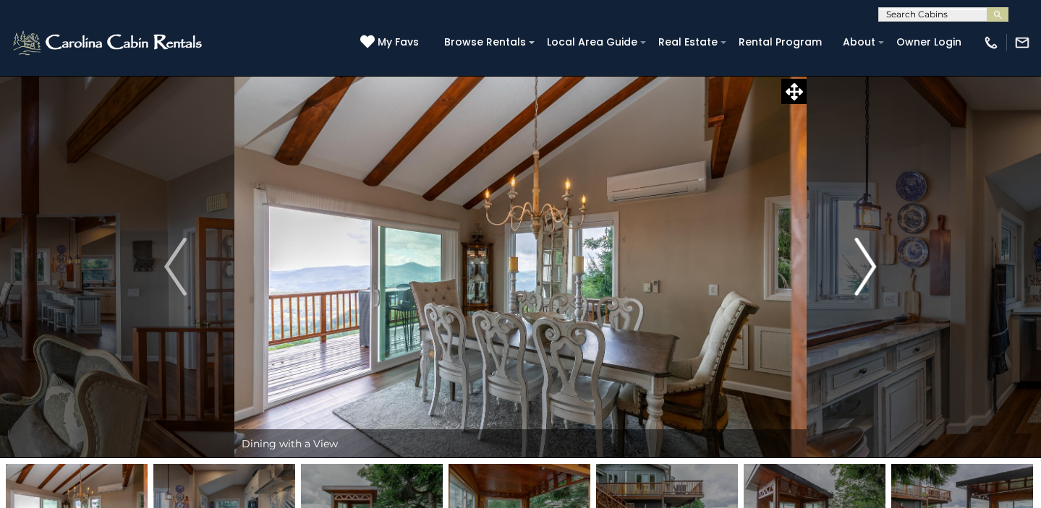
click at [874, 256] on img "Next" at bounding box center [865, 267] width 22 height 58
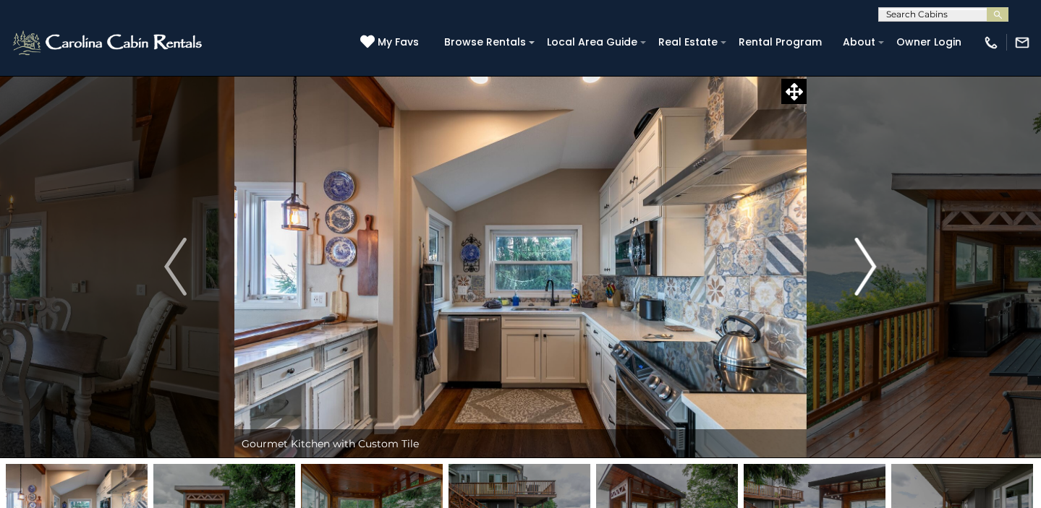
click at [874, 256] on img "Next" at bounding box center [865, 267] width 22 height 58
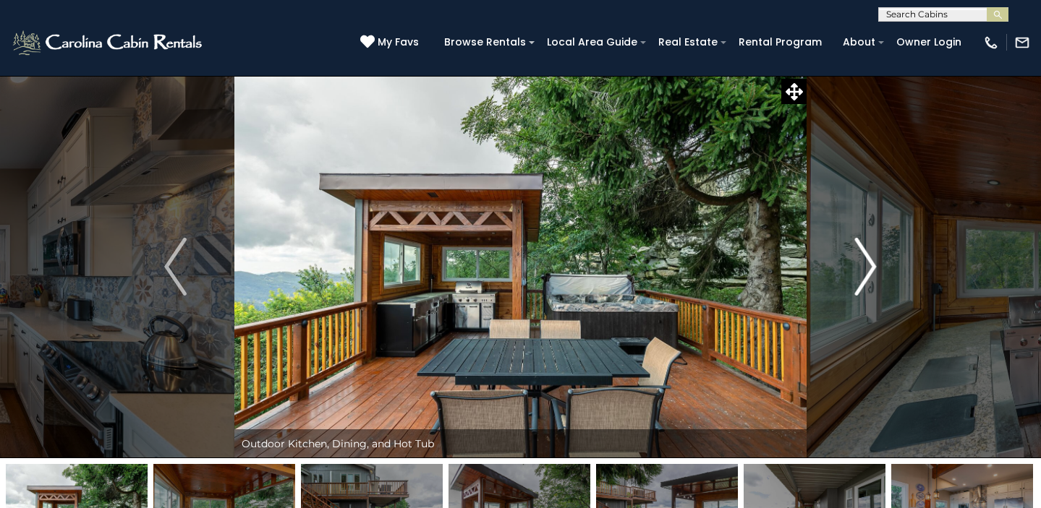
click at [875, 256] on img "Next" at bounding box center [865, 267] width 22 height 58
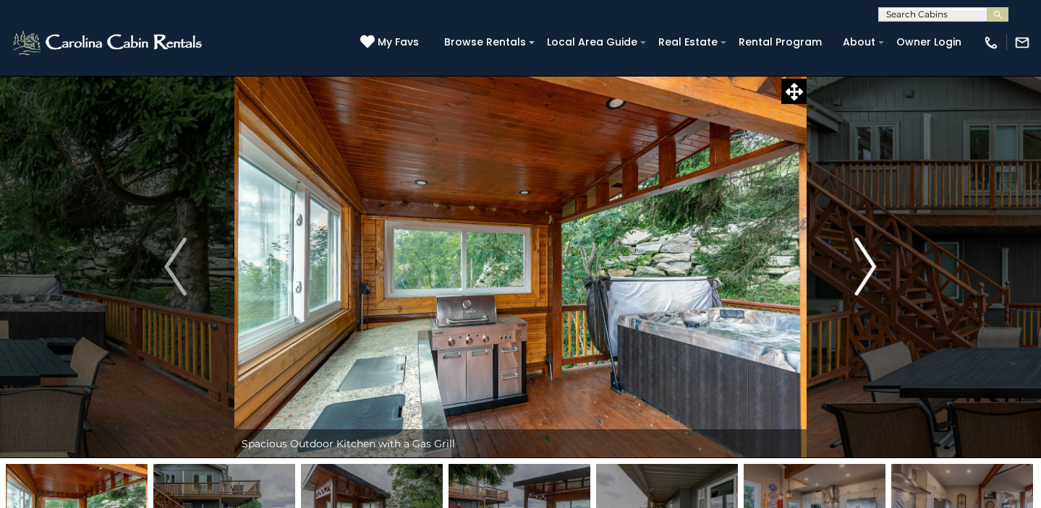
click at [875, 256] on img "Next" at bounding box center [865, 267] width 22 height 58
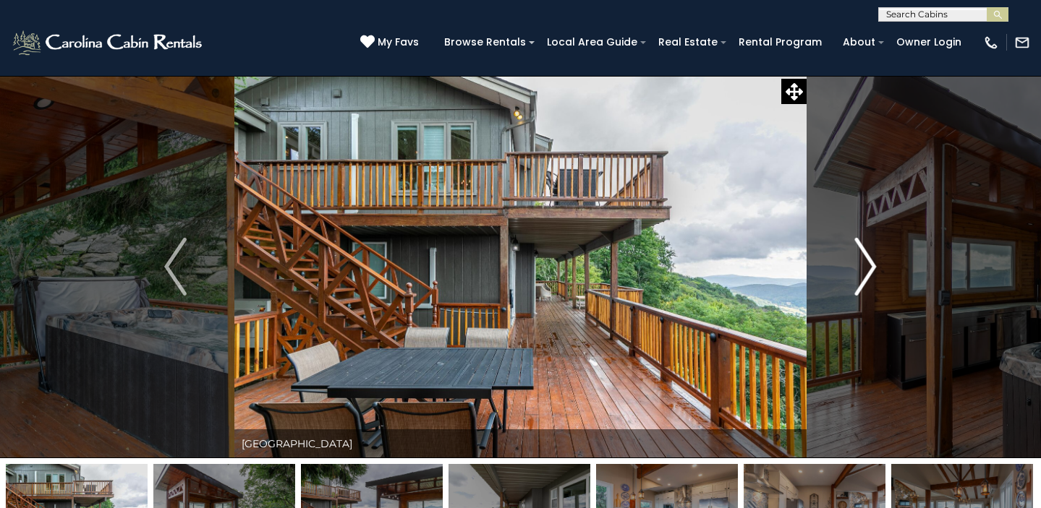
click at [875, 256] on img "Next" at bounding box center [865, 267] width 22 height 58
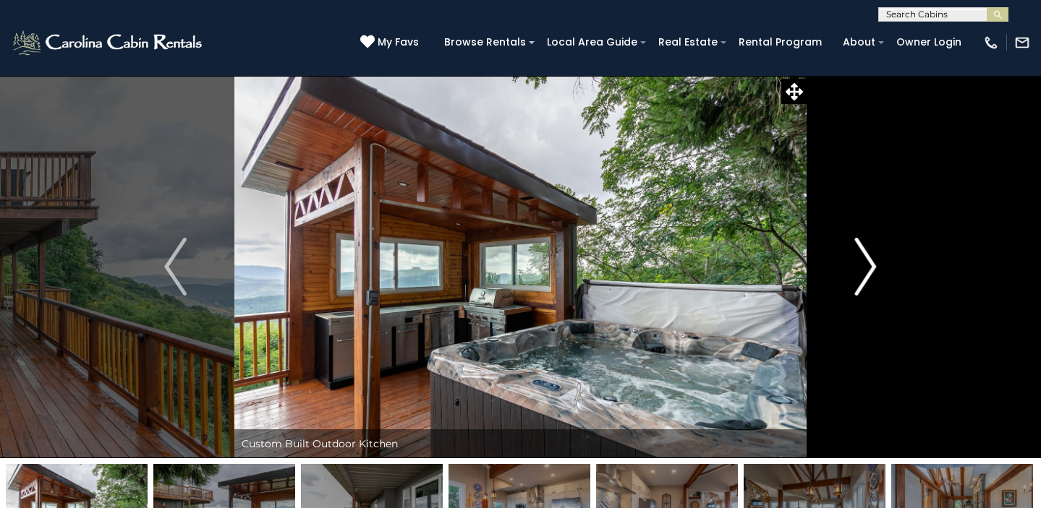
click at [875, 256] on img "Next" at bounding box center [865, 267] width 22 height 58
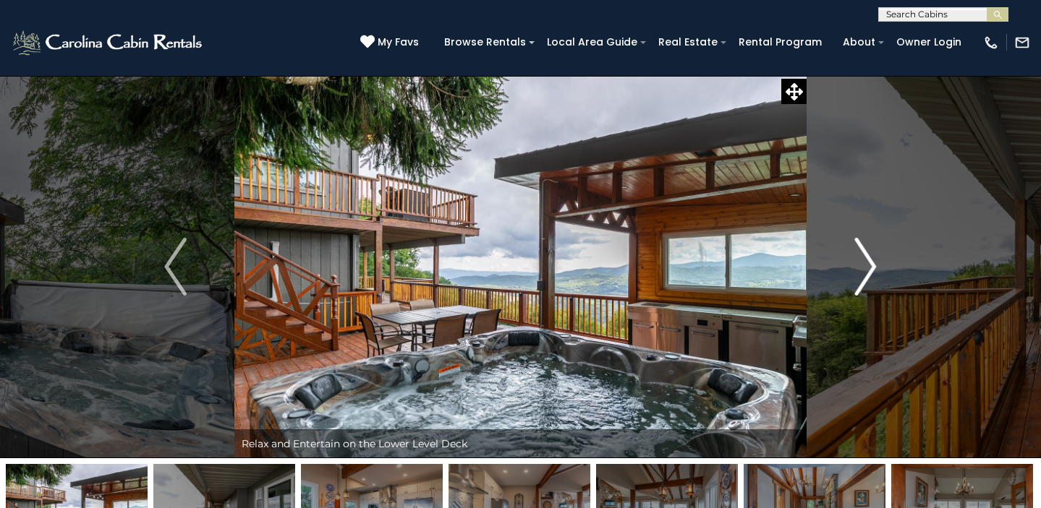
click at [875, 256] on img "Next" at bounding box center [865, 267] width 22 height 58
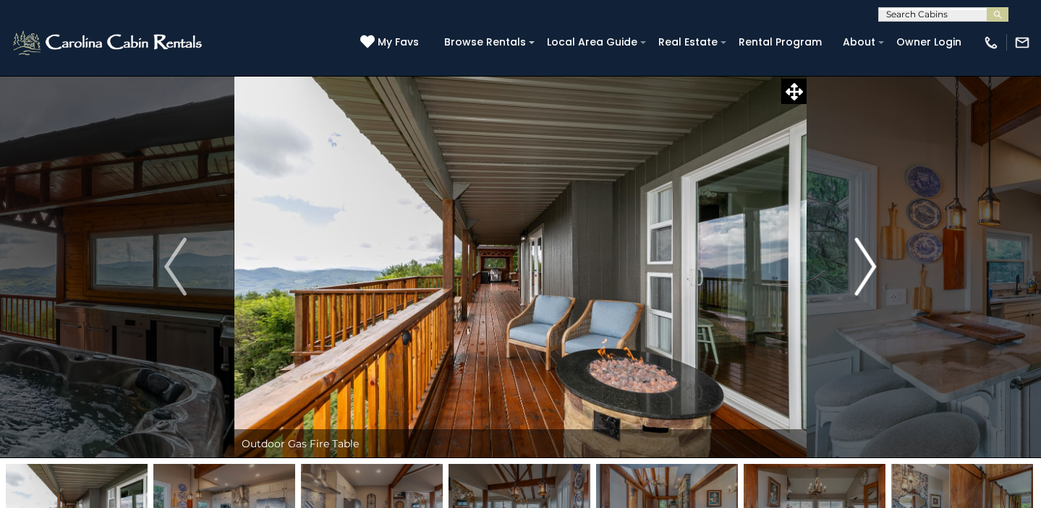
click at [875, 256] on img "Next" at bounding box center [865, 267] width 22 height 58
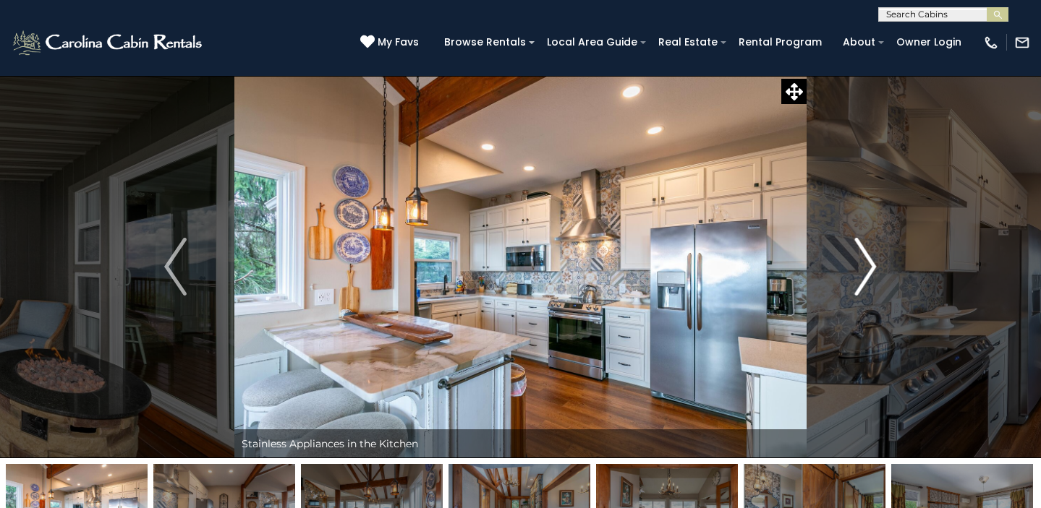
click at [875, 256] on img "Next" at bounding box center [865, 267] width 22 height 58
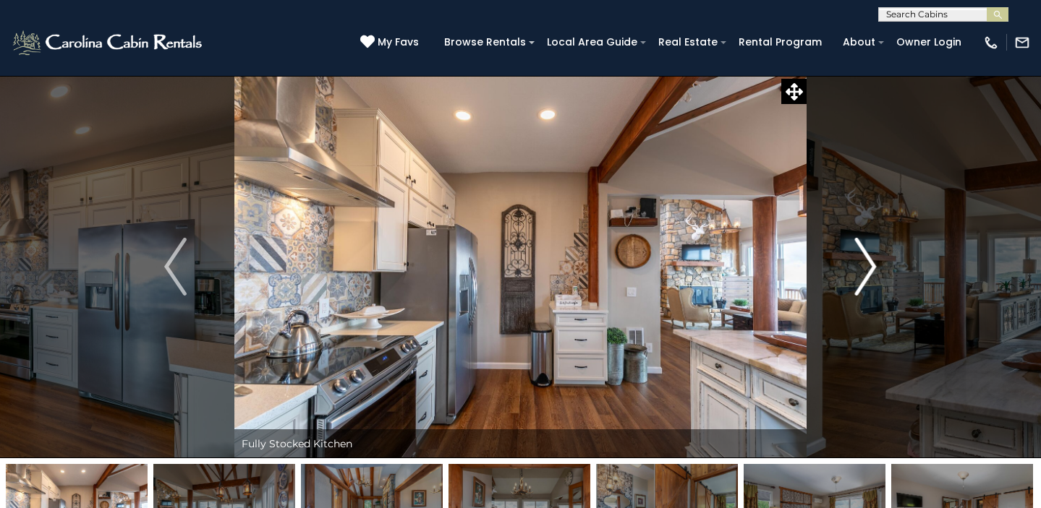
click at [875, 256] on img "Next" at bounding box center [865, 267] width 22 height 58
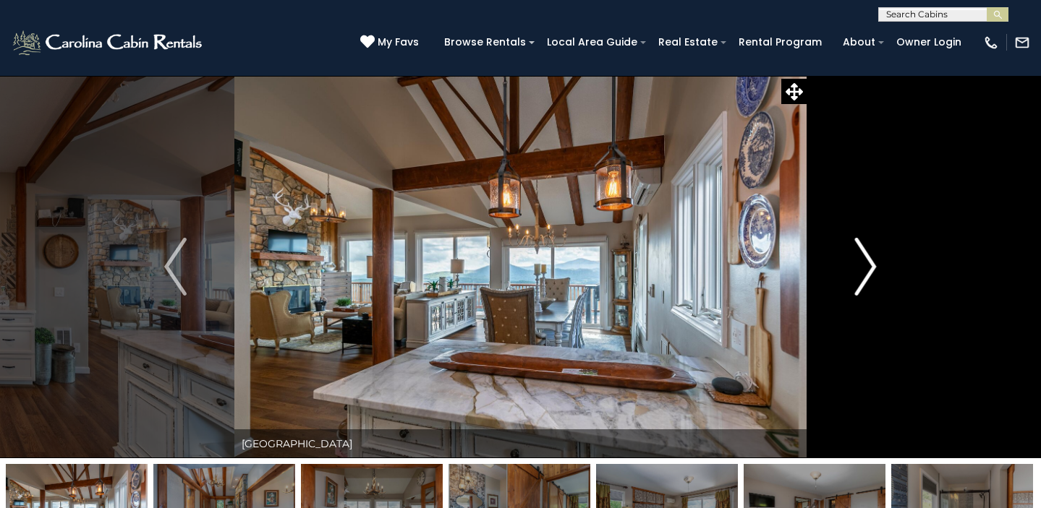
click at [875, 256] on img "Next" at bounding box center [865, 267] width 22 height 58
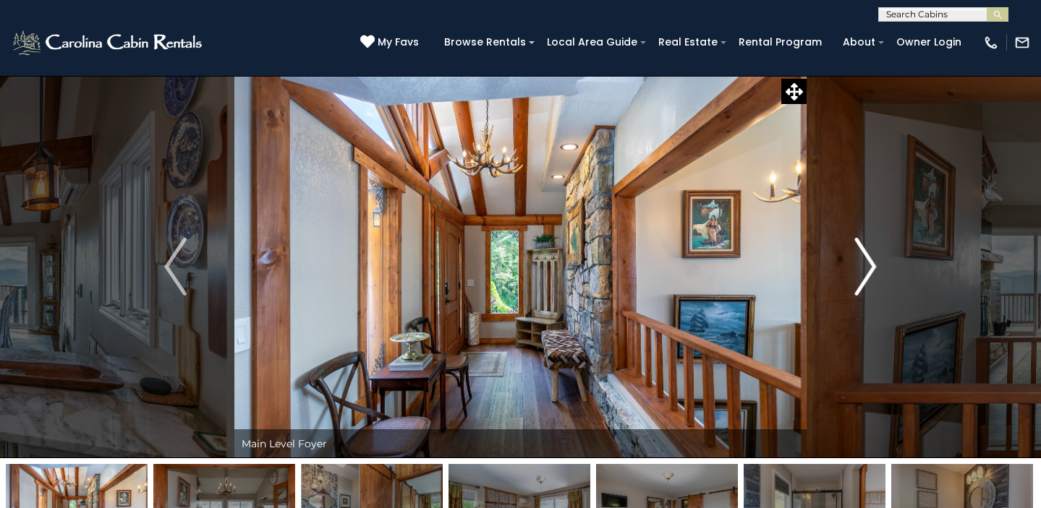
click at [875, 256] on img "Next" at bounding box center [865, 267] width 22 height 58
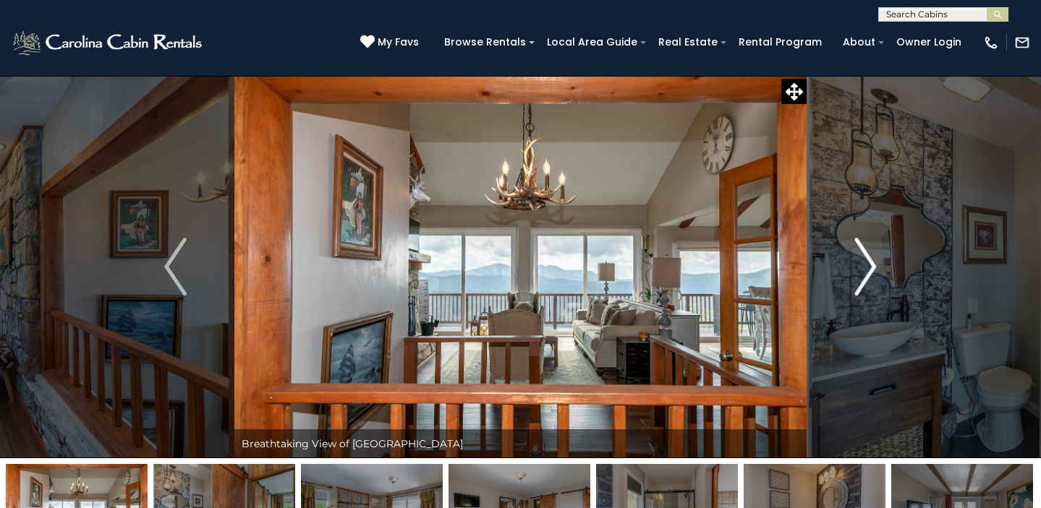
click at [875, 256] on img "Next" at bounding box center [865, 267] width 22 height 58
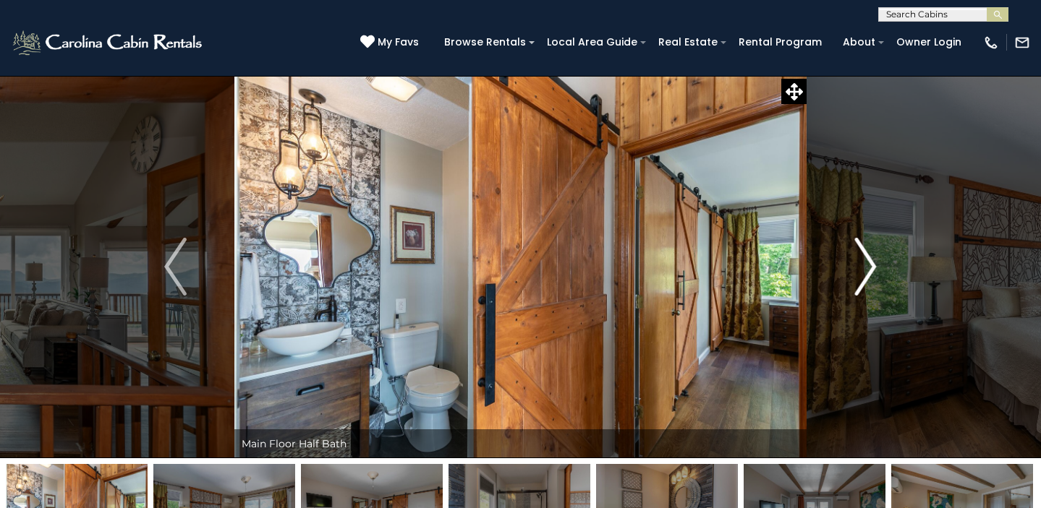
click at [875, 256] on img "Next" at bounding box center [865, 267] width 22 height 58
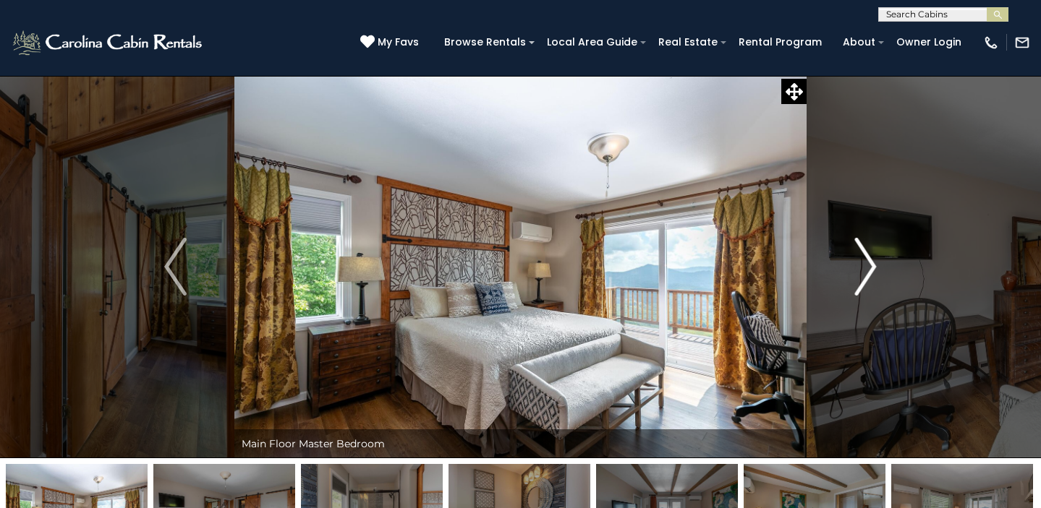
click at [875, 256] on img "Next" at bounding box center [865, 267] width 22 height 58
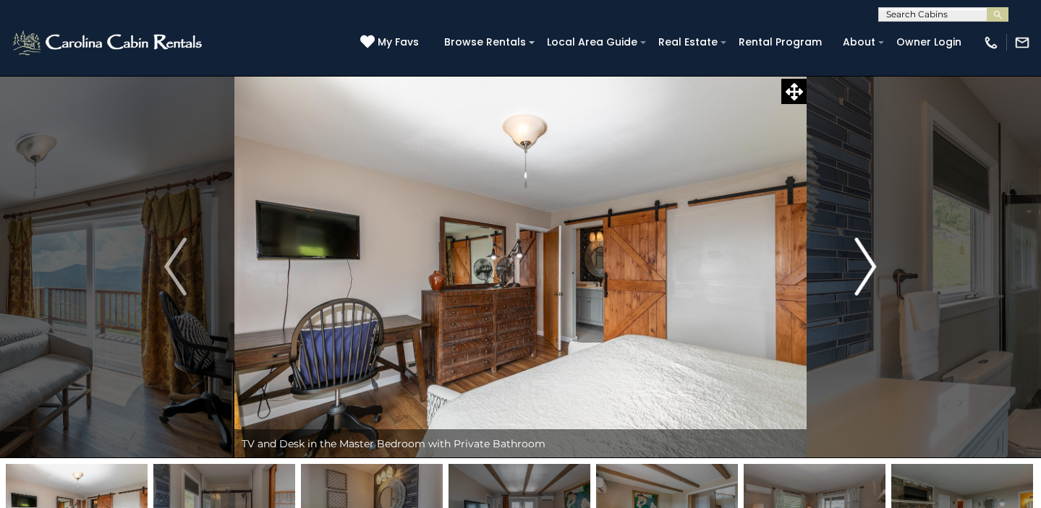
click at [875, 256] on img "Next" at bounding box center [865, 267] width 22 height 58
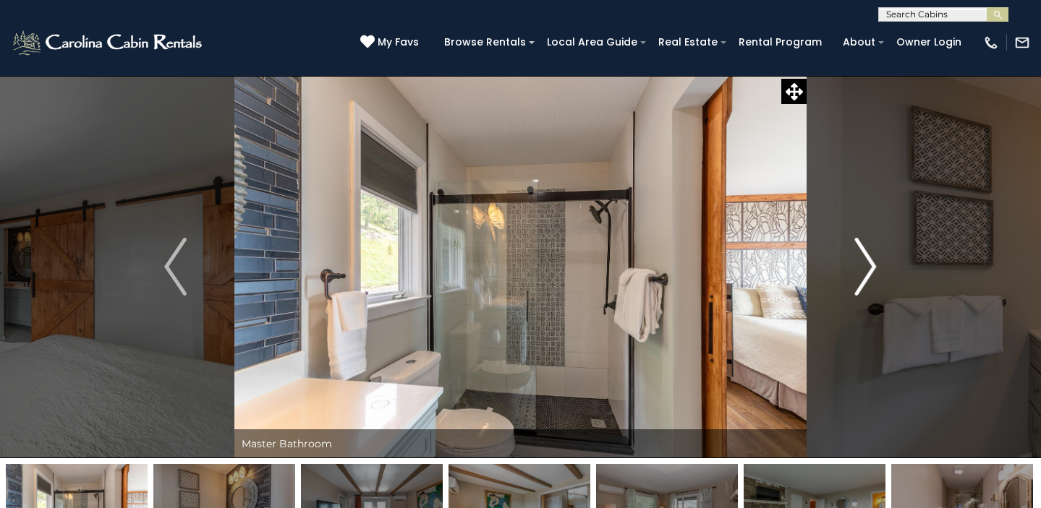
click at [875, 256] on img "Next" at bounding box center [865, 267] width 22 height 58
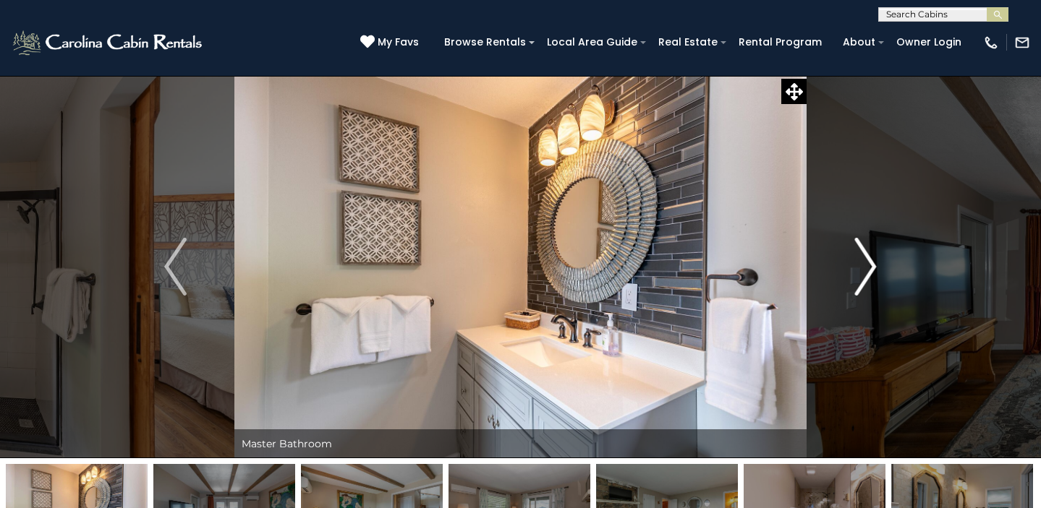
click at [876, 256] on img "Next" at bounding box center [865, 267] width 22 height 58
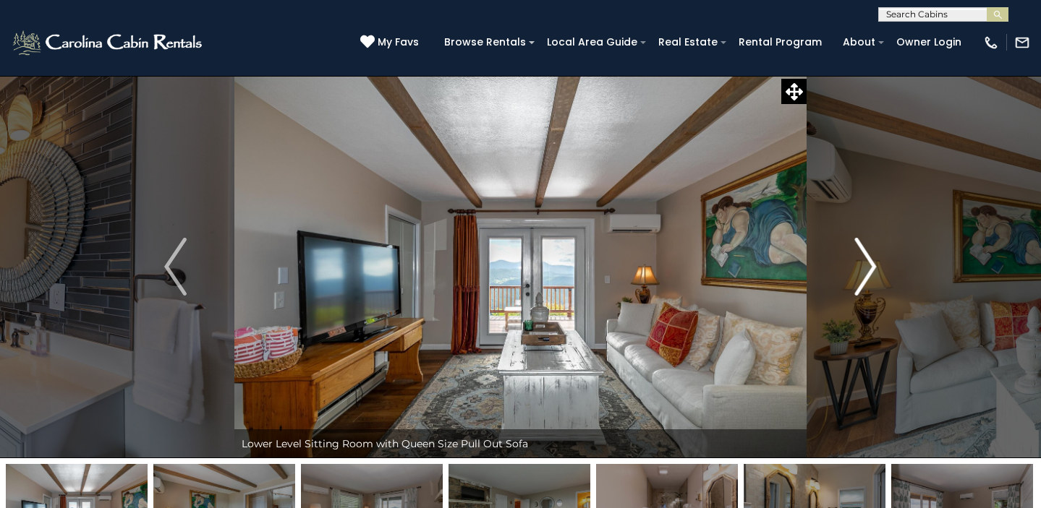
click at [876, 256] on img "Next" at bounding box center [865, 267] width 22 height 58
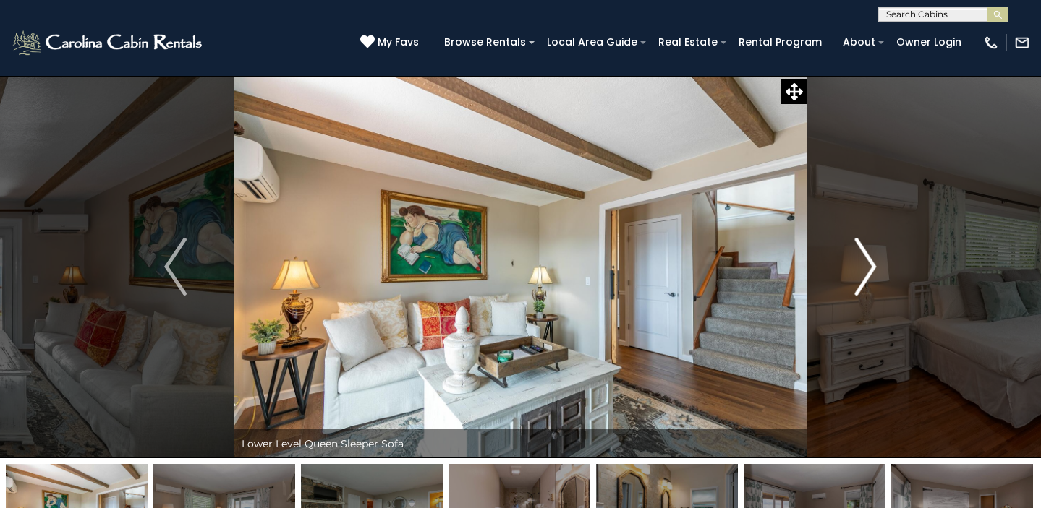
click at [876, 256] on img "Next" at bounding box center [865, 267] width 22 height 58
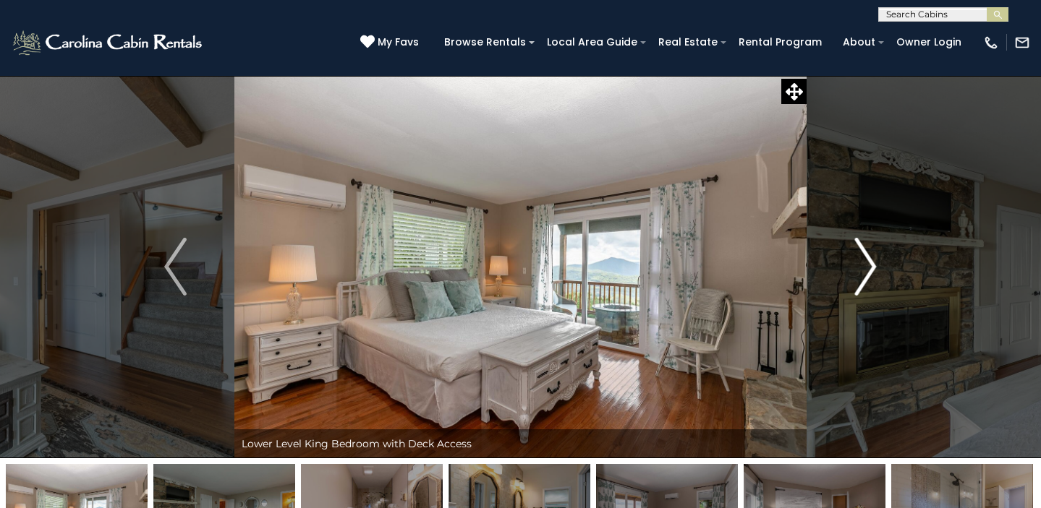
click at [876, 256] on img "Next" at bounding box center [865, 267] width 22 height 58
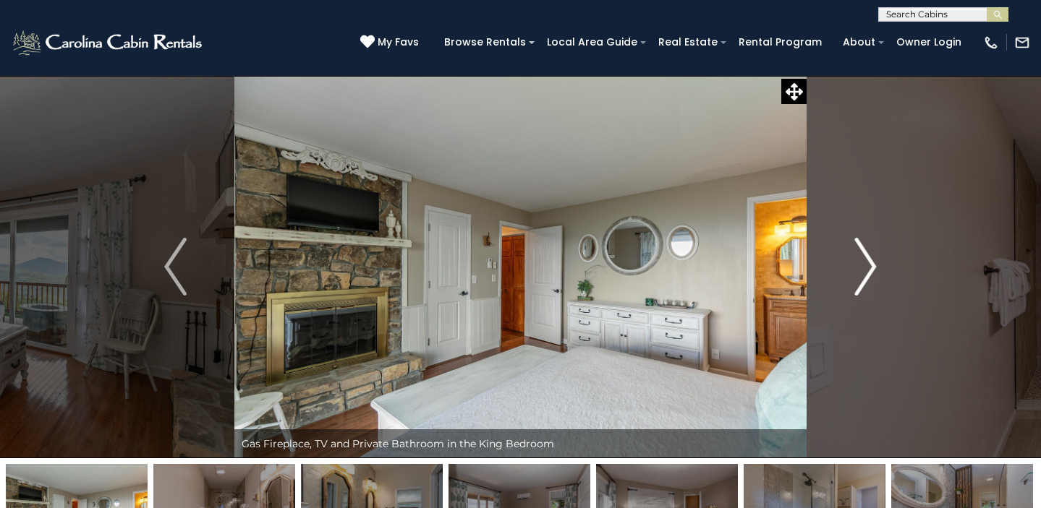
click at [876, 256] on img "Next" at bounding box center [865, 267] width 22 height 58
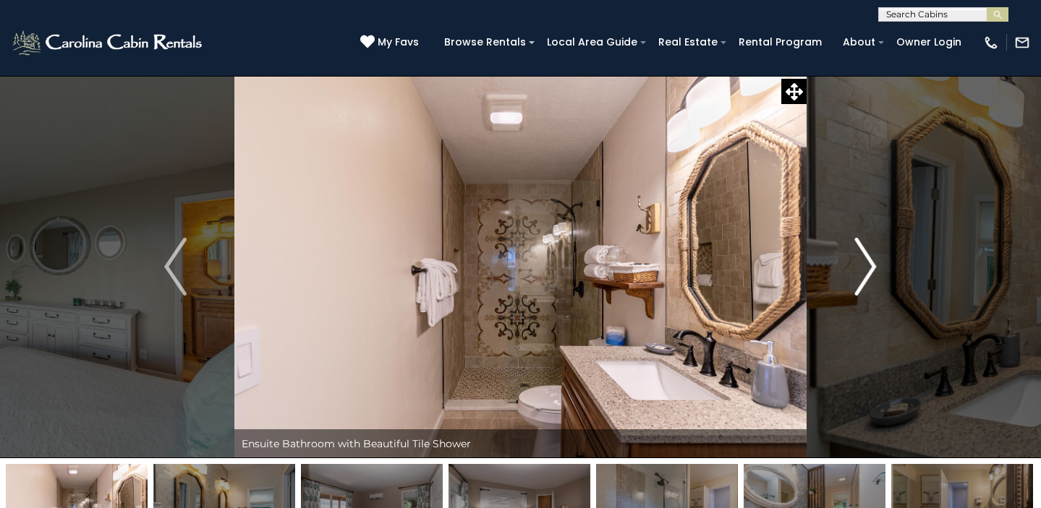
click at [876, 256] on img "Next" at bounding box center [865, 267] width 22 height 58
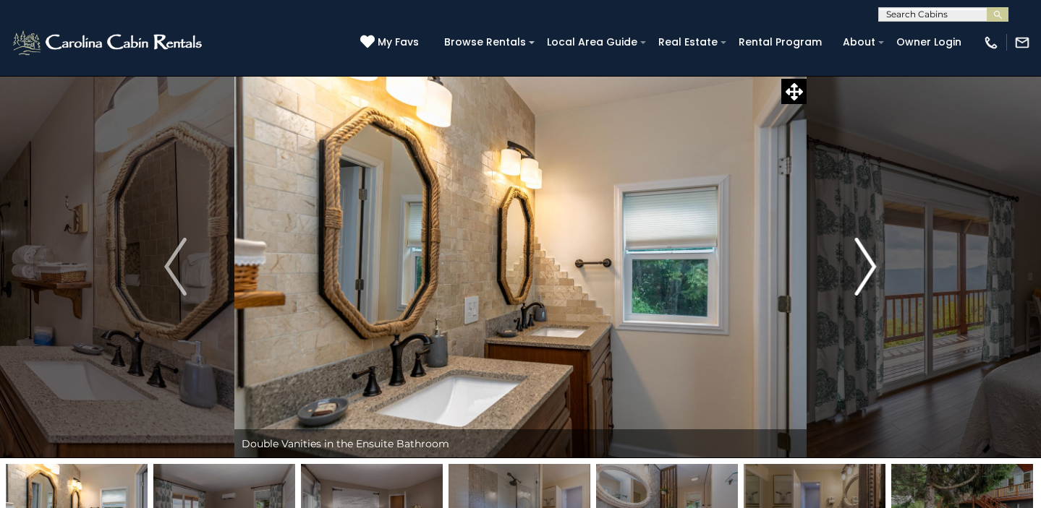
click at [876, 256] on img "Next" at bounding box center [865, 267] width 22 height 58
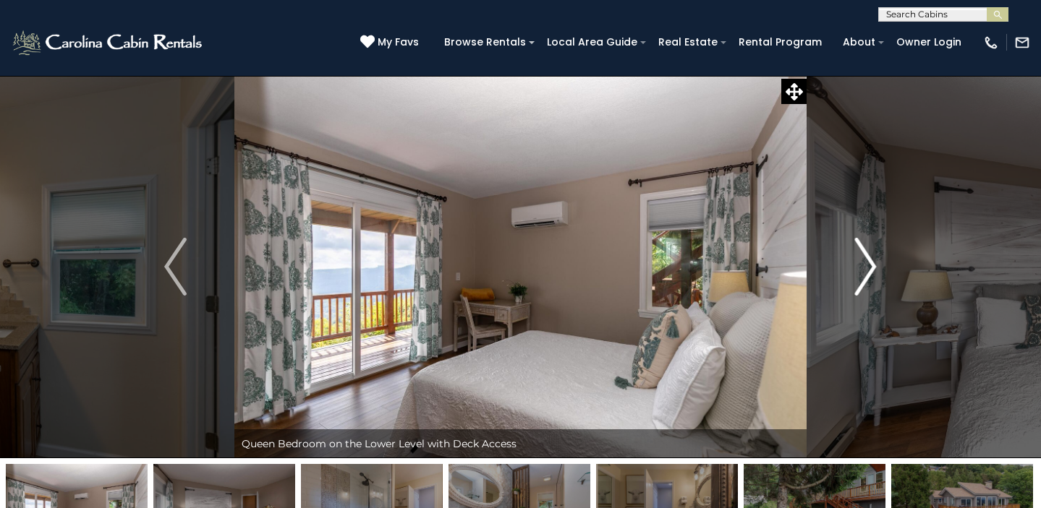
click at [876, 256] on img "Next" at bounding box center [865, 267] width 22 height 58
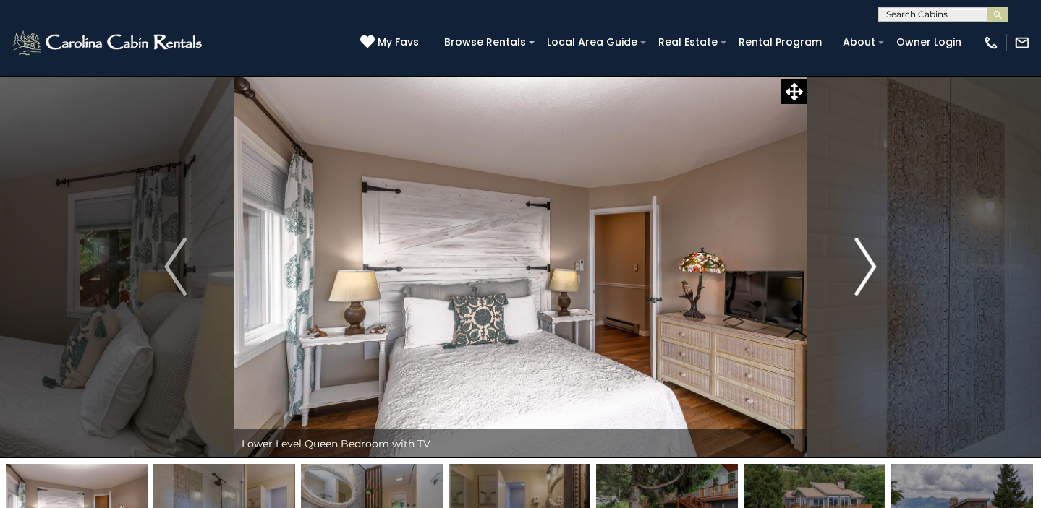
click at [876, 256] on img "Next" at bounding box center [865, 267] width 22 height 58
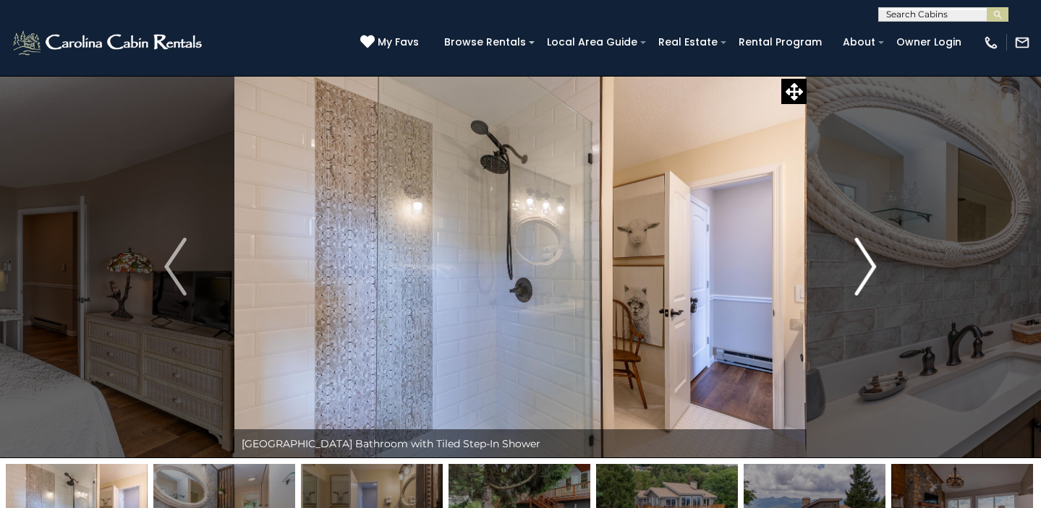
click at [876, 256] on img "Next" at bounding box center [865, 267] width 22 height 58
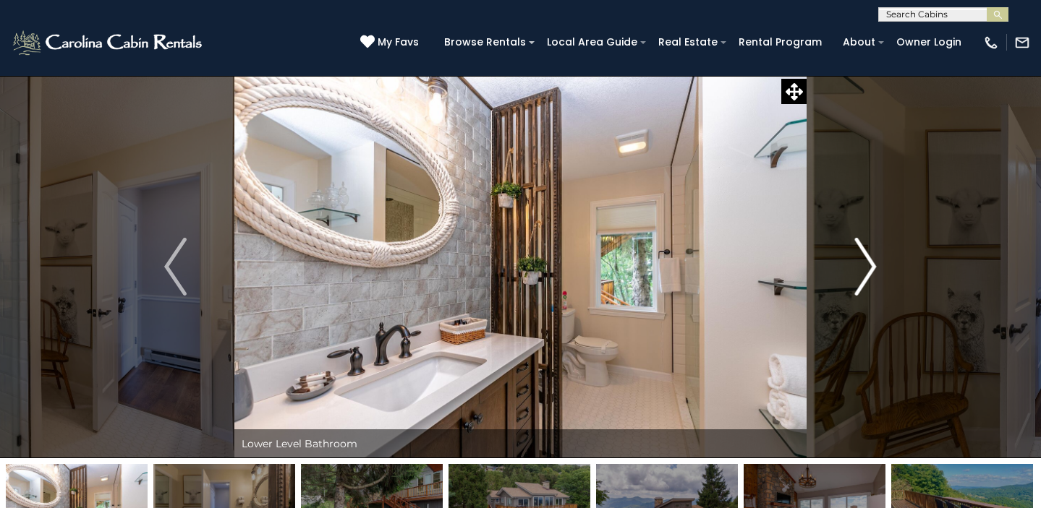
click at [876, 256] on img "Next" at bounding box center [865, 267] width 22 height 58
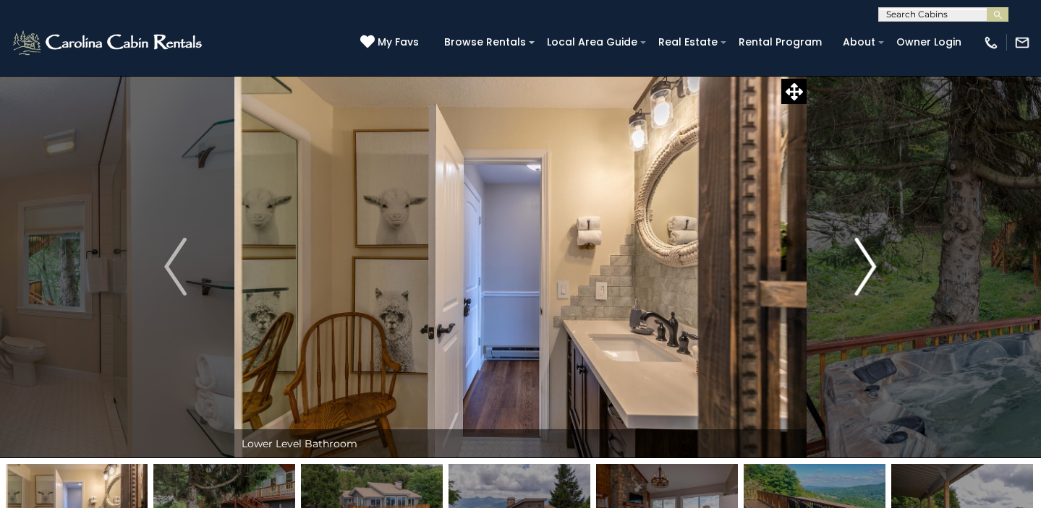
click at [876, 256] on img "Next" at bounding box center [865, 267] width 22 height 58
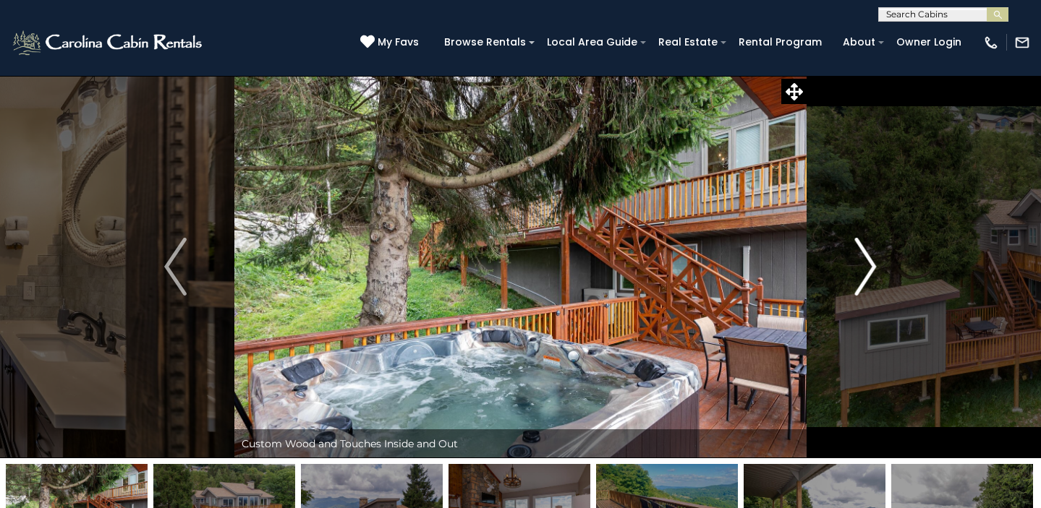
click at [876, 256] on img "Next" at bounding box center [865, 267] width 22 height 58
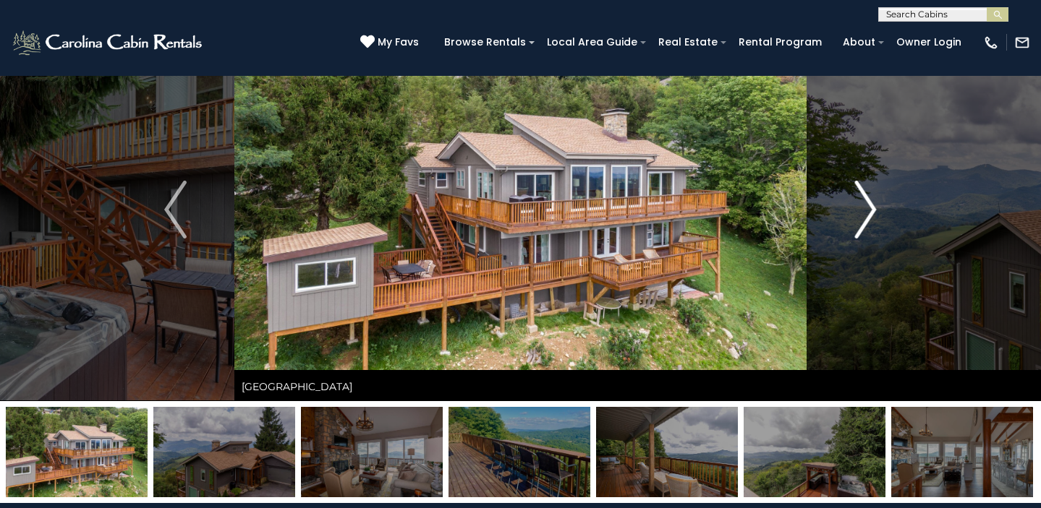
scroll to position [58, 0]
click at [872, 255] on button "Next" at bounding box center [865, 208] width 118 height 383
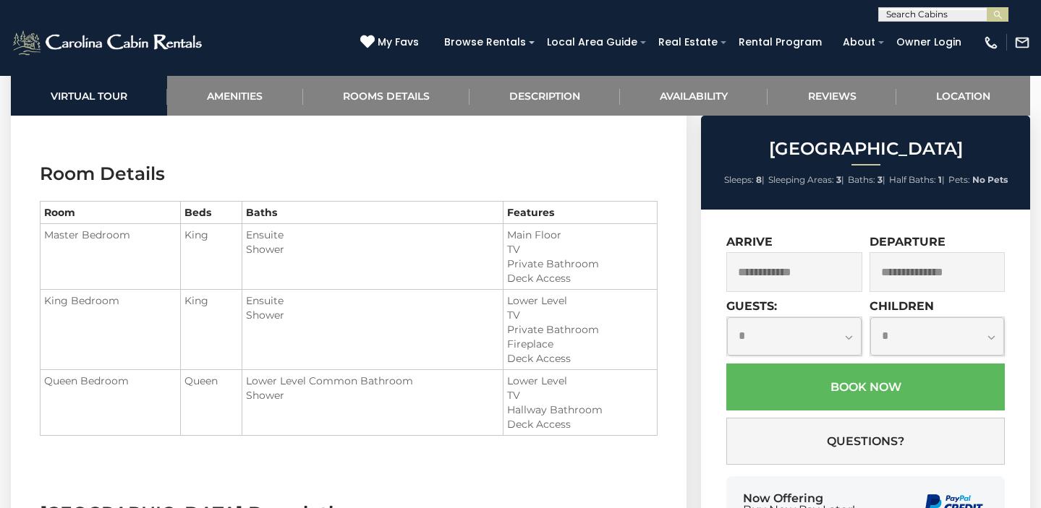
scroll to position [1509, 0]
click at [817, 272] on input "text" at bounding box center [793, 272] width 135 height 40
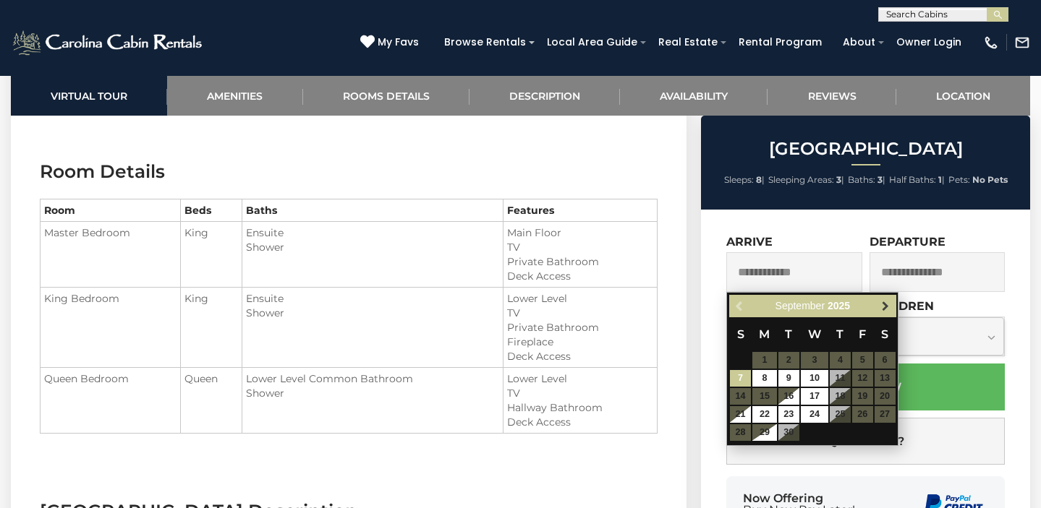
click at [892, 304] on link "Next" at bounding box center [885, 306] width 18 height 18
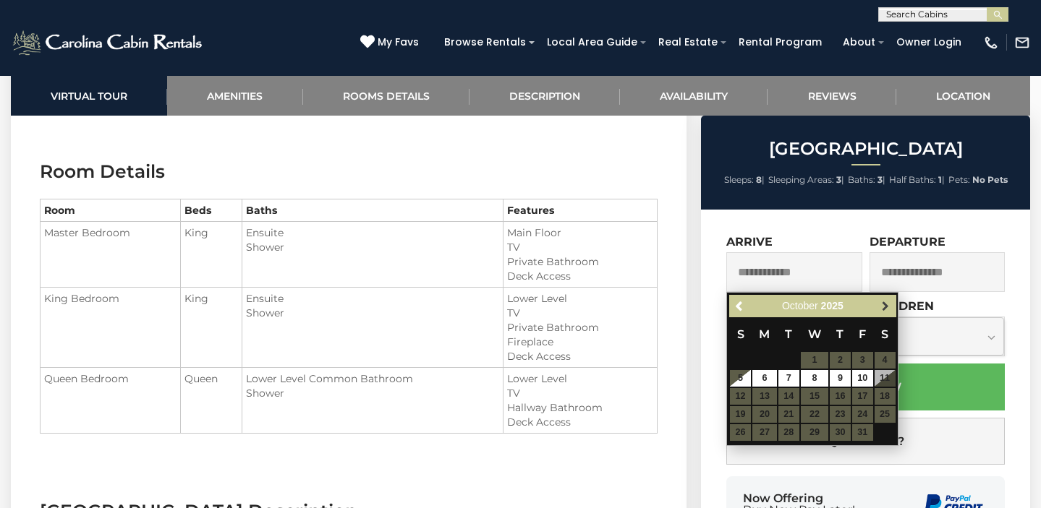
click at [892, 304] on link "Next" at bounding box center [885, 306] width 18 height 18
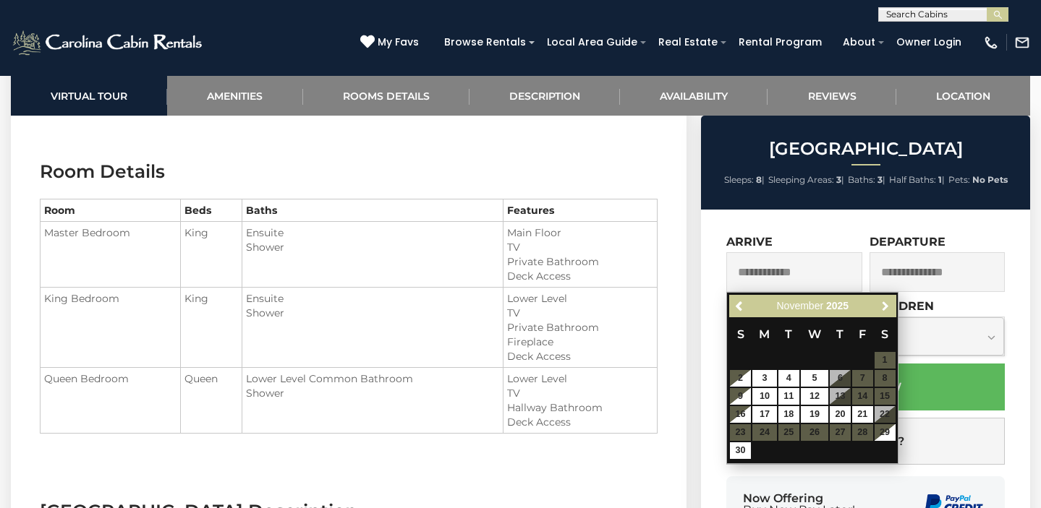
click at [892, 304] on link "Next" at bounding box center [885, 306] width 18 height 18
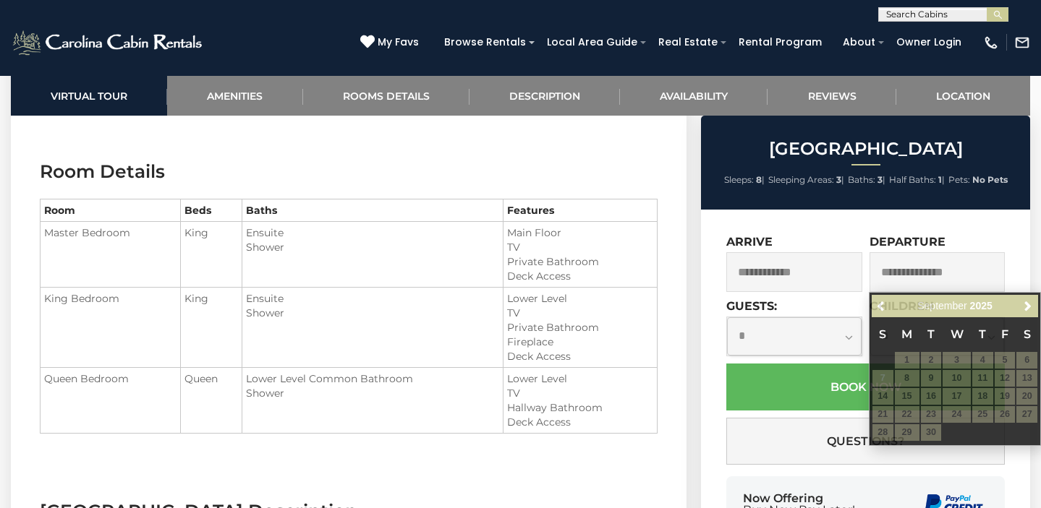
click at [308, 42] on div "(828) 295-6000 My Favs Browse Rentals Local Area Guide Activities & Attractions…" at bounding box center [520, 49] width 1041 height 54
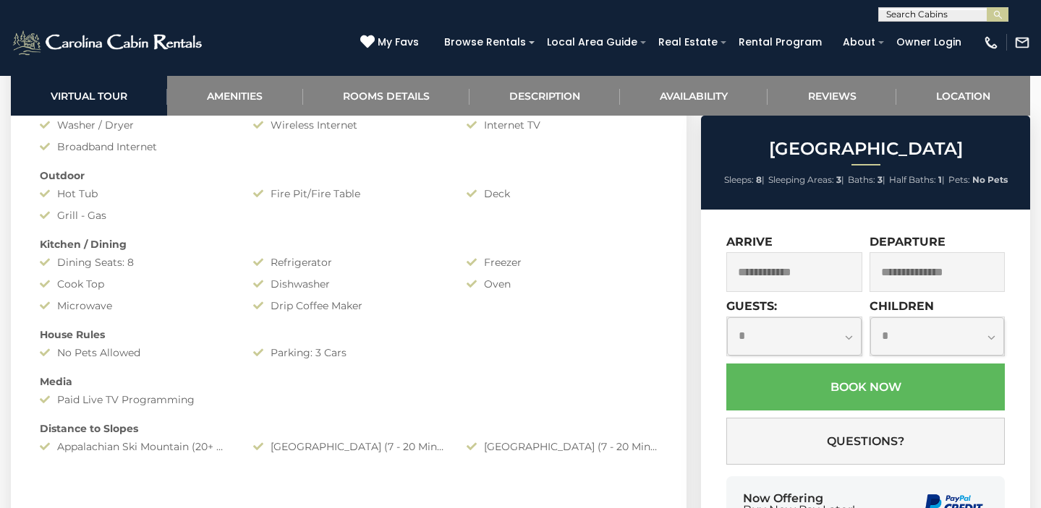
scroll to position [1147, 0]
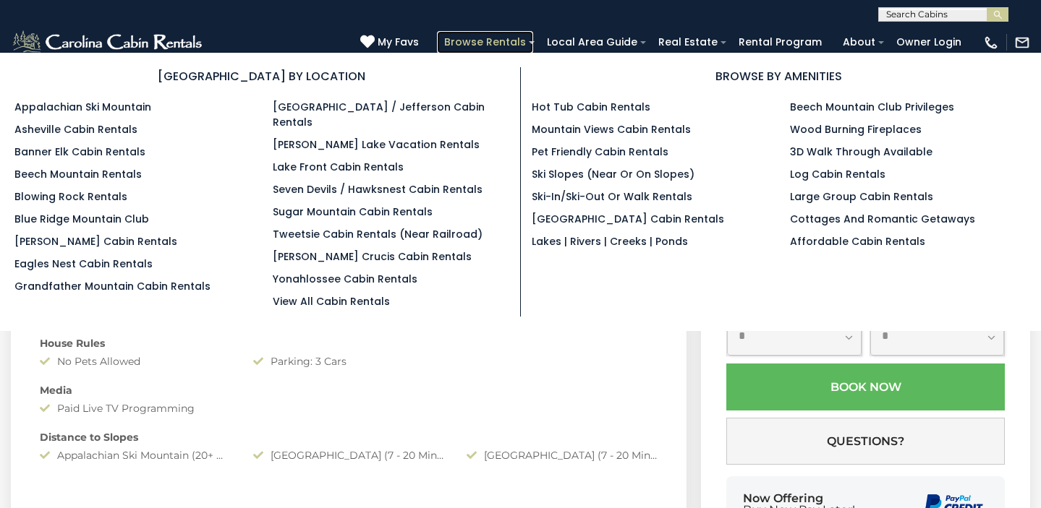
click at [528, 43] on link "Browse Rentals" at bounding box center [485, 42] width 96 height 22
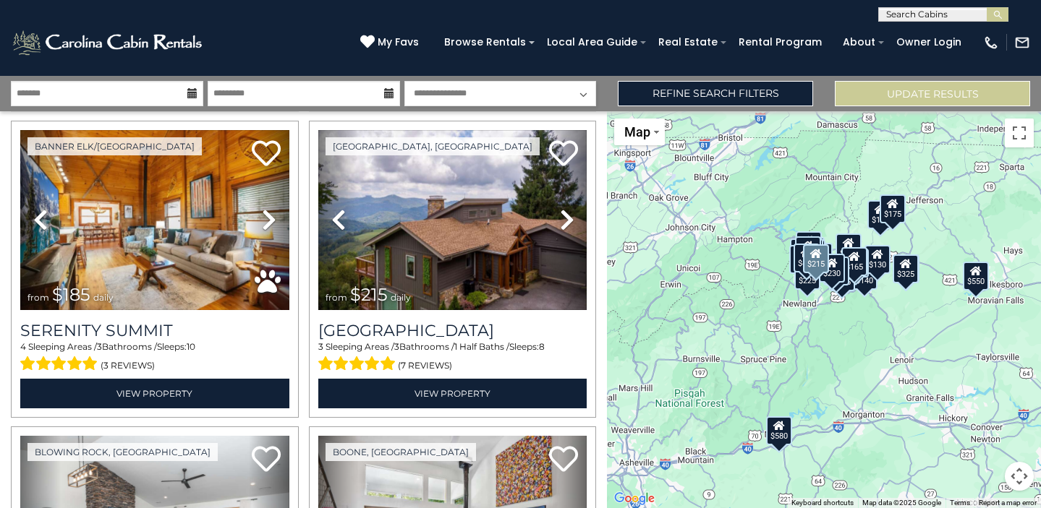
scroll to position [2785, 0]
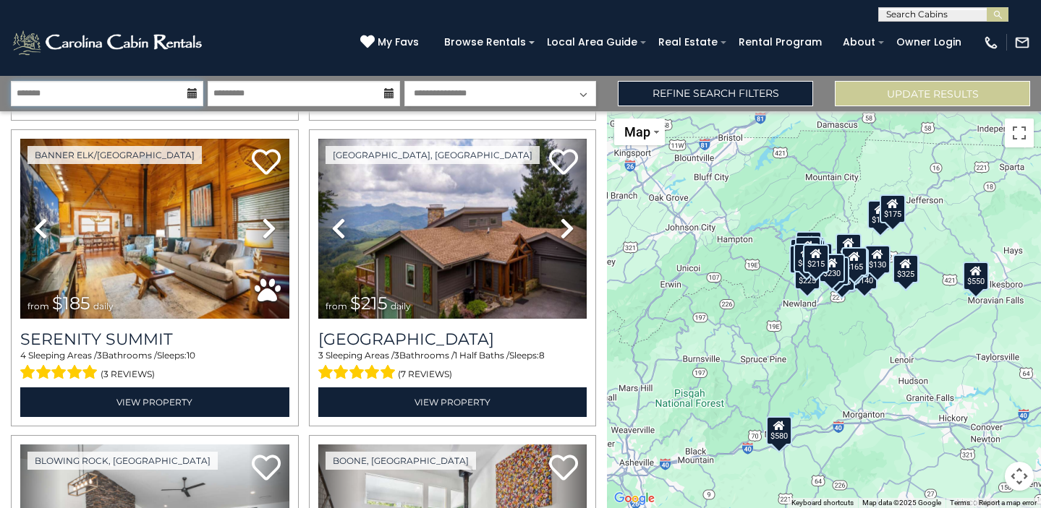
click at [152, 97] on input "text" at bounding box center [107, 93] width 192 height 25
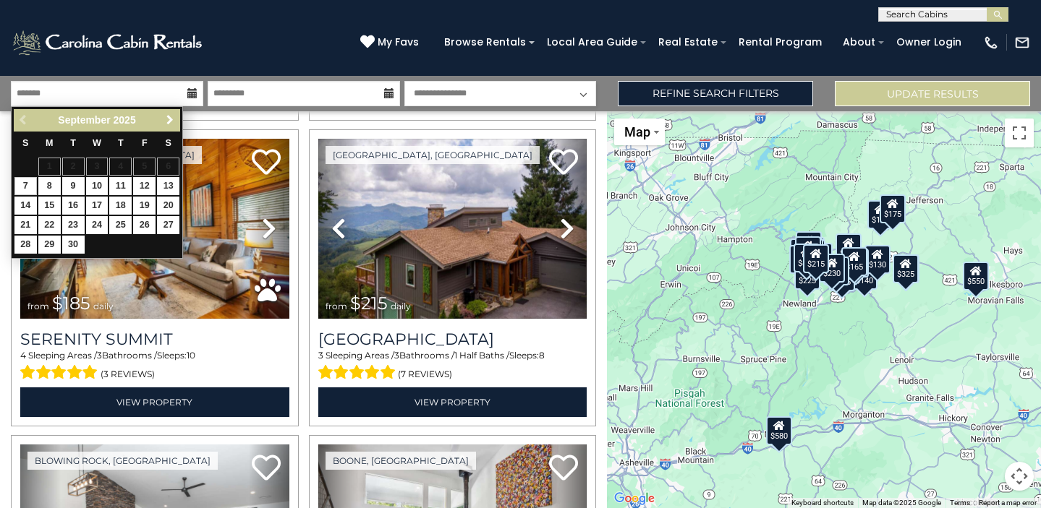
click at [169, 123] on span "Next" at bounding box center [170, 120] width 12 height 12
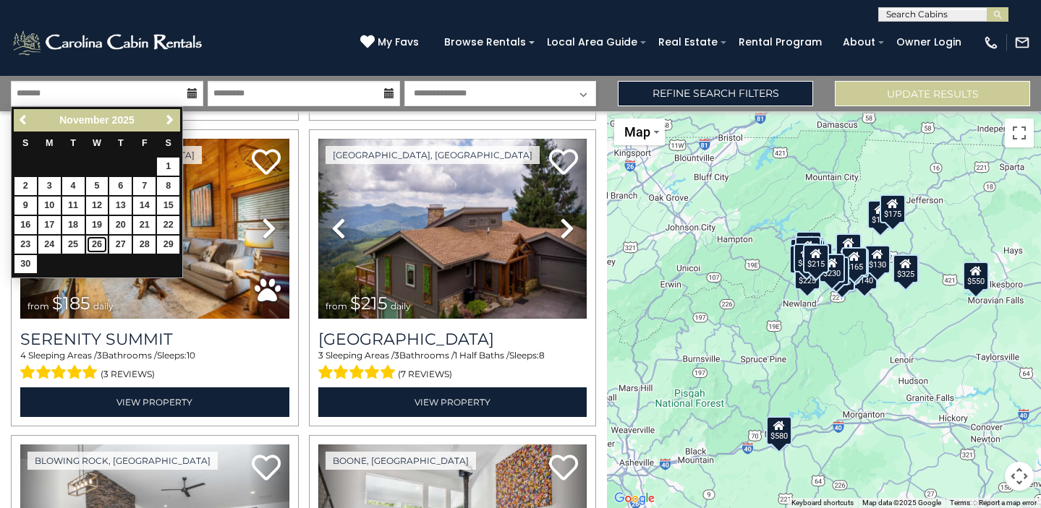
click at [98, 247] on link "26" at bounding box center [97, 245] width 22 height 18
type input "********"
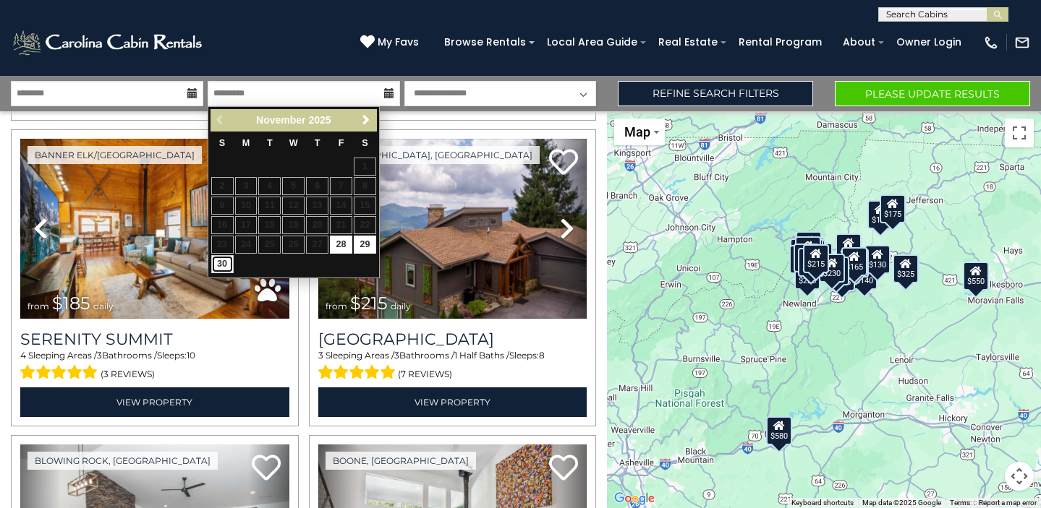
click at [218, 266] on link "30" at bounding box center [222, 264] width 22 height 18
type input "********"
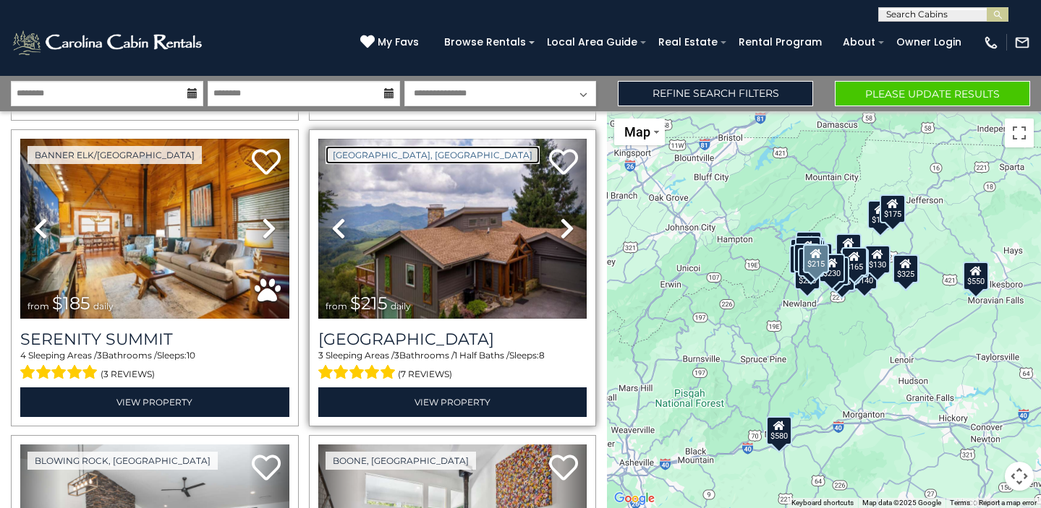
click at [357, 147] on link "[GEOGRAPHIC_DATA], [GEOGRAPHIC_DATA]" at bounding box center [432, 155] width 214 height 18
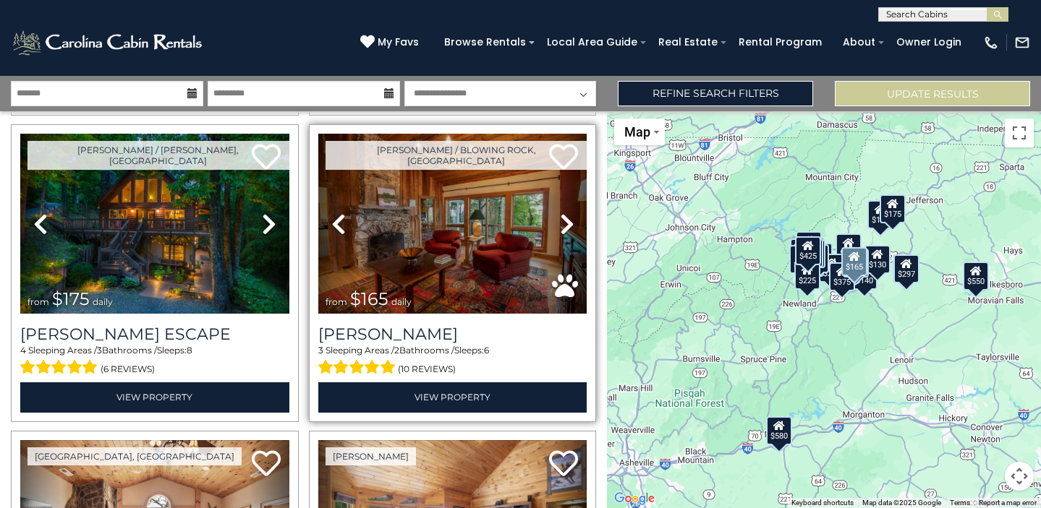
scroll to position [348, 0]
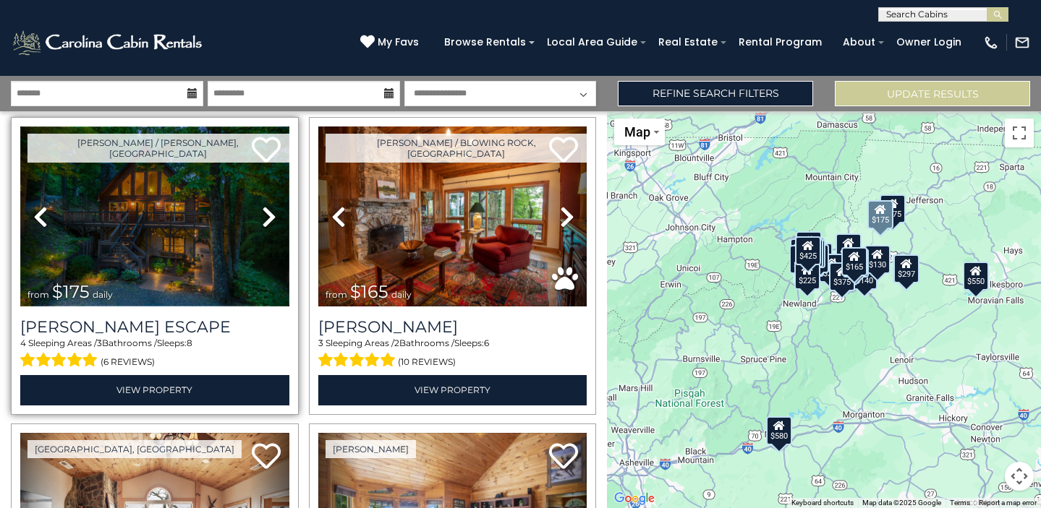
click at [189, 243] on img at bounding box center [154, 217] width 269 height 180
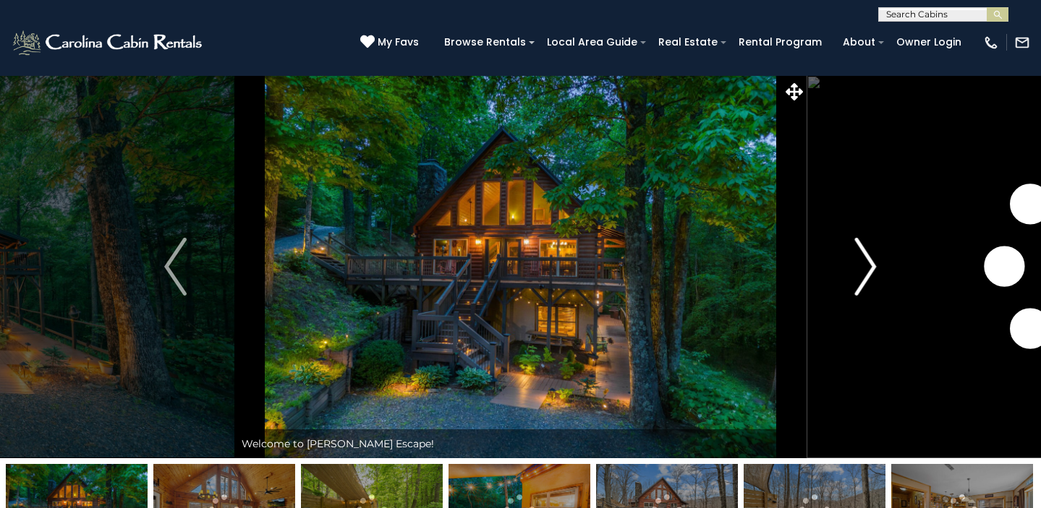
click at [869, 265] on img "Next" at bounding box center [865, 267] width 22 height 58
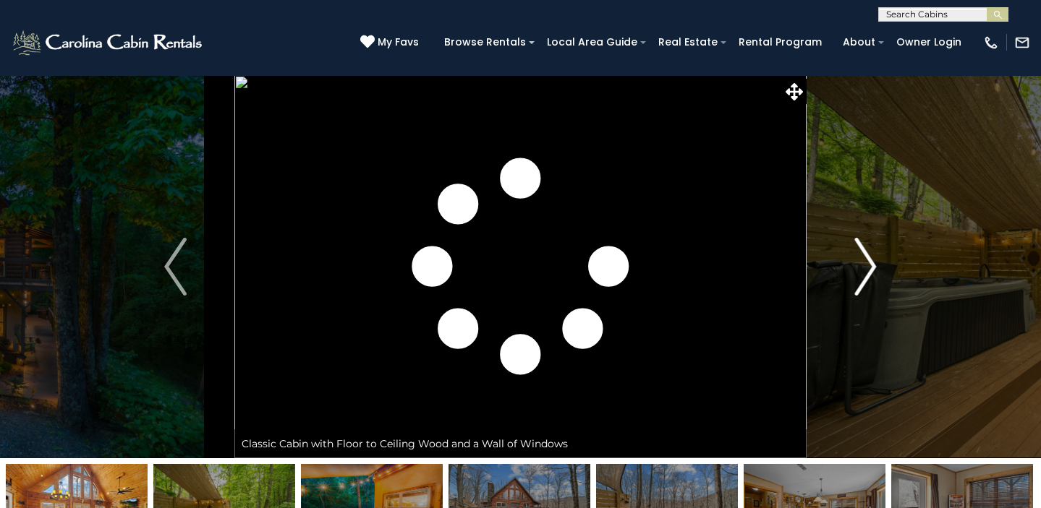
click at [869, 265] on img "Next" at bounding box center [865, 267] width 22 height 58
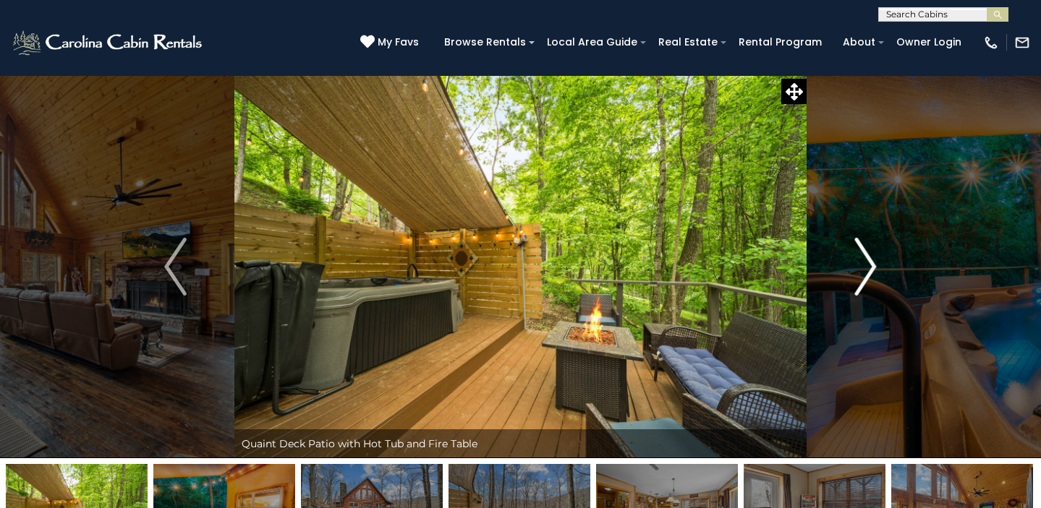
click at [869, 265] on img "Next" at bounding box center [865, 267] width 22 height 58
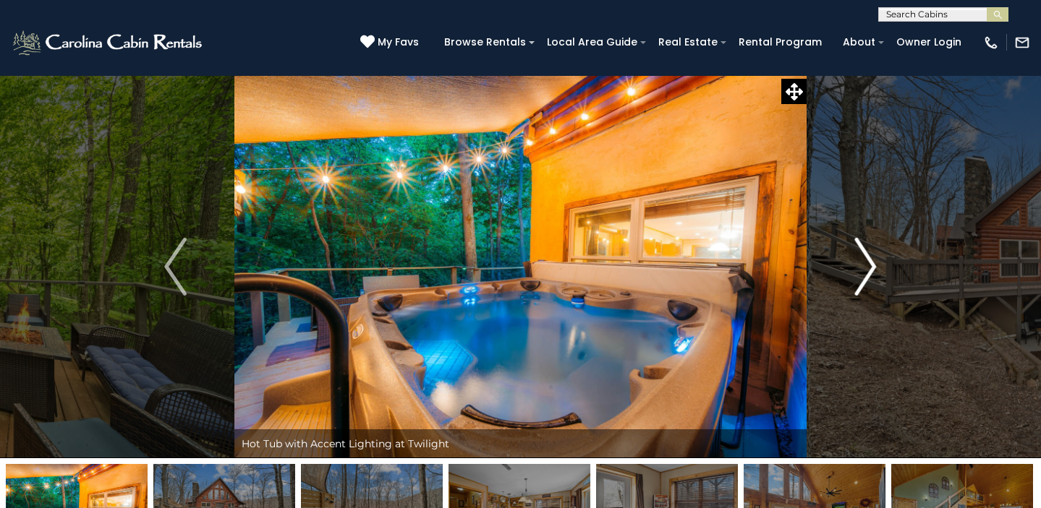
click at [869, 265] on img "Next" at bounding box center [865, 267] width 22 height 58
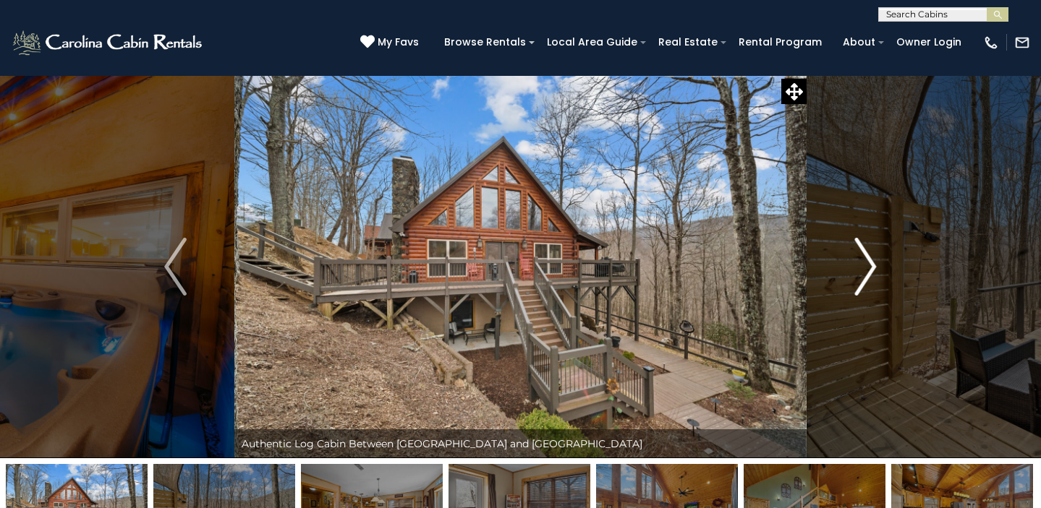
click at [869, 265] on img "Next" at bounding box center [865, 267] width 22 height 58
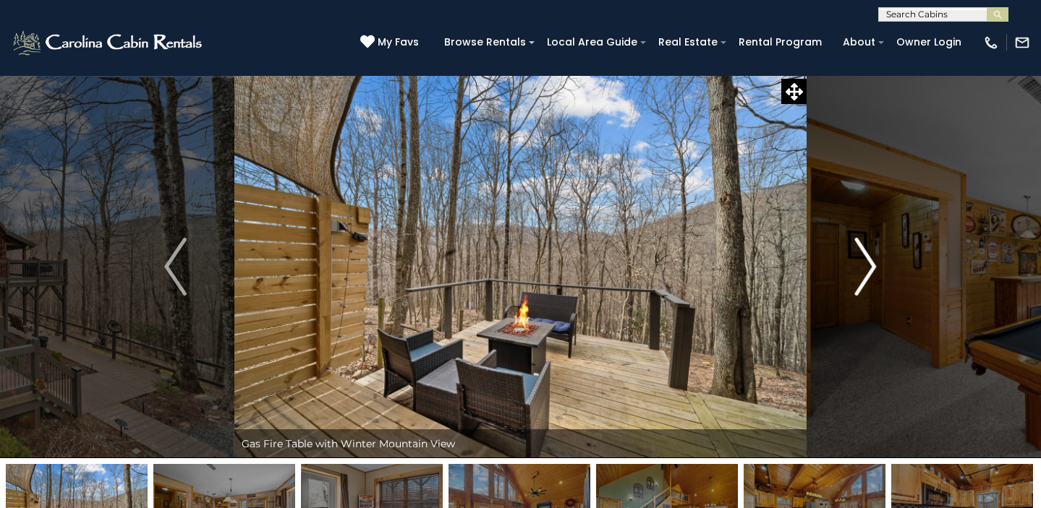
click at [869, 265] on img "Next" at bounding box center [865, 267] width 22 height 58
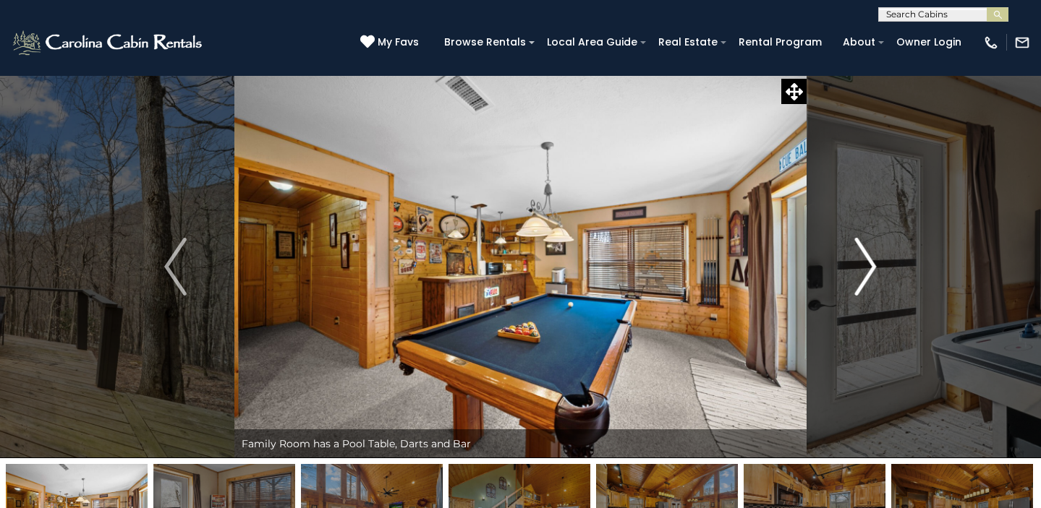
click at [869, 265] on img "Next" at bounding box center [865, 267] width 22 height 58
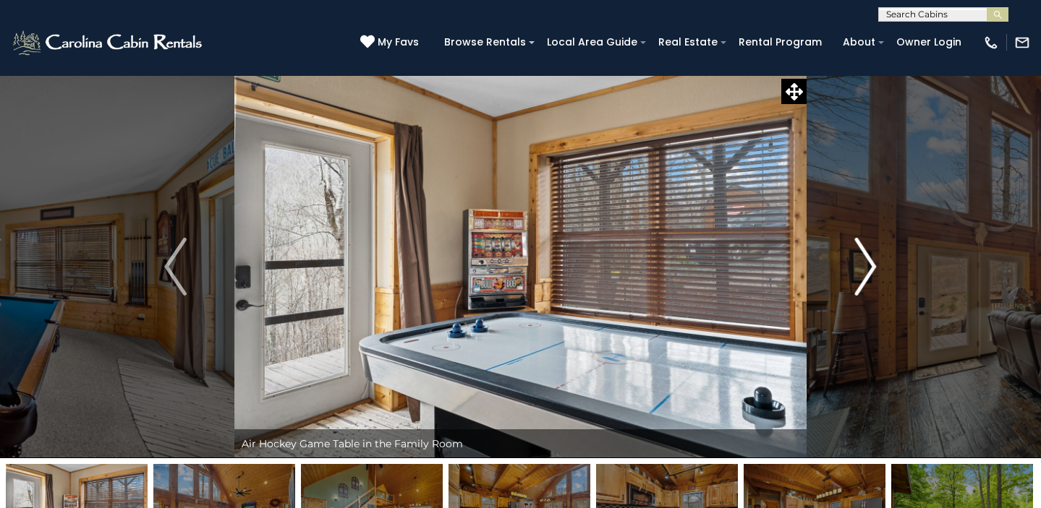
click at [869, 265] on img "Next" at bounding box center [865, 267] width 22 height 58
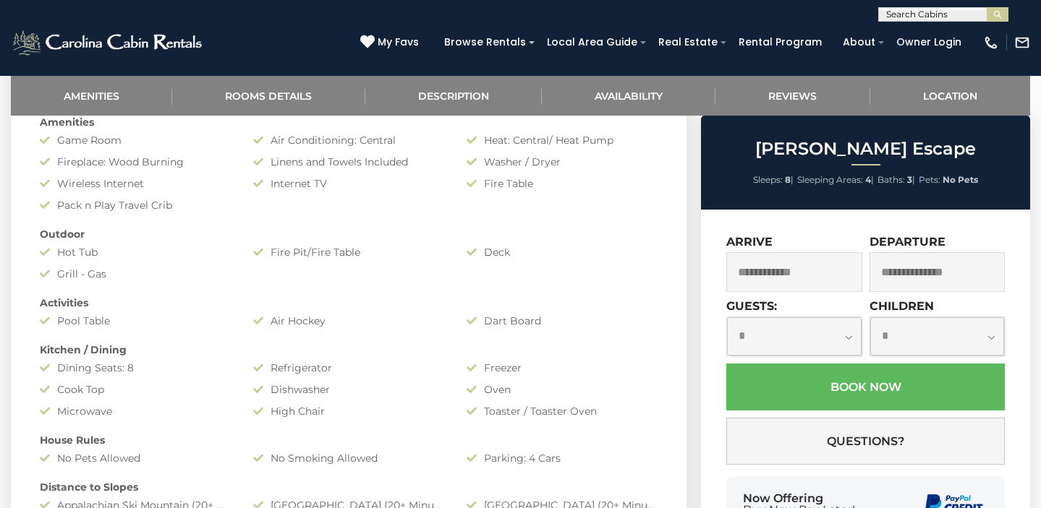
scroll to position [664, 0]
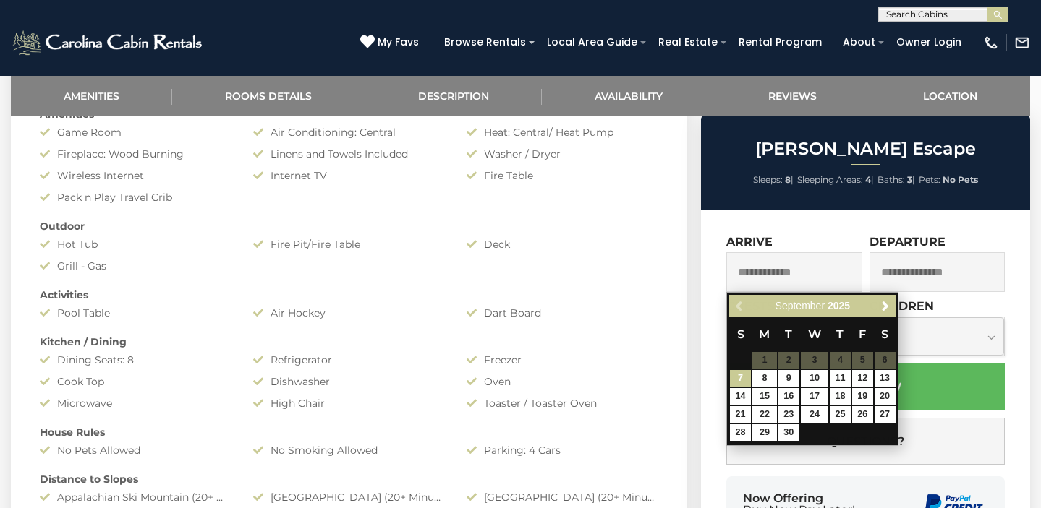
click at [819, 271] on input "text" at bounding box center [793, 272] width 135 height 40
click at [882, 312] on link "Next" at bounding box center [885, 306] width 18 height 18
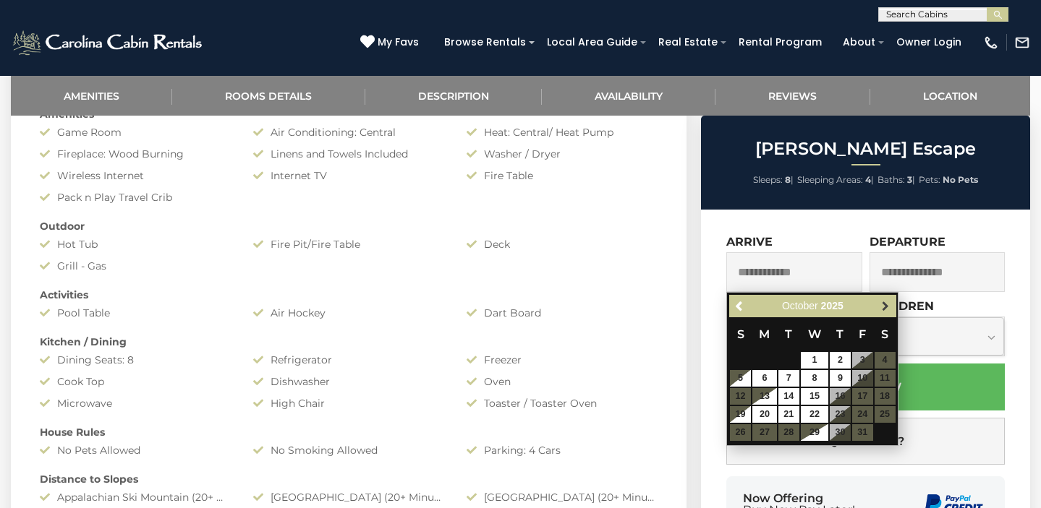
click at [889, 302] on span "Next" at bounding box center [885, 307] width 12 height 12
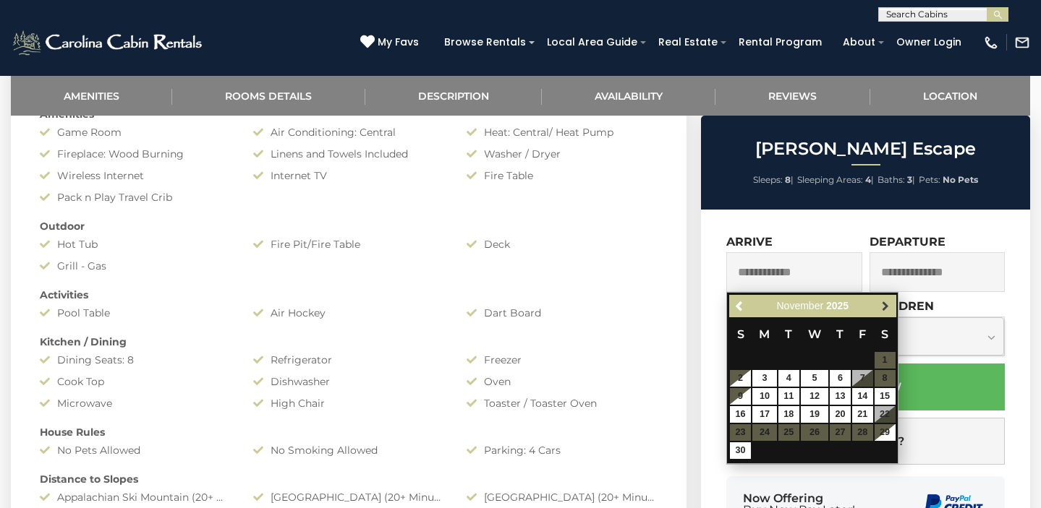
click at [884, 307] on span "Next" at bounding box center [885, 307] width 12 height 12
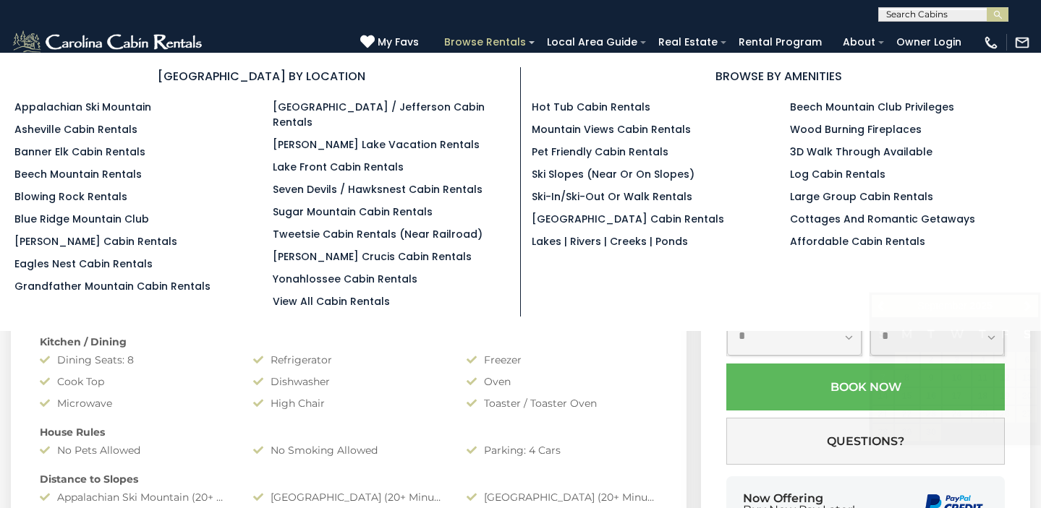
click at [493, 47] on link "Browse Rentals" at bounding box center [485, 42] width 96 height 22
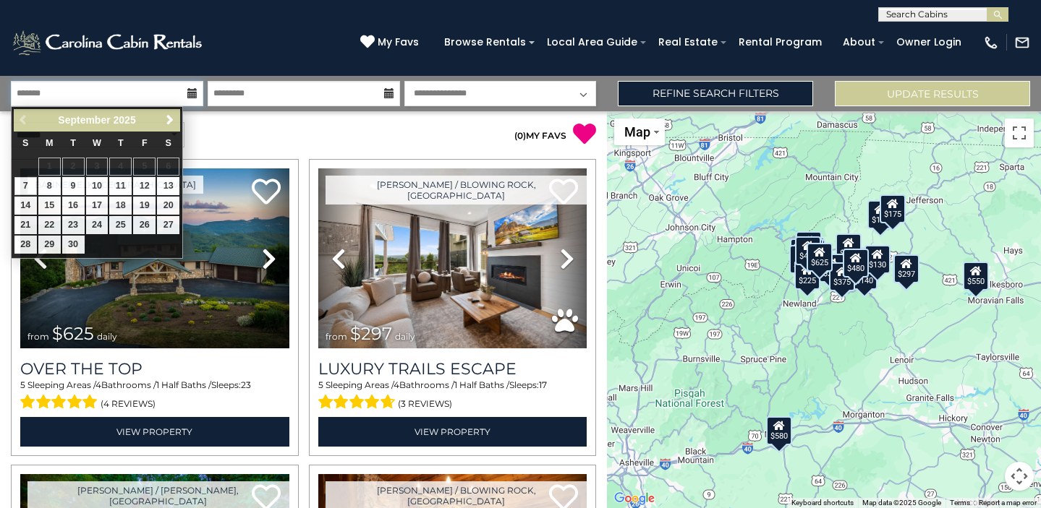
click at [166, 91] on input "text" at bounding box center [107, 93] width 192 height 25
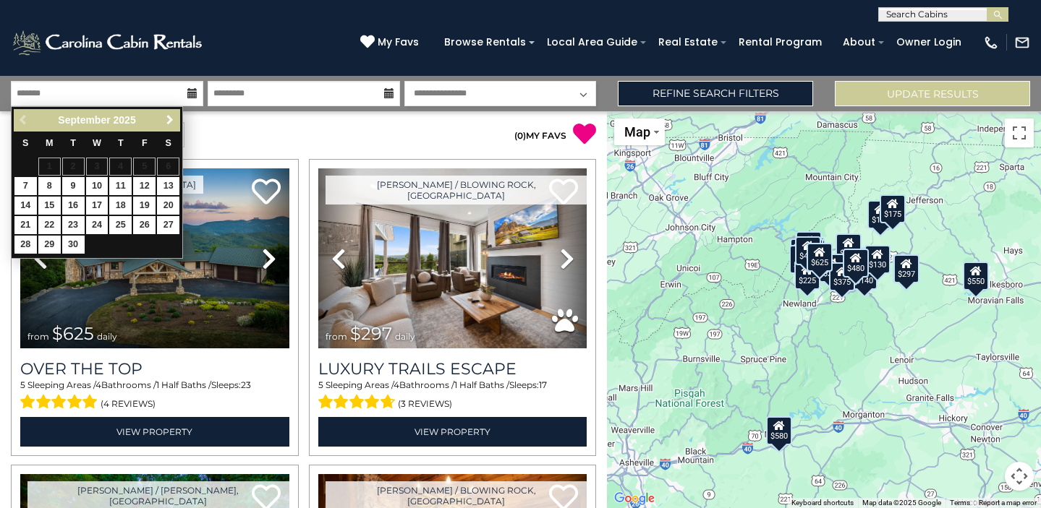
click at [169, 116] on span "Next" at bounding box center [170, 120] width 12 height 12
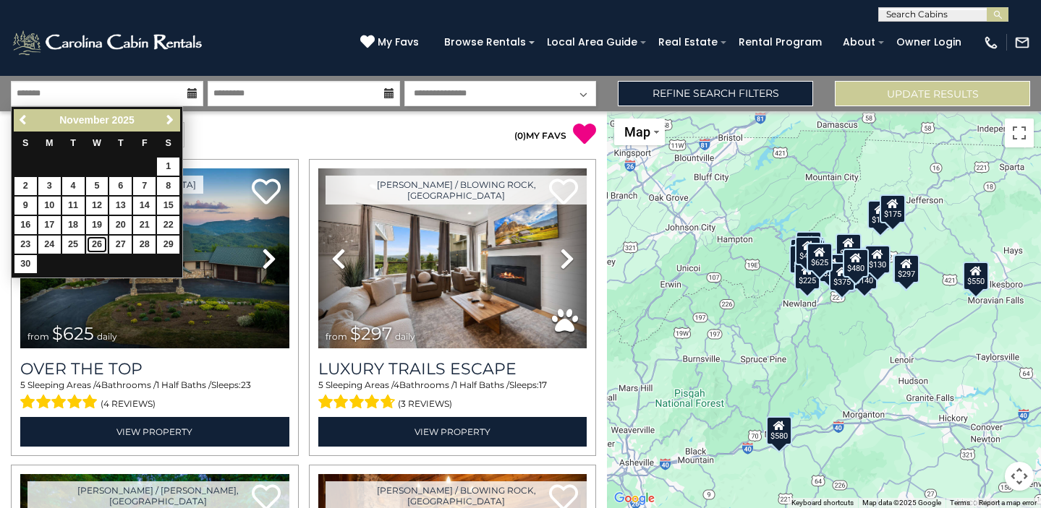
click at [103, 242] on link "26" at bounding box center [97, 245] width 22 height 18
type input "********"
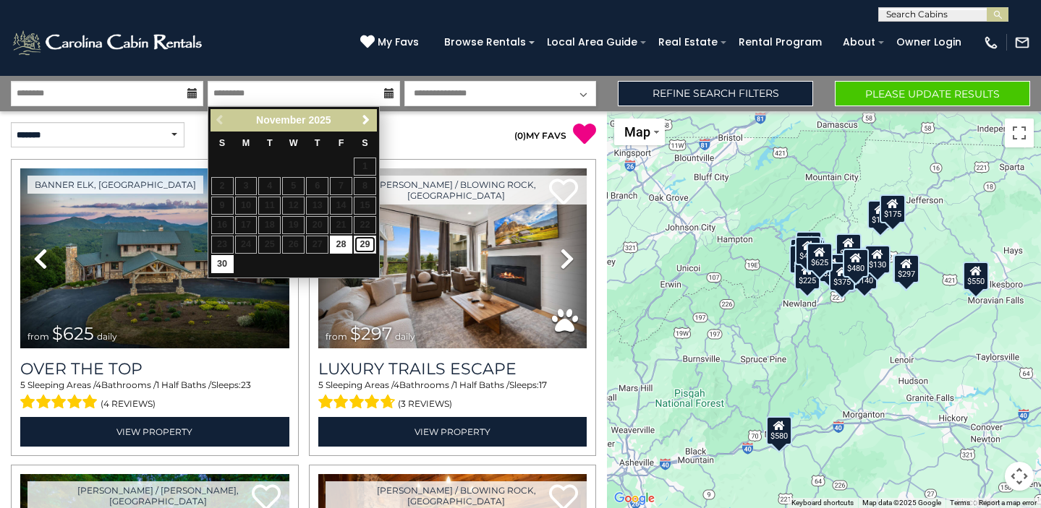
click at [370, 247] on link "29" at bounding box center [365, 245] width 22 height 18
type input "********"
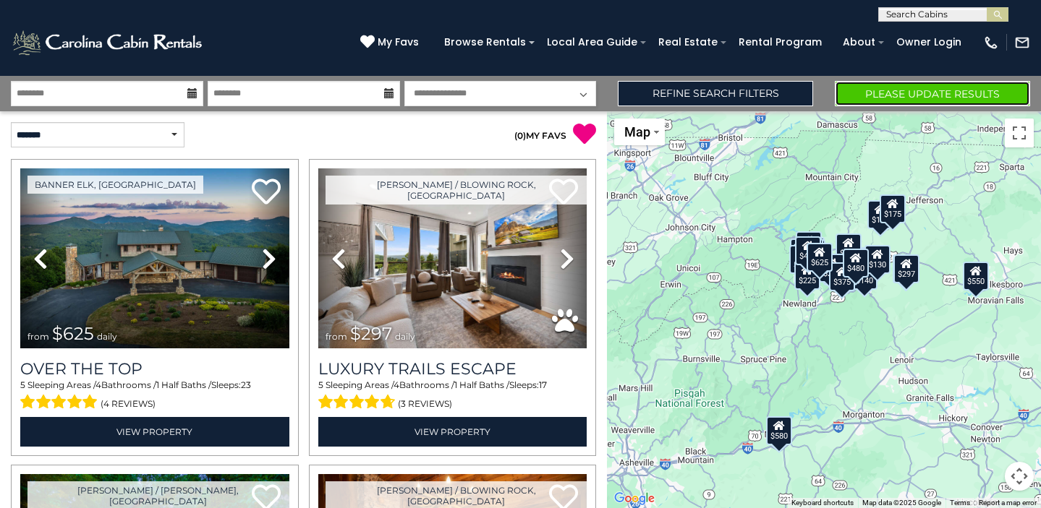
click at [889, 93] on button "Please Update Results" at bounding box center [932, 93] width 195 height 25
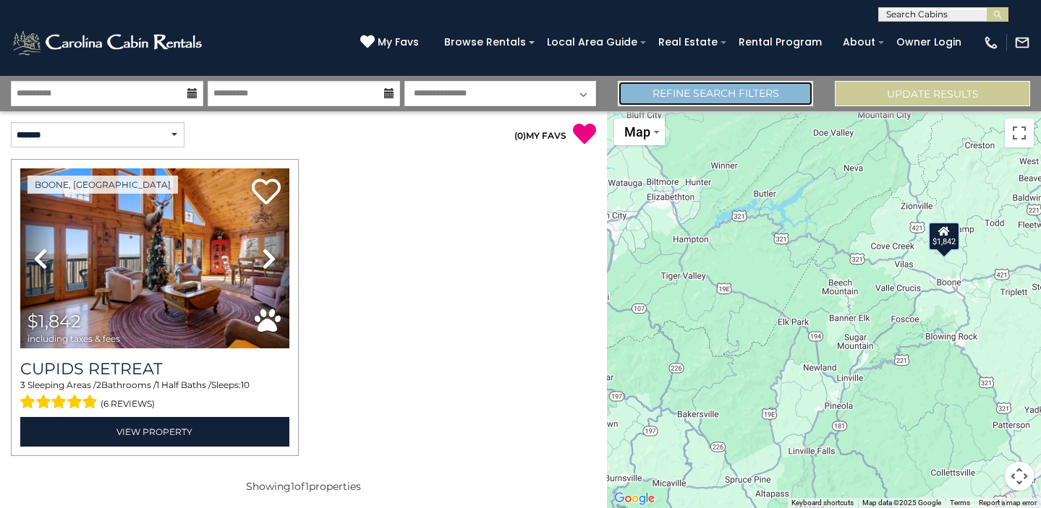
click at [643, 93] on link "Refine Search Filters" at bounding box center [715, 93] width 195 height 25
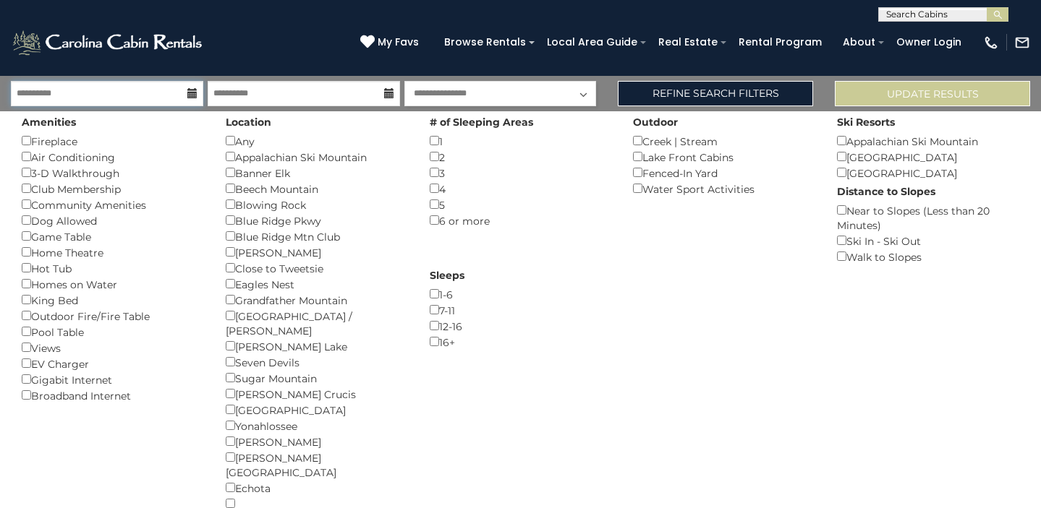
click at [143, 90] on input "**********" at bounding box center [107, 93] width 192 height 25
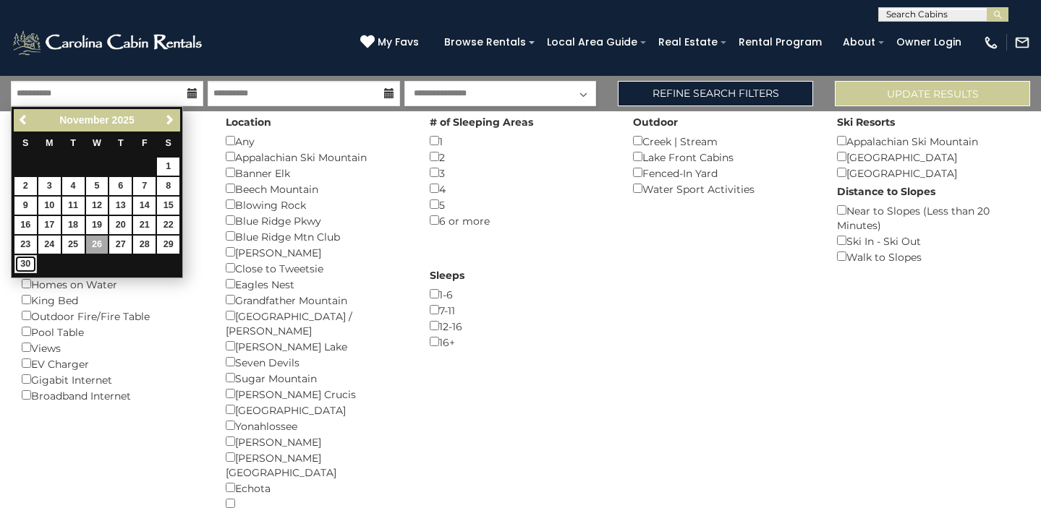
click at [25, 263] on link "30" at bounding box center [25, 264] width 22 height 18
type input "********"
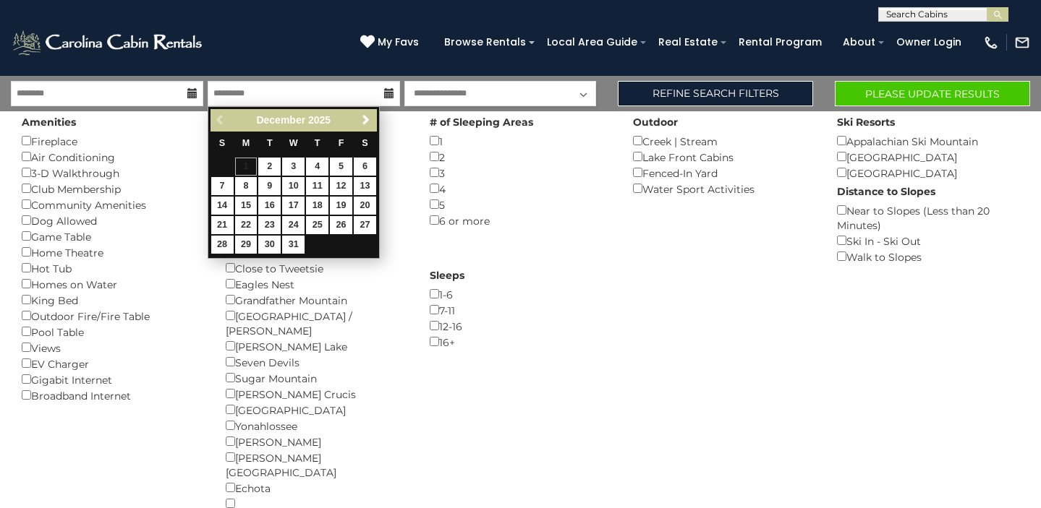
click at [212, 121] on div "Previous Next December 2025" at bounding box center [293, 120] width 166 height 22
click at [278, 89] on input "text" at bounding box center [304, 93] width 192 height 25
click at [220, 122] on div "Previous Next December 2025" at bounding box center [293, 120] width 166 height 22
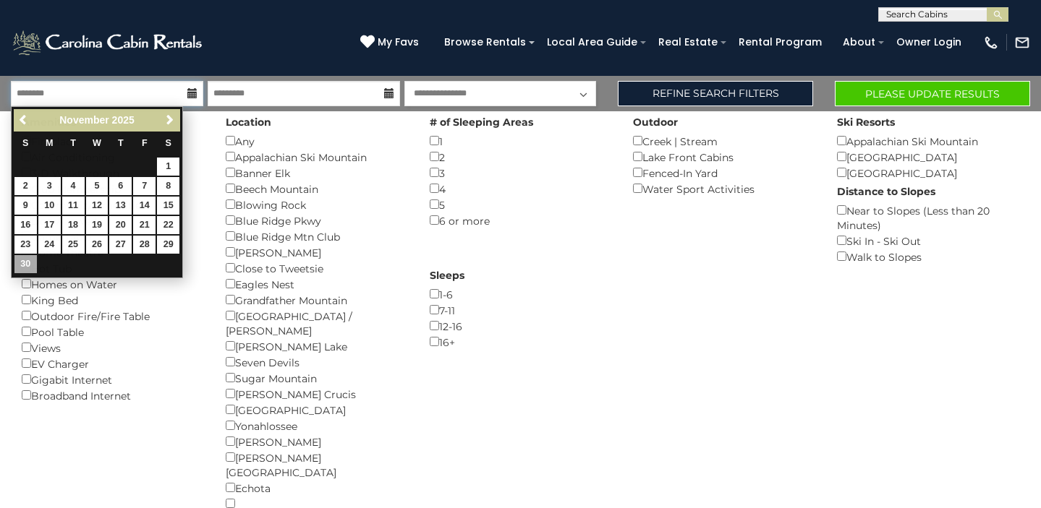
click at [147, 98] on input "********" at bounding box center [107, 93] width 192 height 25
click at [100, 247] on link "26" at bounding box center [97, 245] width 22 height 18
type input "********"
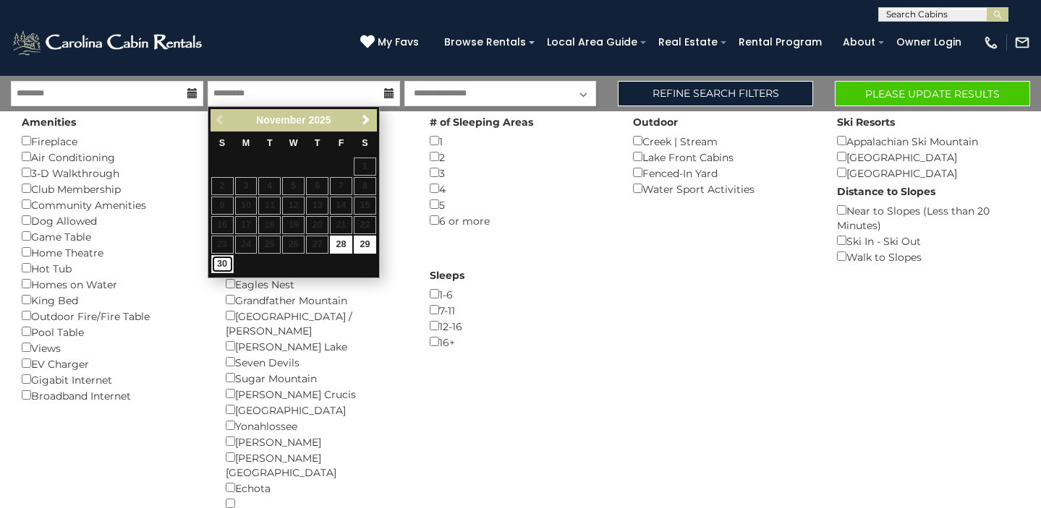
click at [221, 262] on link "30" at bounding box center [222, 264] width 22 height 18
type input "********"
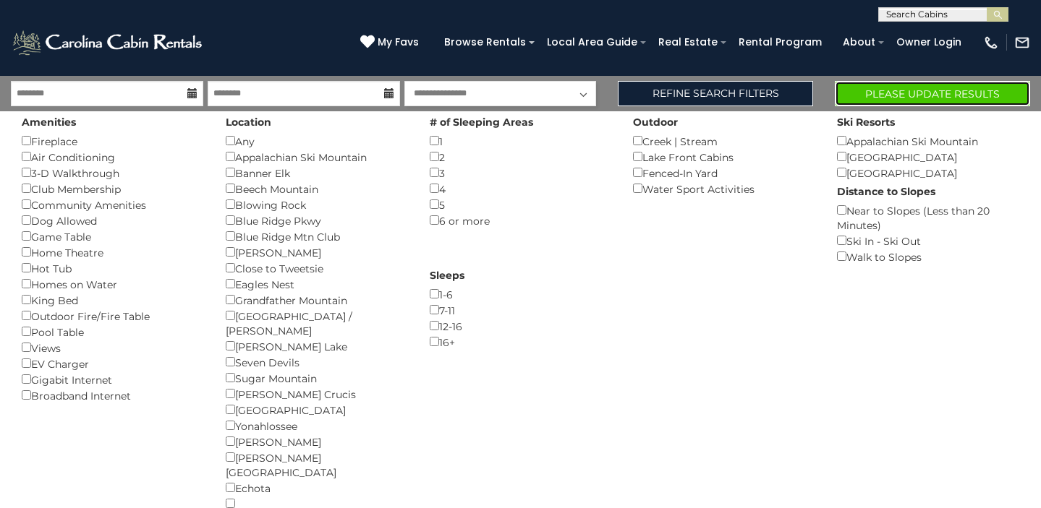
click at [899, 95] on button "Please Update Results" at bounding box center [932, 93] width 195 height 25
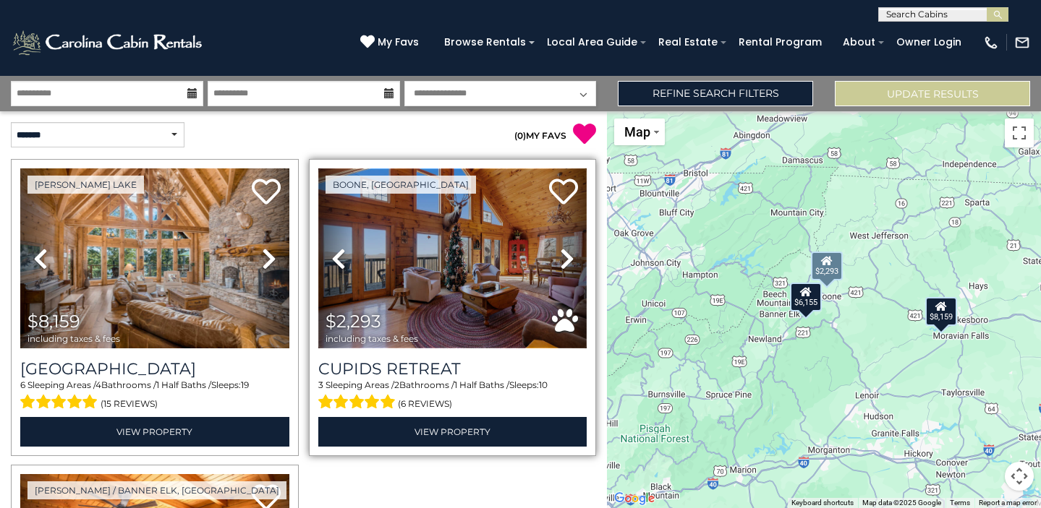
click at [434, 285] on img at bounding box center [452, 259] width 269 height 180
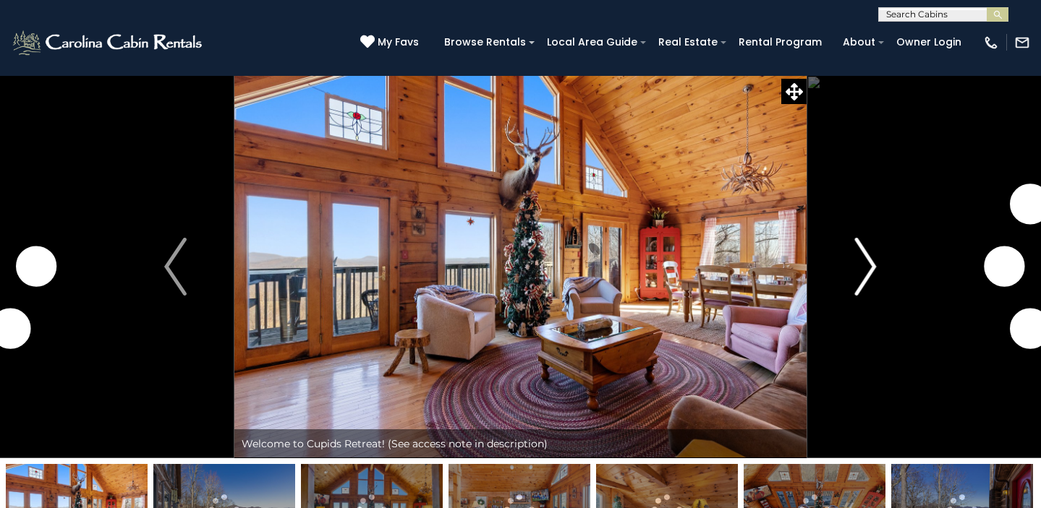
click at [867, 256] on img "Next" at bounding box center [865, 267] width 22 height 58
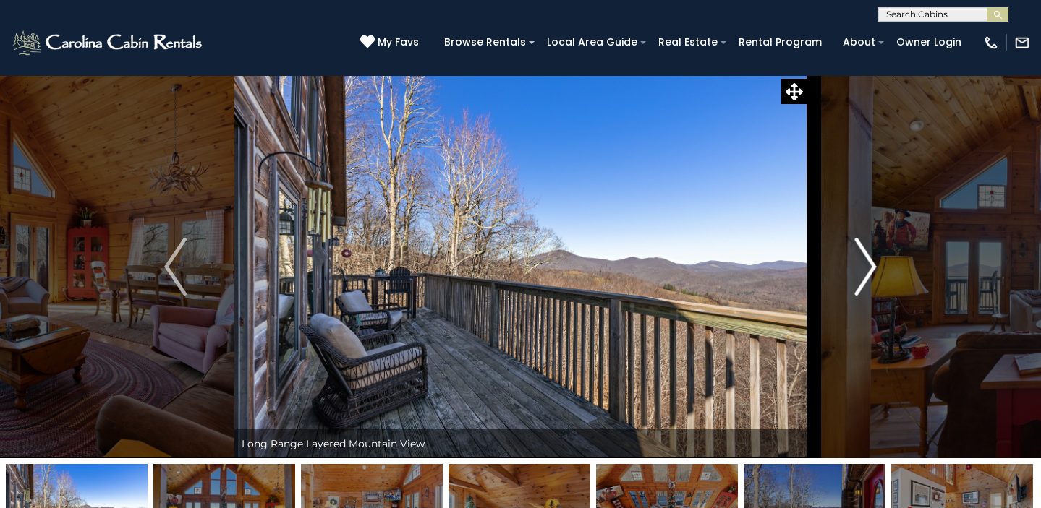
click at [867, 256] on img "Next" at bounding box center [865, 267] width 22 height 58
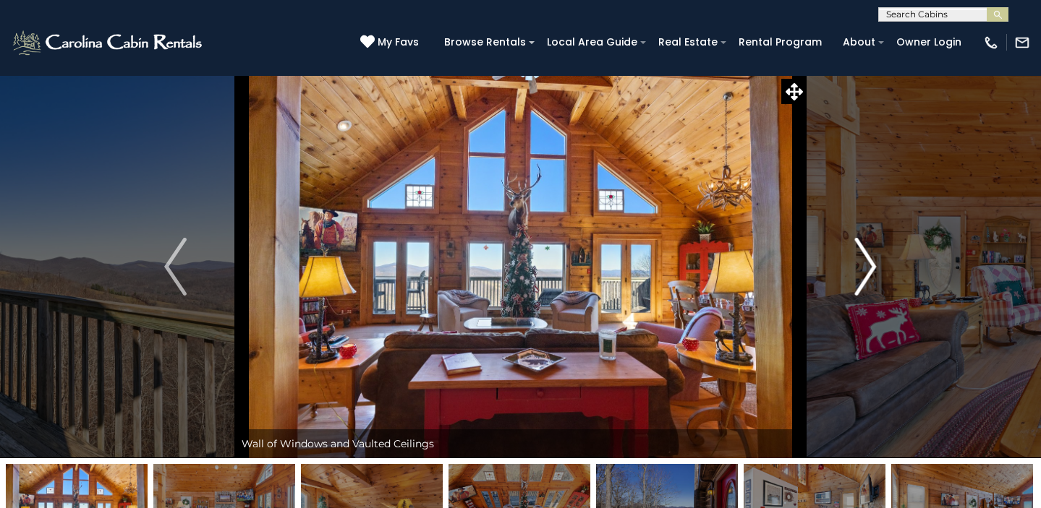
click at [867, 256] on img "Next" at bounding box center [865, 267] width 22 height 58
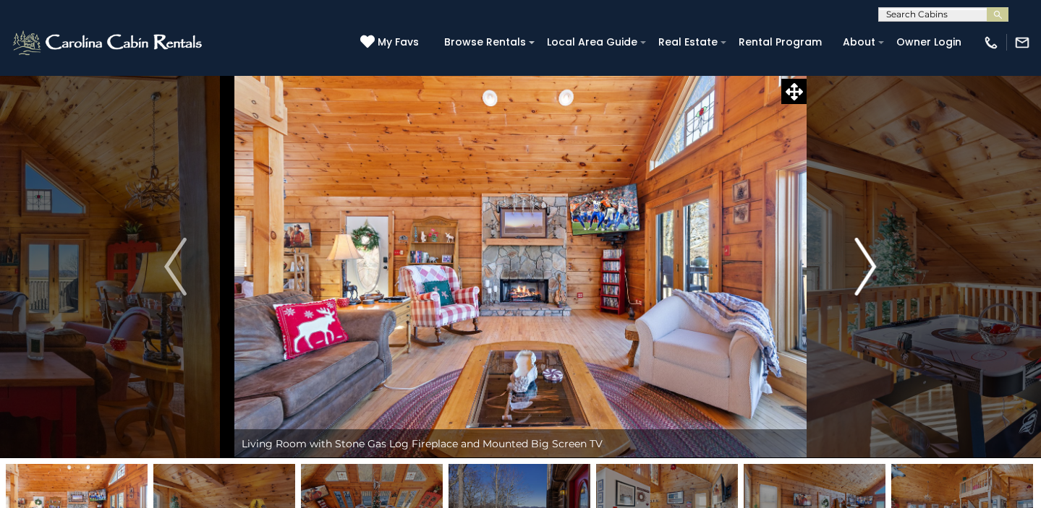
click at [867, 256] on img "Next" at bounding box center [865, 267] width 22 height 58
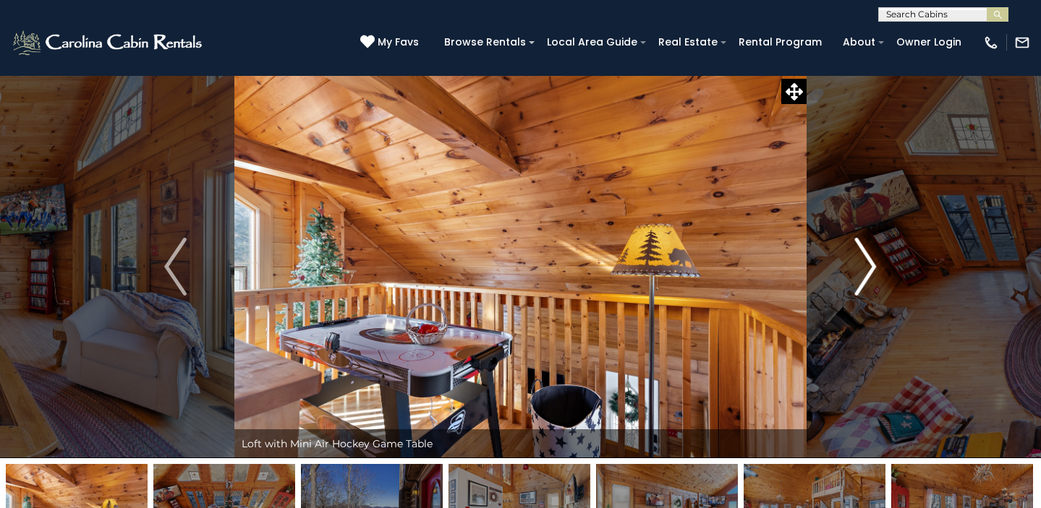
click at [867, 256] on img "Next" at bounding box center [865, 267] width 22 height 58
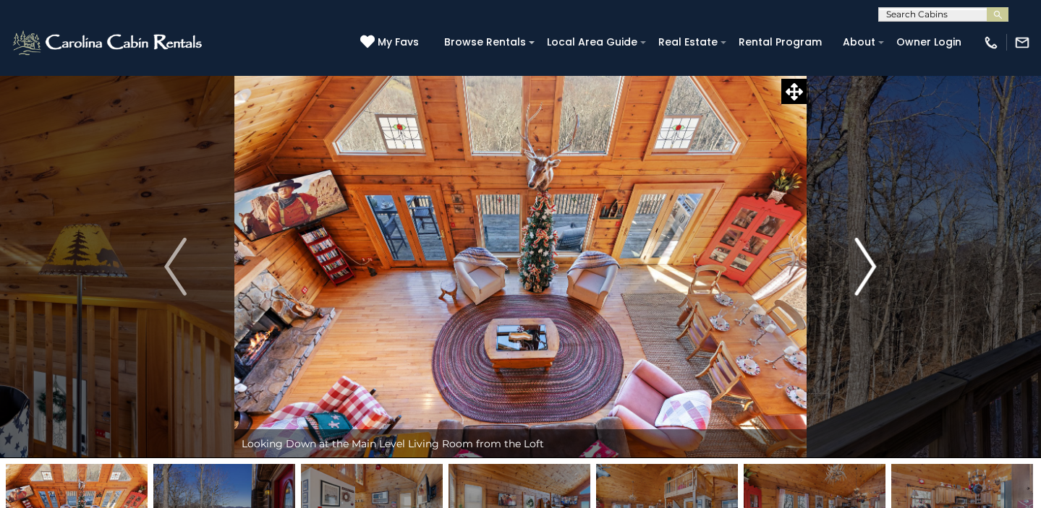
click at [875, 266] on img "Next" at bounding box center [865, 267] width 22 height 58
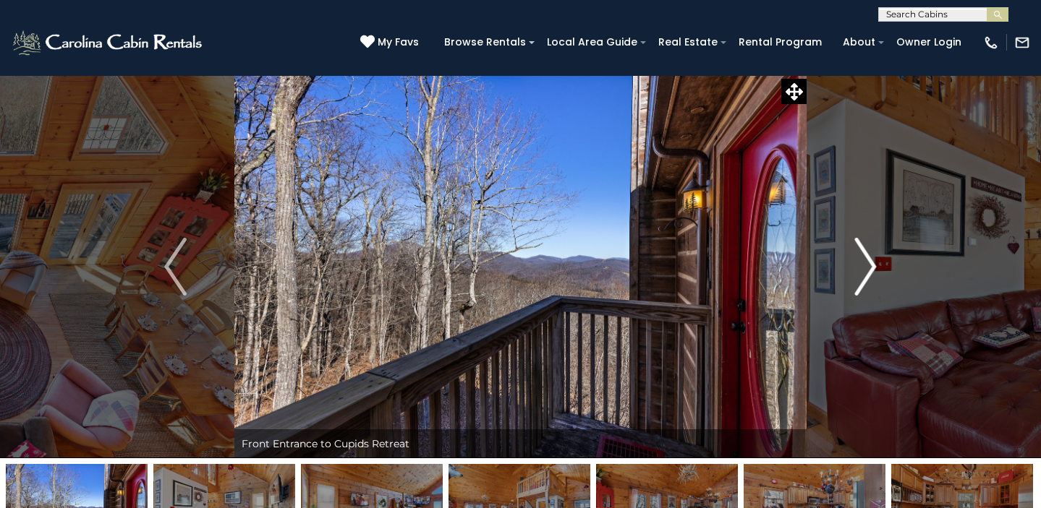
click at [875, 266] on img "Next" at bounding box center [865, 267] width 22 height 58
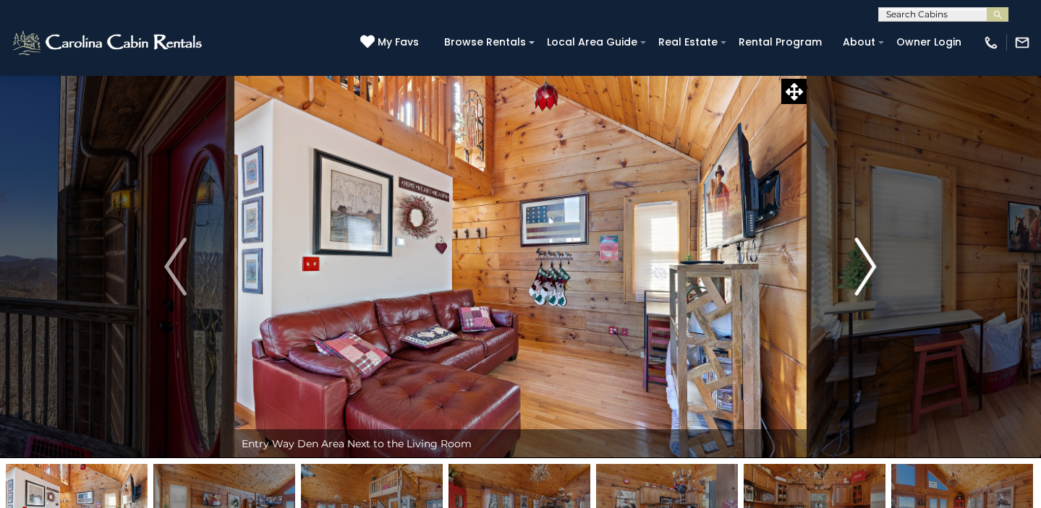
click at [867, 265] on img "Next" at bounding box center [865, 267] width 22 height 58
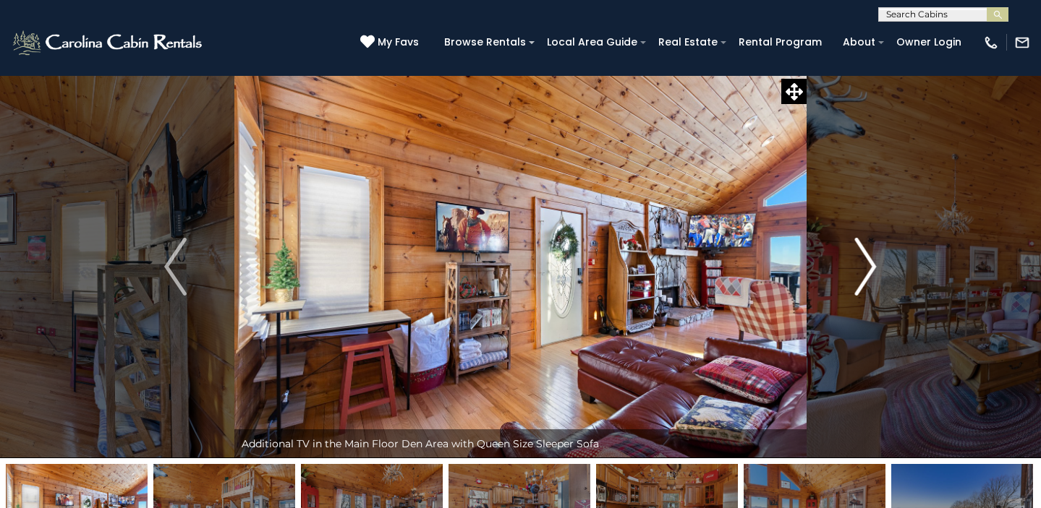
click at [867, 265] on img "Next" at bounding box center [865, 267] width 22 height 58
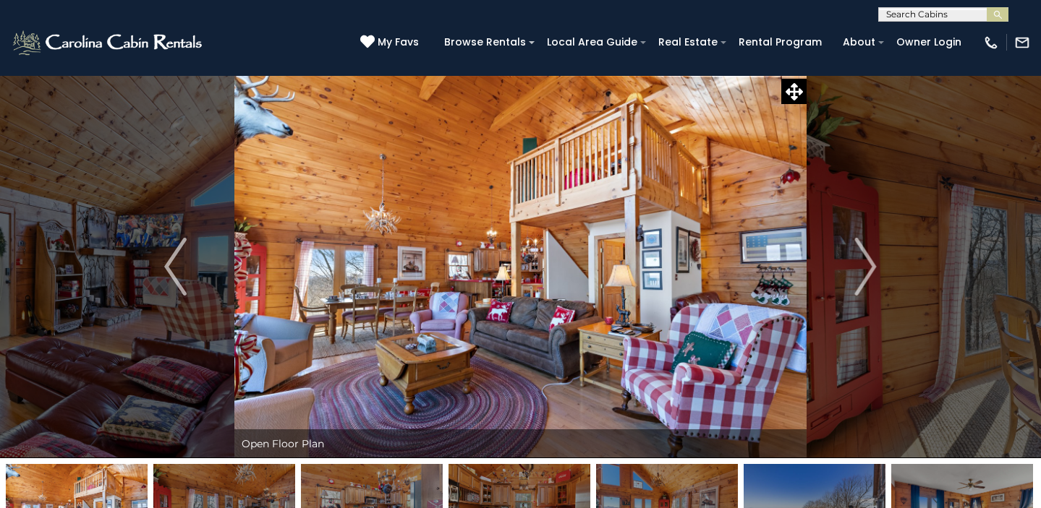
click at [521, 54] on div "Browse Rentals Local Area Guide Activities & Attractions Area Map Driving Direc…" at bounding box center [704, 46] width 535 height 30
